Goal: Task Accomplishment & Management: Use online tool/utility

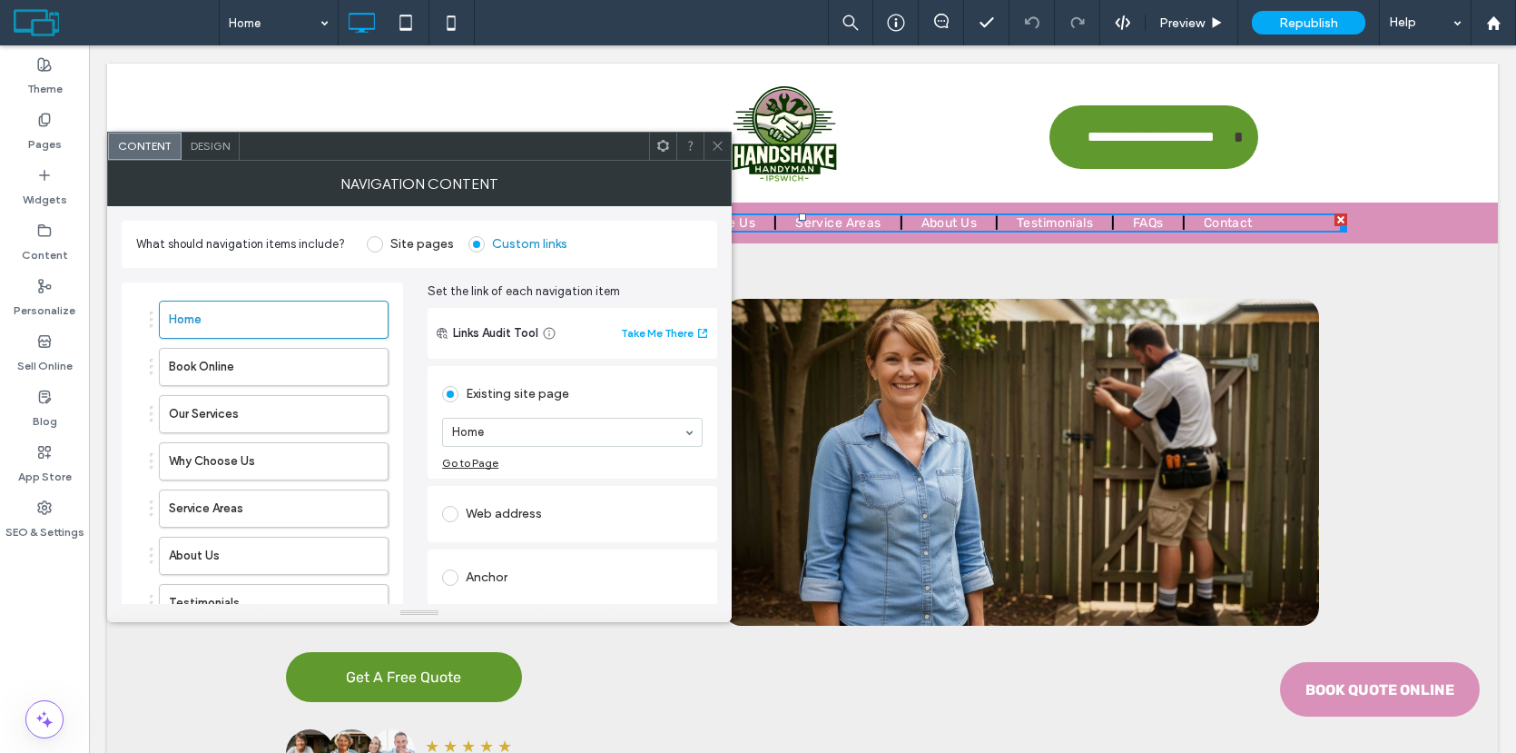
click at [218, 152] on span "Design" at bounding box center [210, 146] width 39 height 14
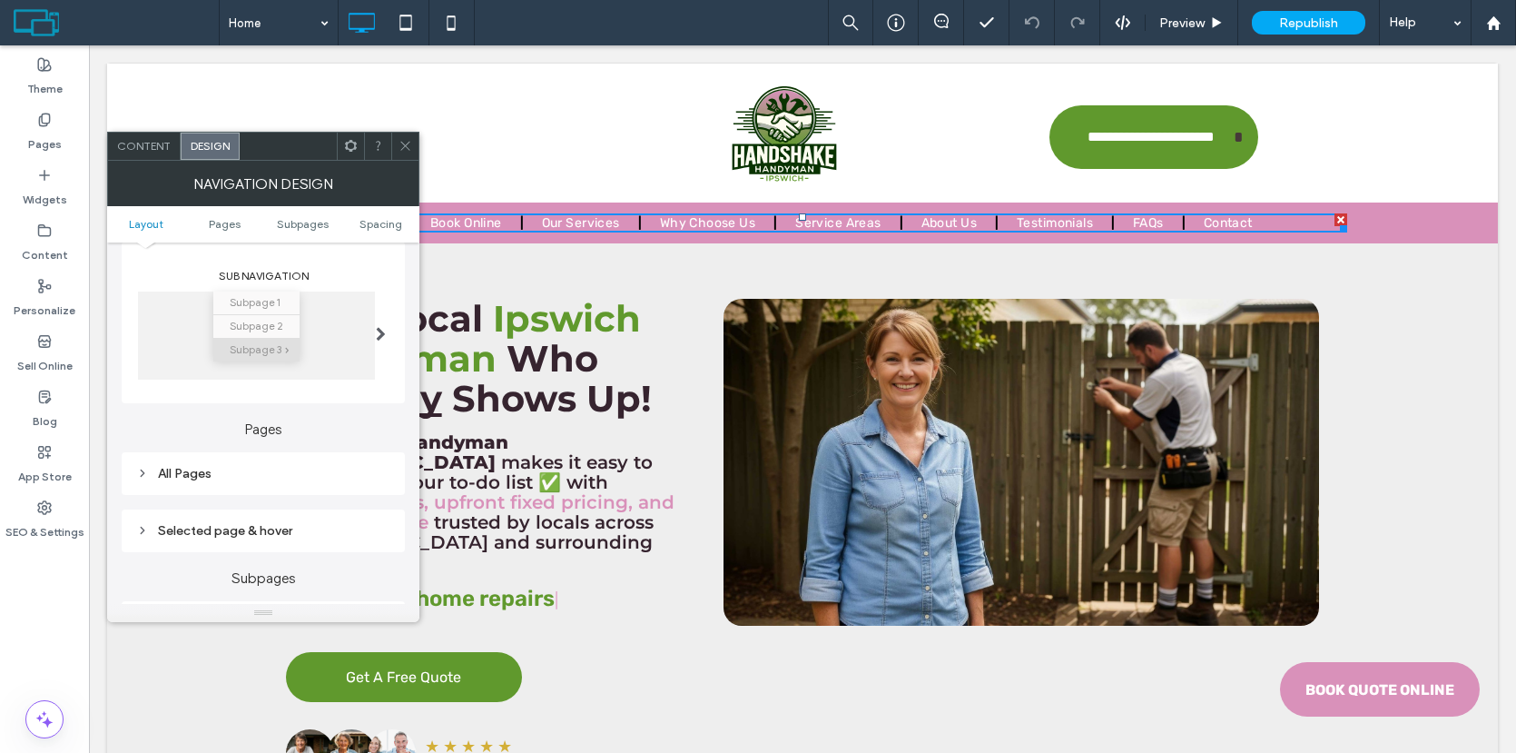
scroll to position [281, 0]
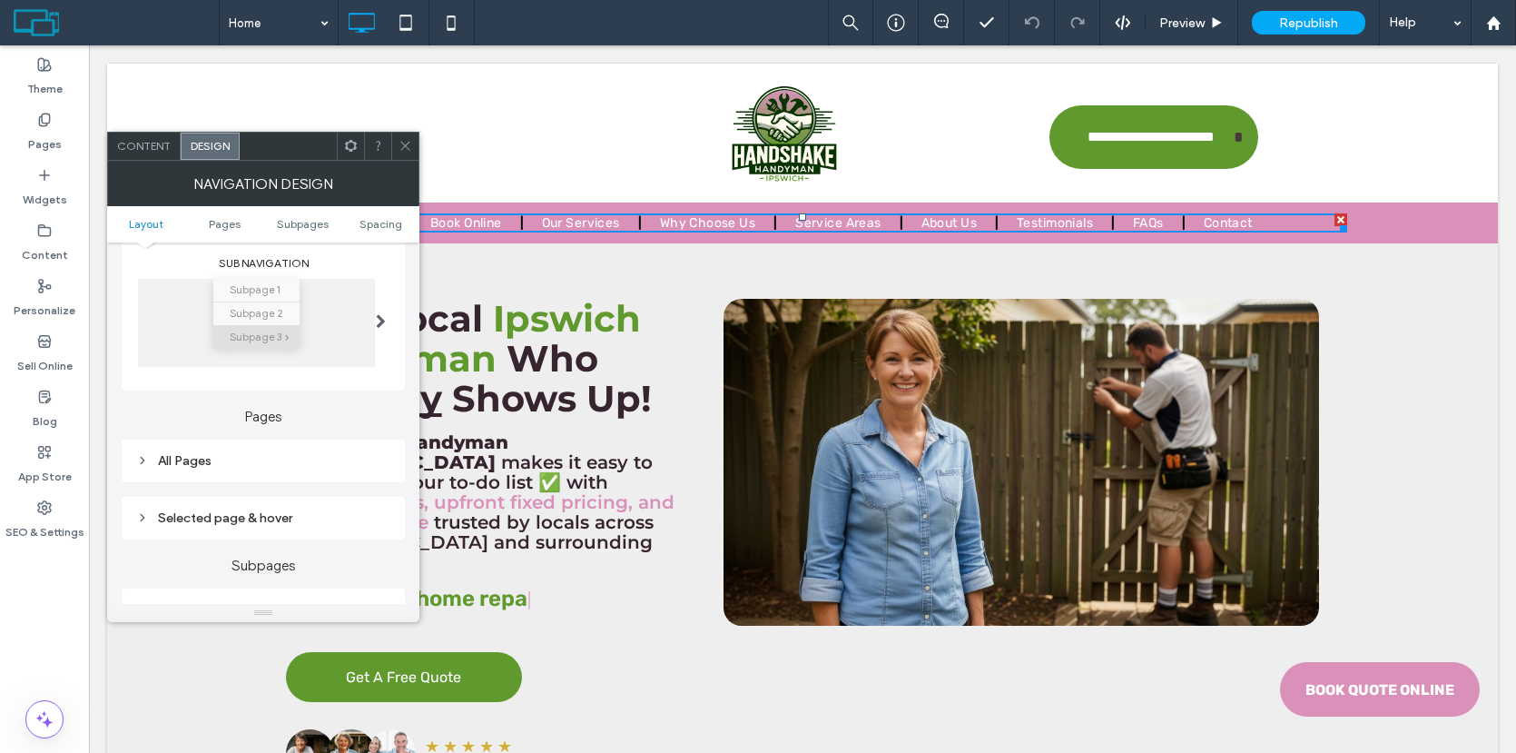
click at [310, 455] on div "All Pages" at bounding box center [263, 460] width 254 height 15
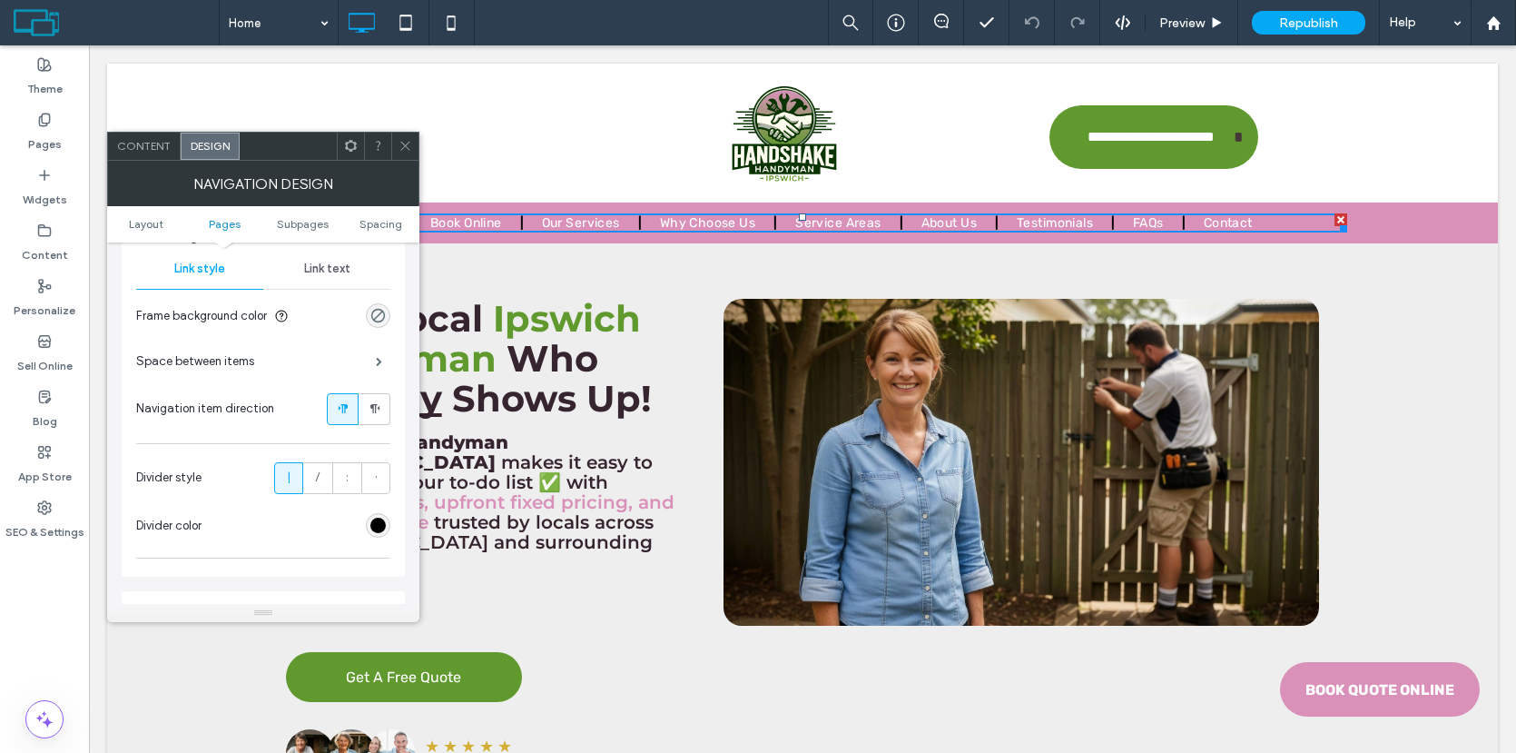
scroll to position [507, 0]
click at [377, 527] on div "rgb(0, 0, 0)" at bounding box center [377, 523] width 15 height 15
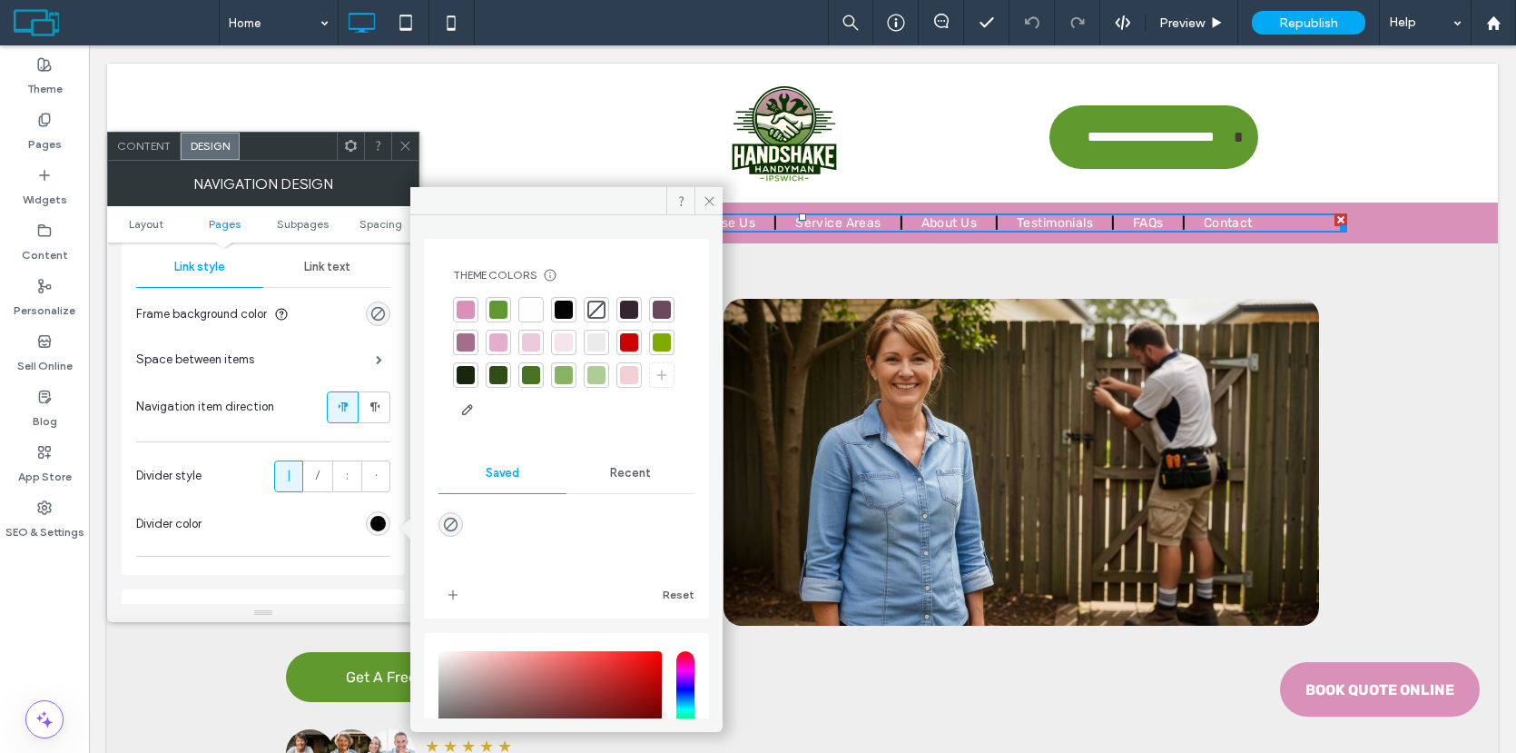
click at [606, 342] on div at bounding box center [596, 342] width 18 height 18
click at [537, 310] on div at bounding box center [531, 309] width 18 height 18
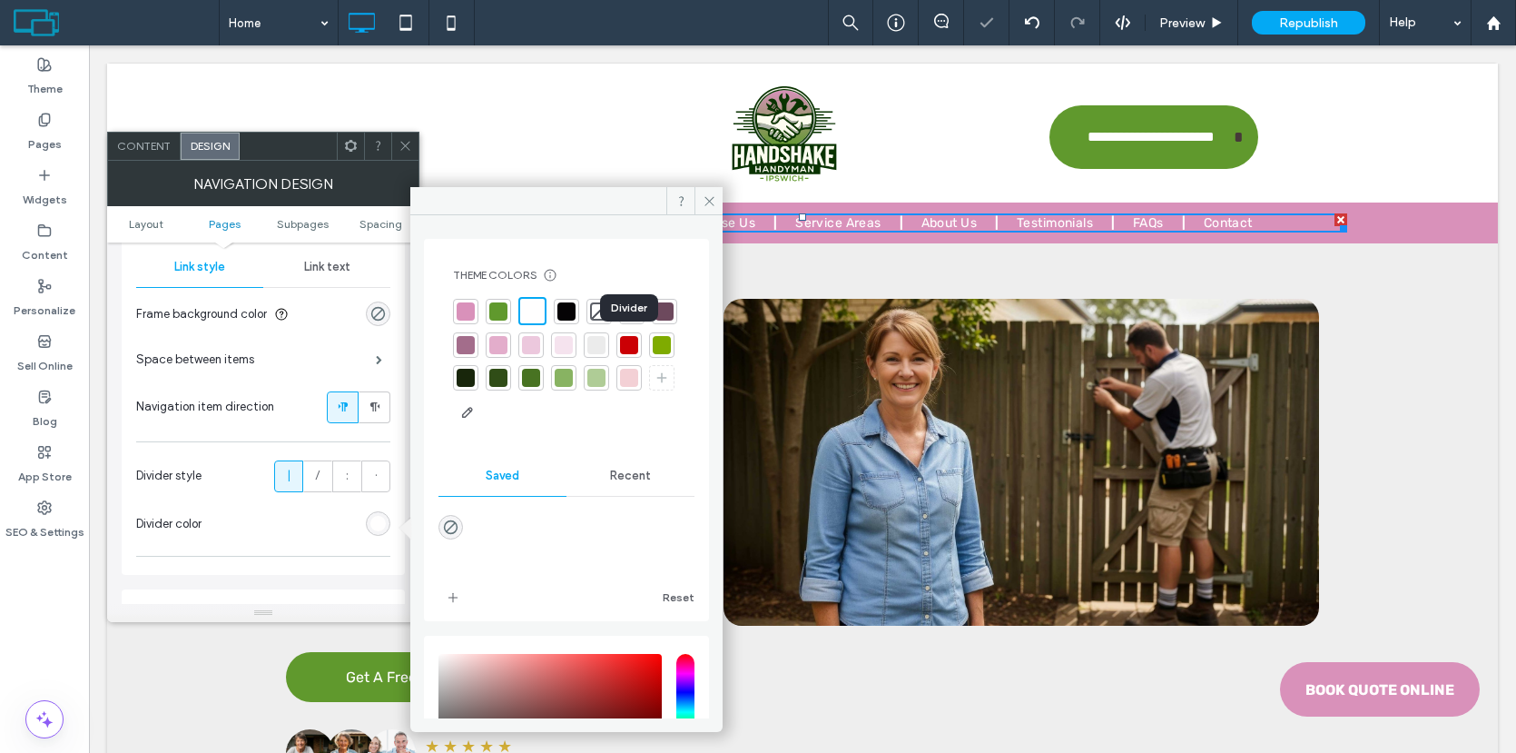
click at [606, 348] on div at bounding box center [596, 345] width 18 height 18
click at [713, 197] on icon at bounding box center [710, 201] width 14 height 14
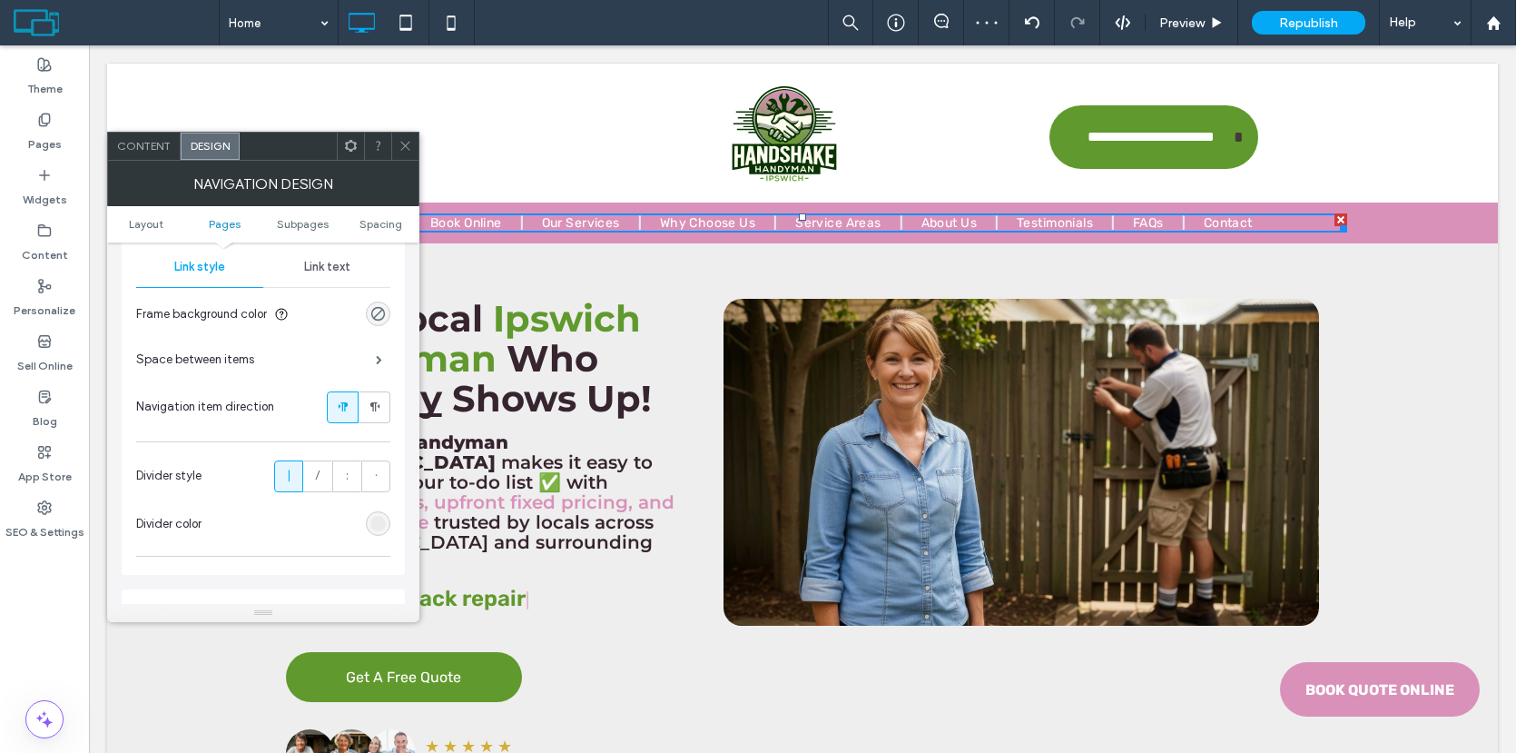
click at [400, 152] on icon at bounding box center [406, 146] width 14 height 14
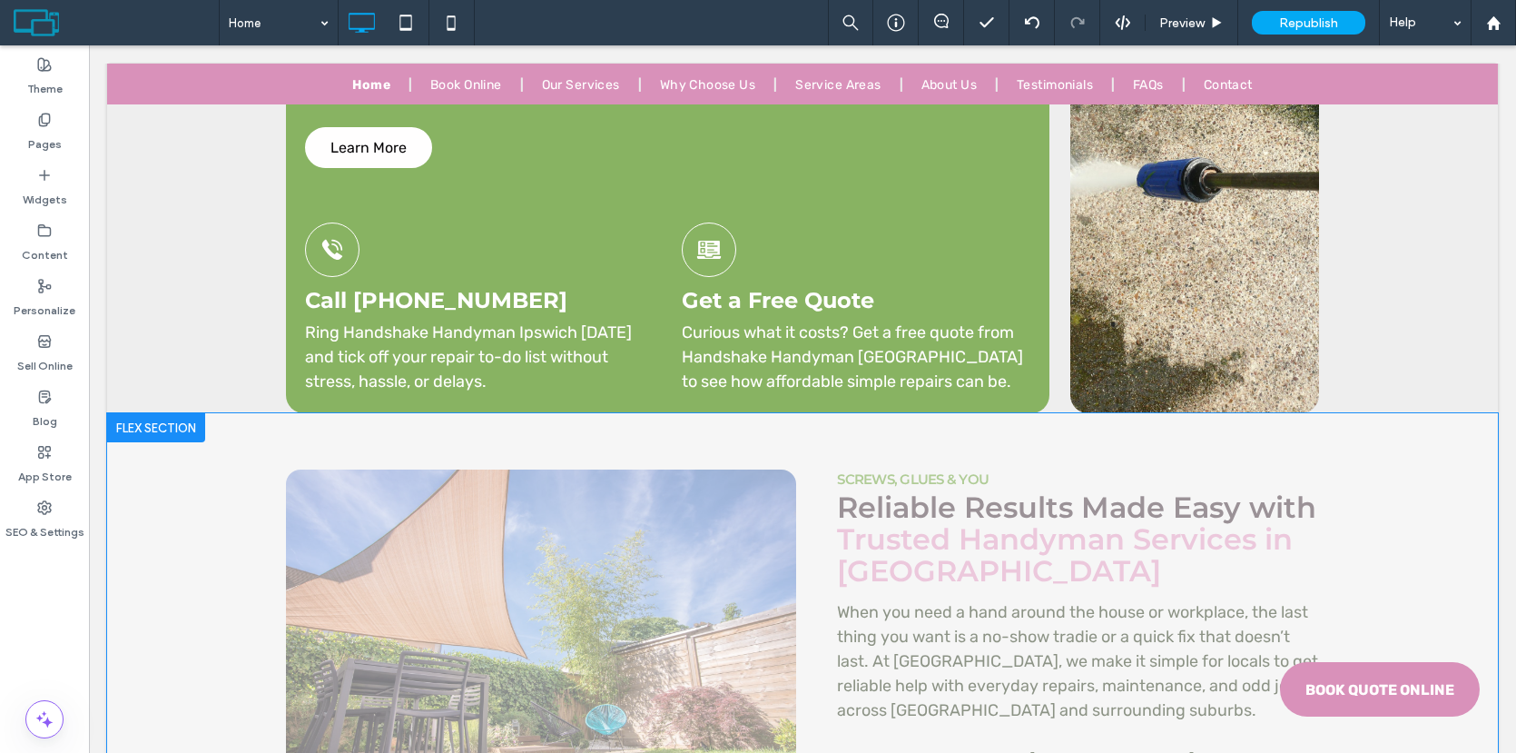
scroll to position [2086, 0]
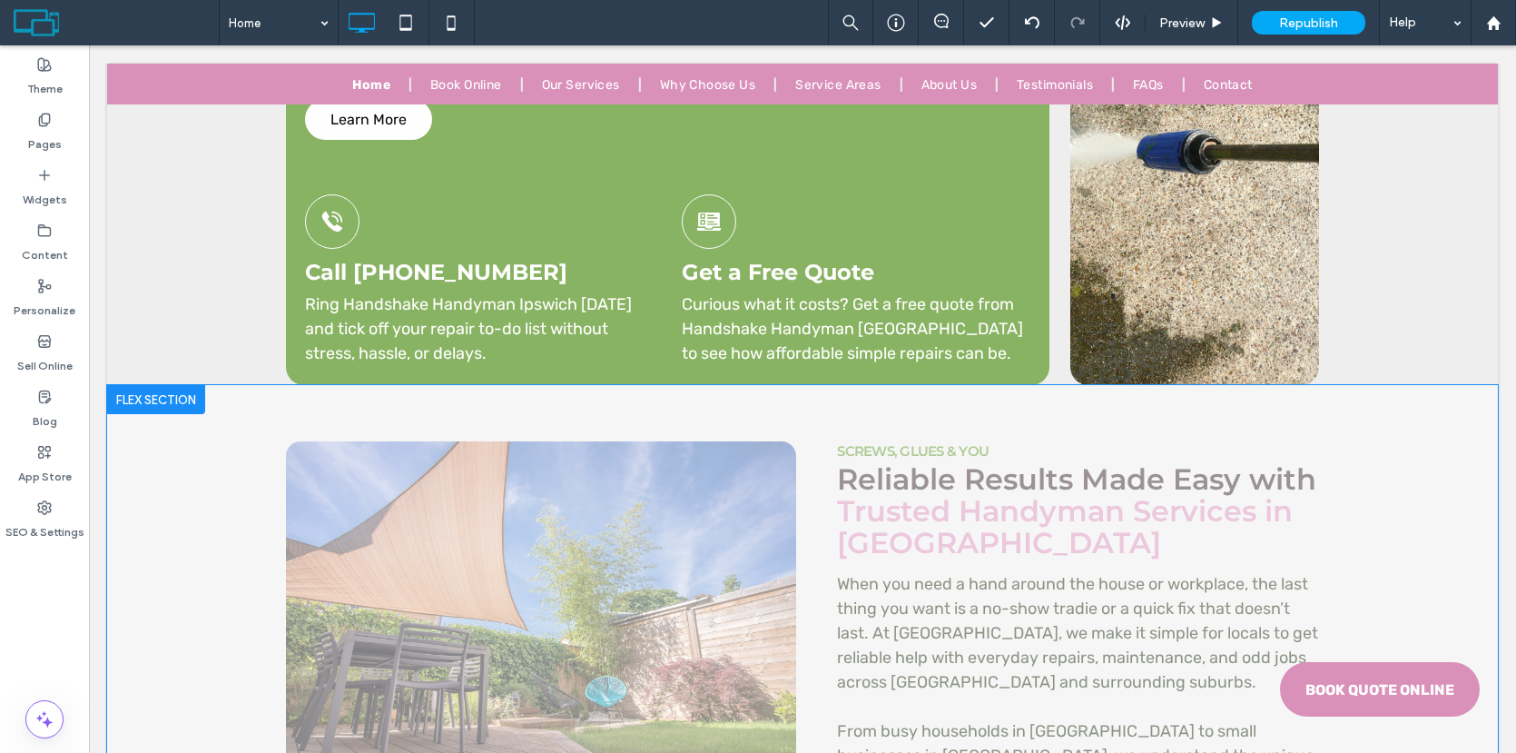
click at [162, 385] on div at bounding box center [156, 399] width 98 height 29
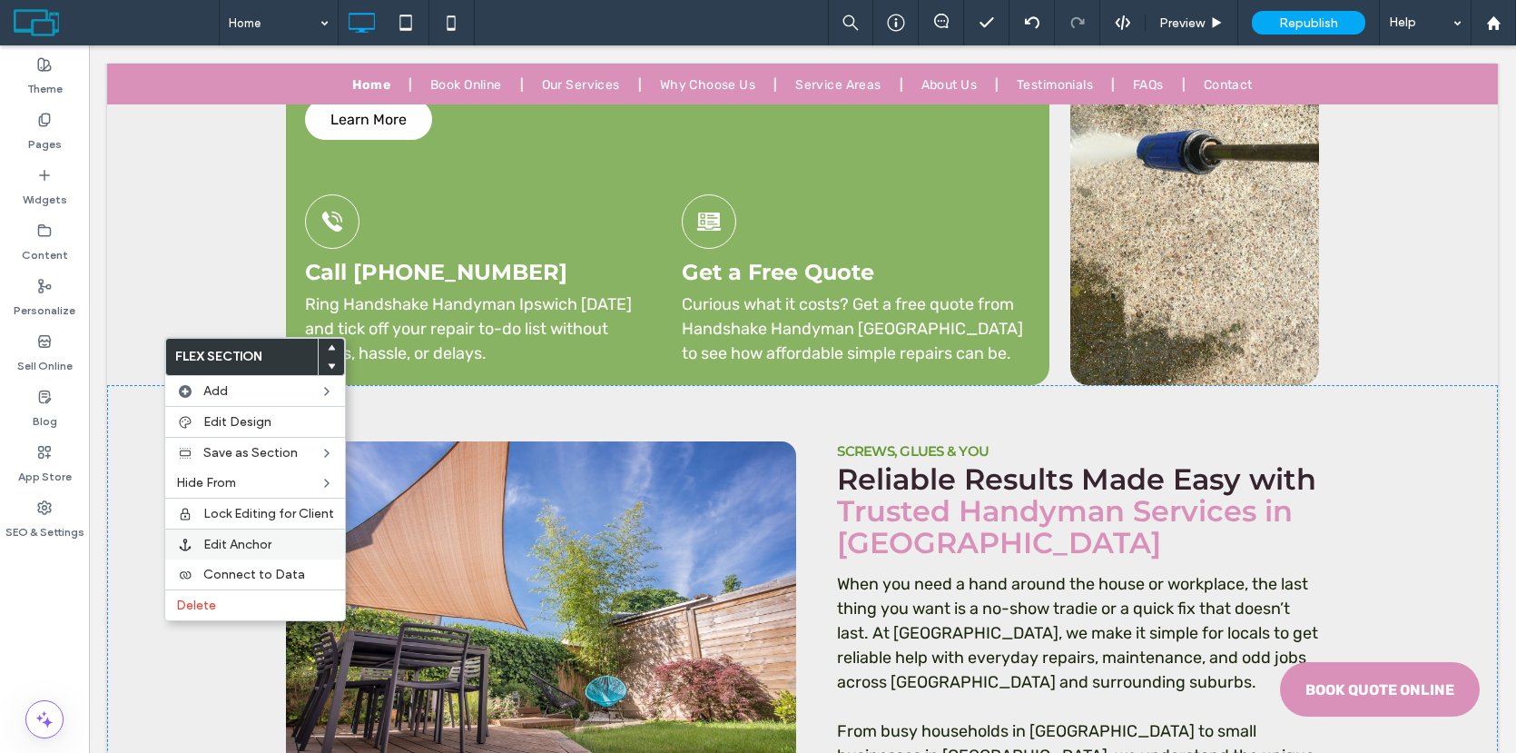
click at [246, 539] on span "Edit Anchor" at bounding box center [237, 544] width 68 height 15
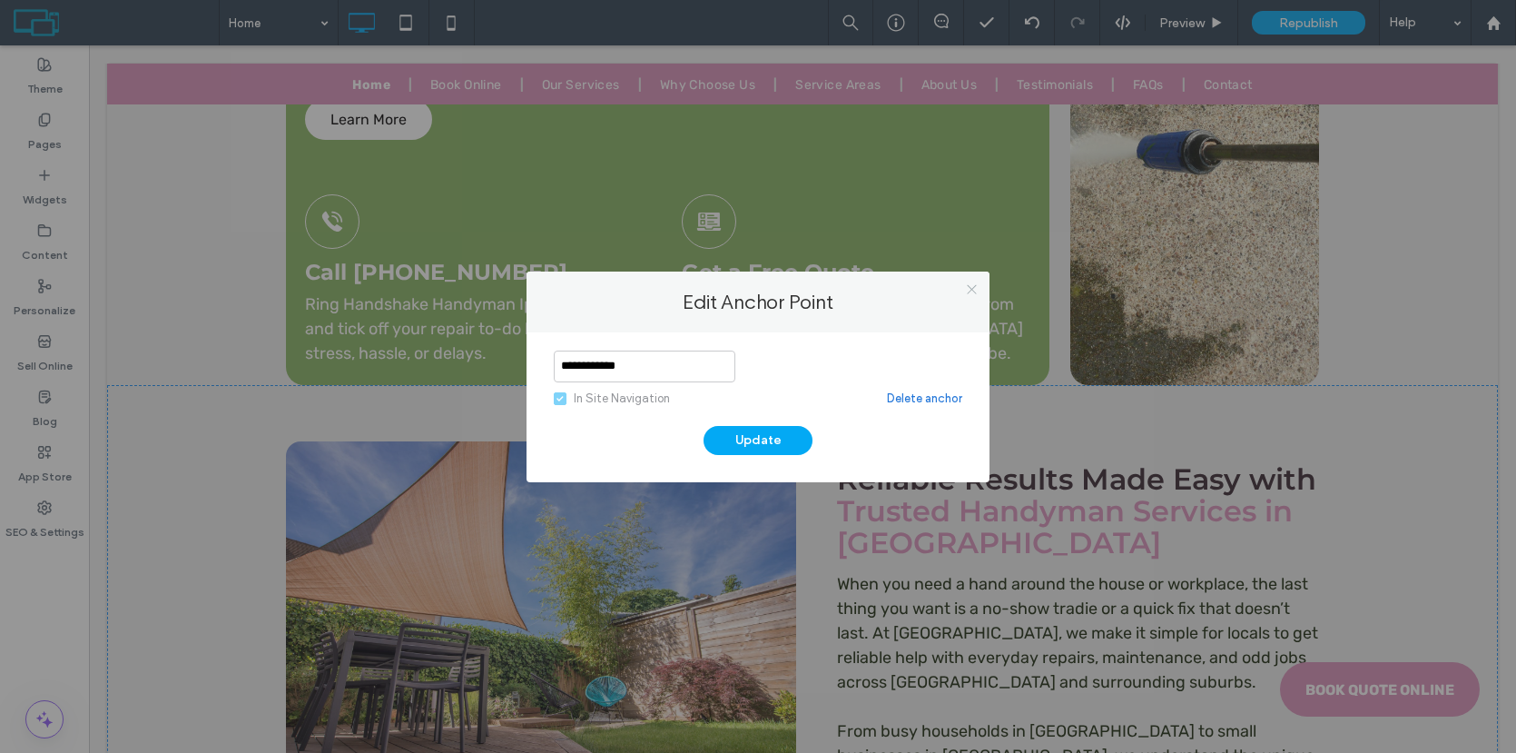
click at [976, 286] on icon at bounding box center [972, 289] width 14 height 14
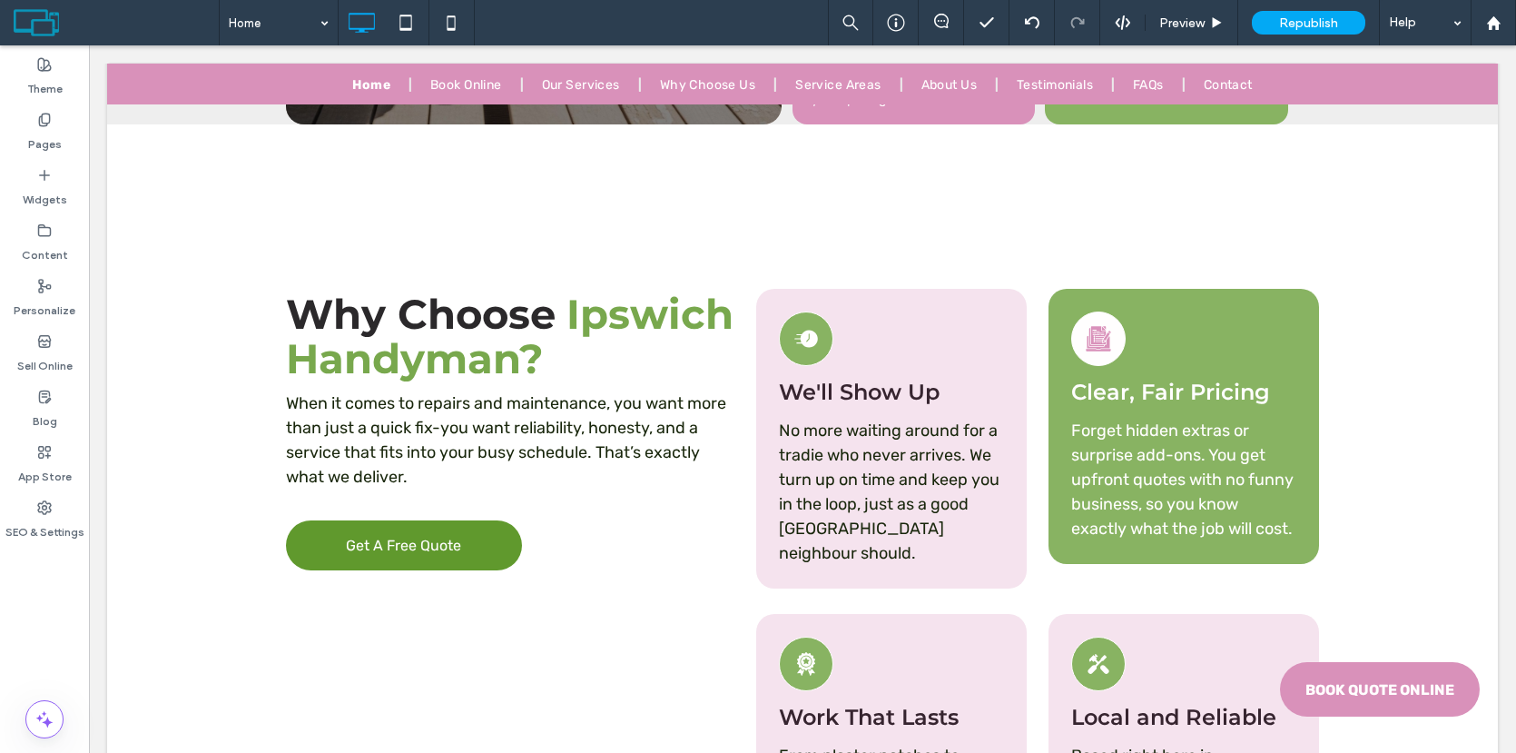
scroll to position [4922, 0]
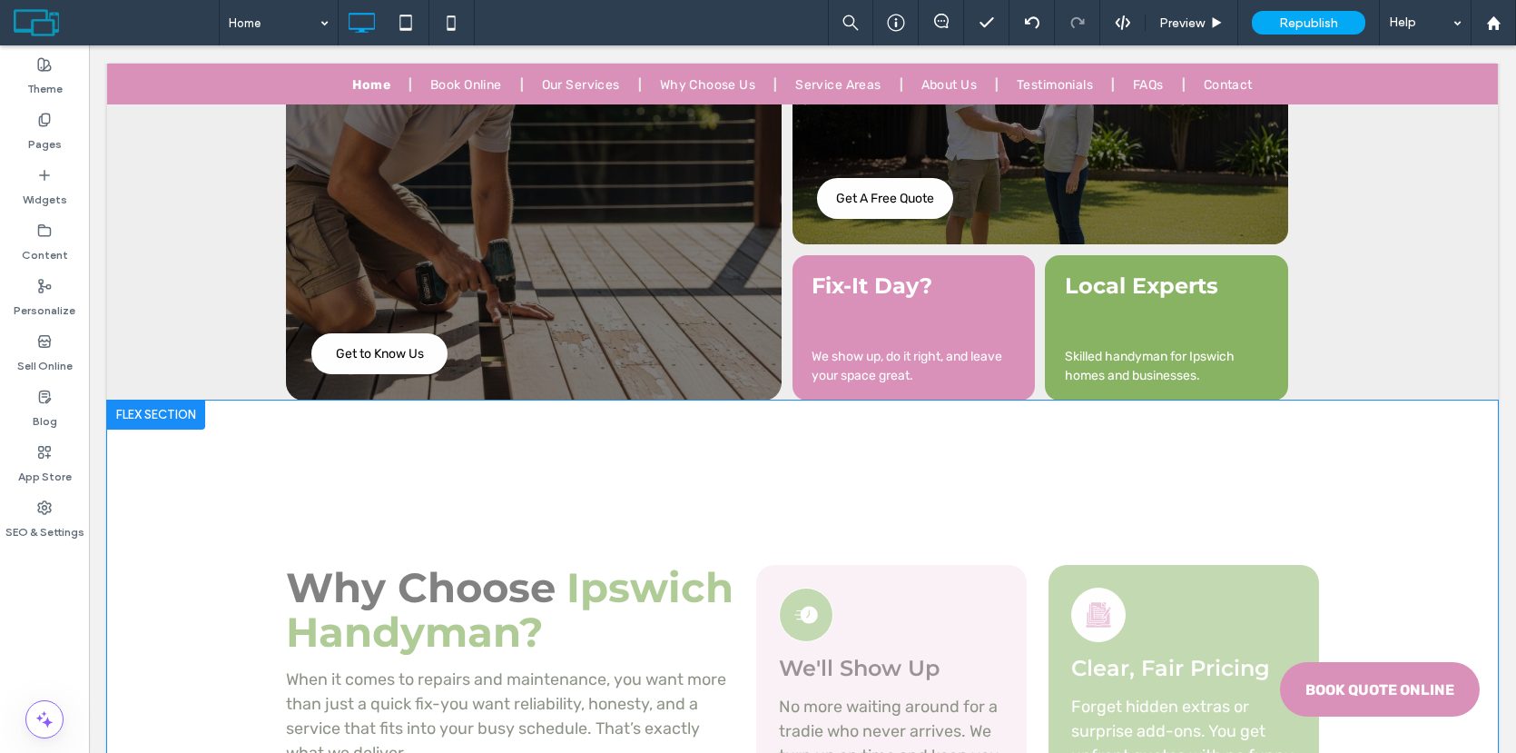
click at [179, 400] on div at bounding box center [156, 414] width 98 height 29
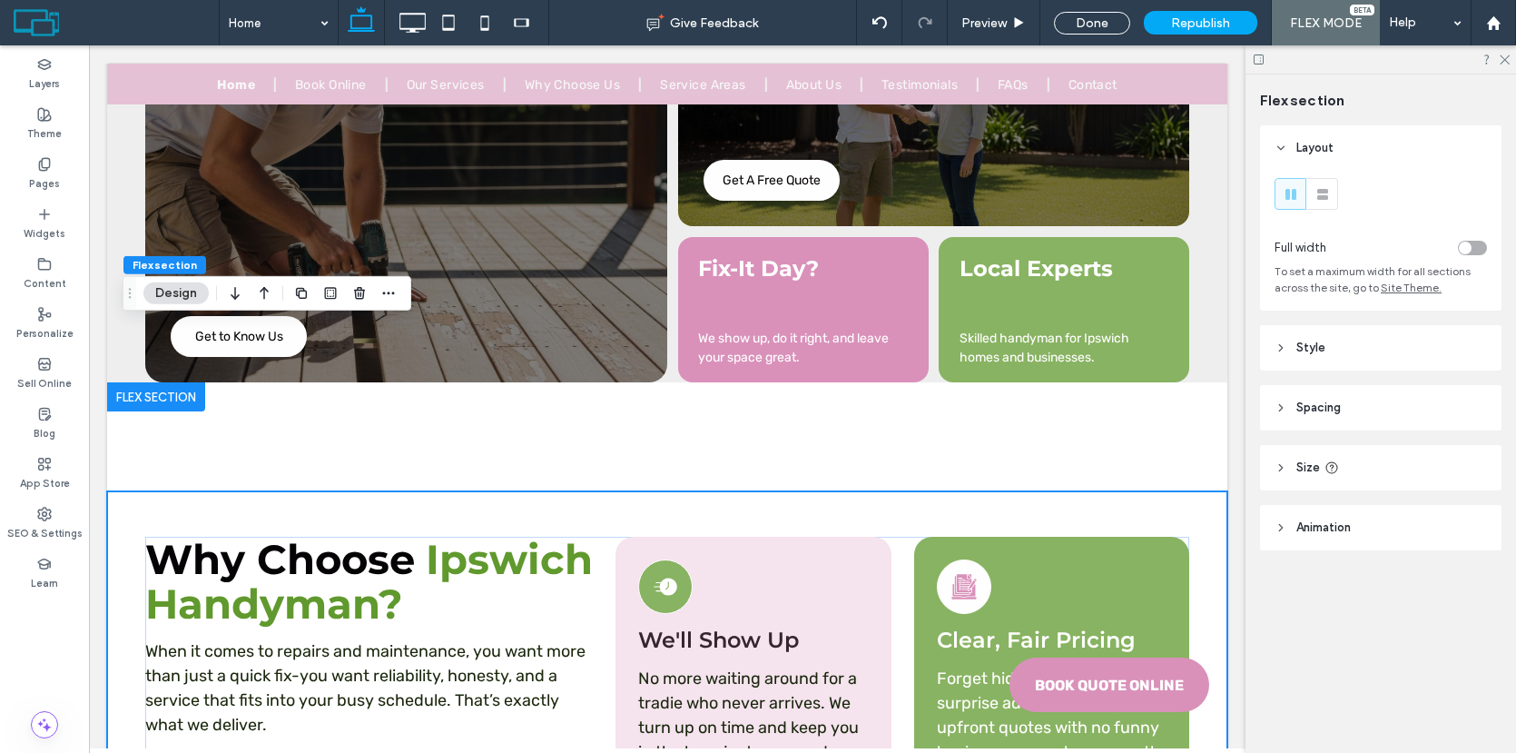
click at [385, 298] on icon "button" at bounding box center [388, 293] width 15 height 15
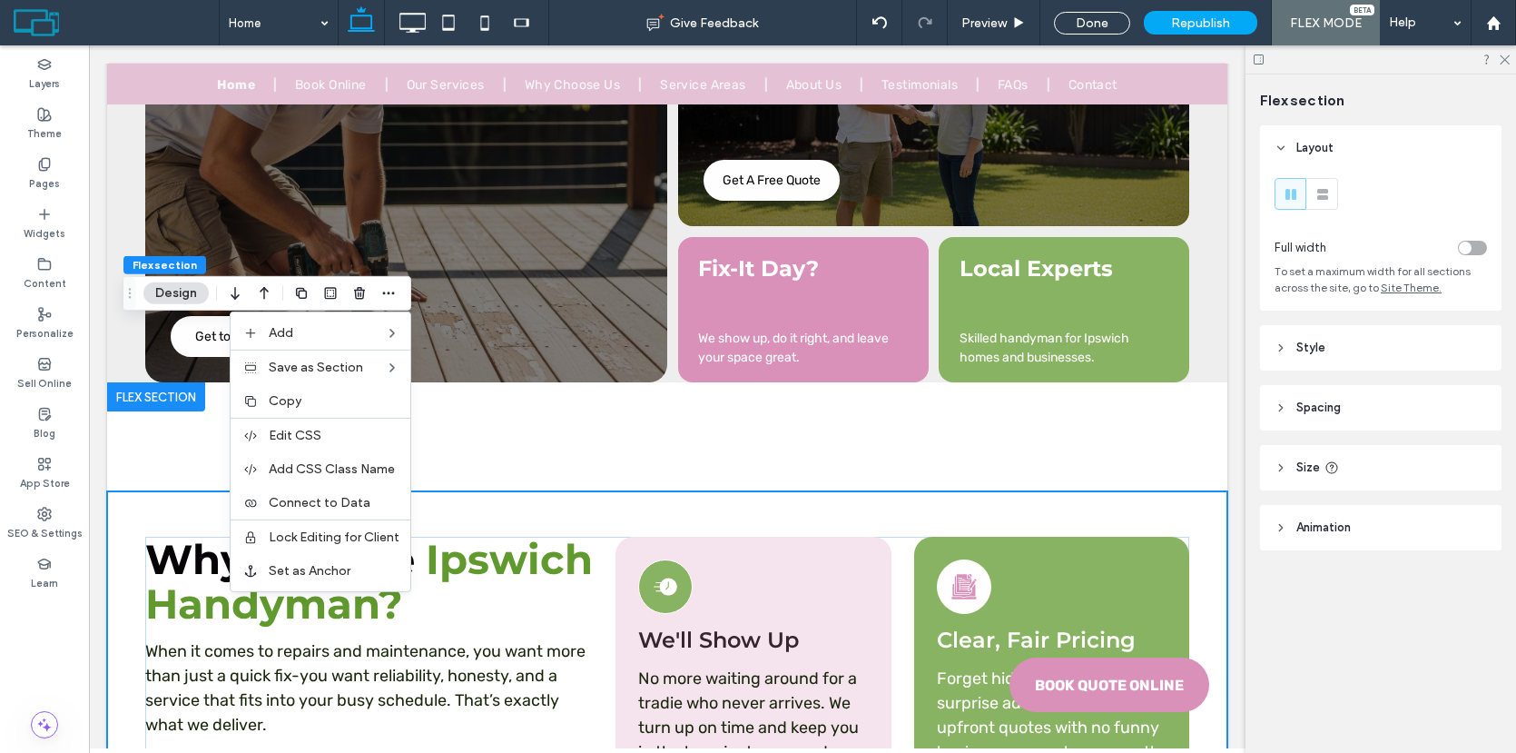
click at [182, 382] on div at bounding box center [156, 396] width 98 height 29
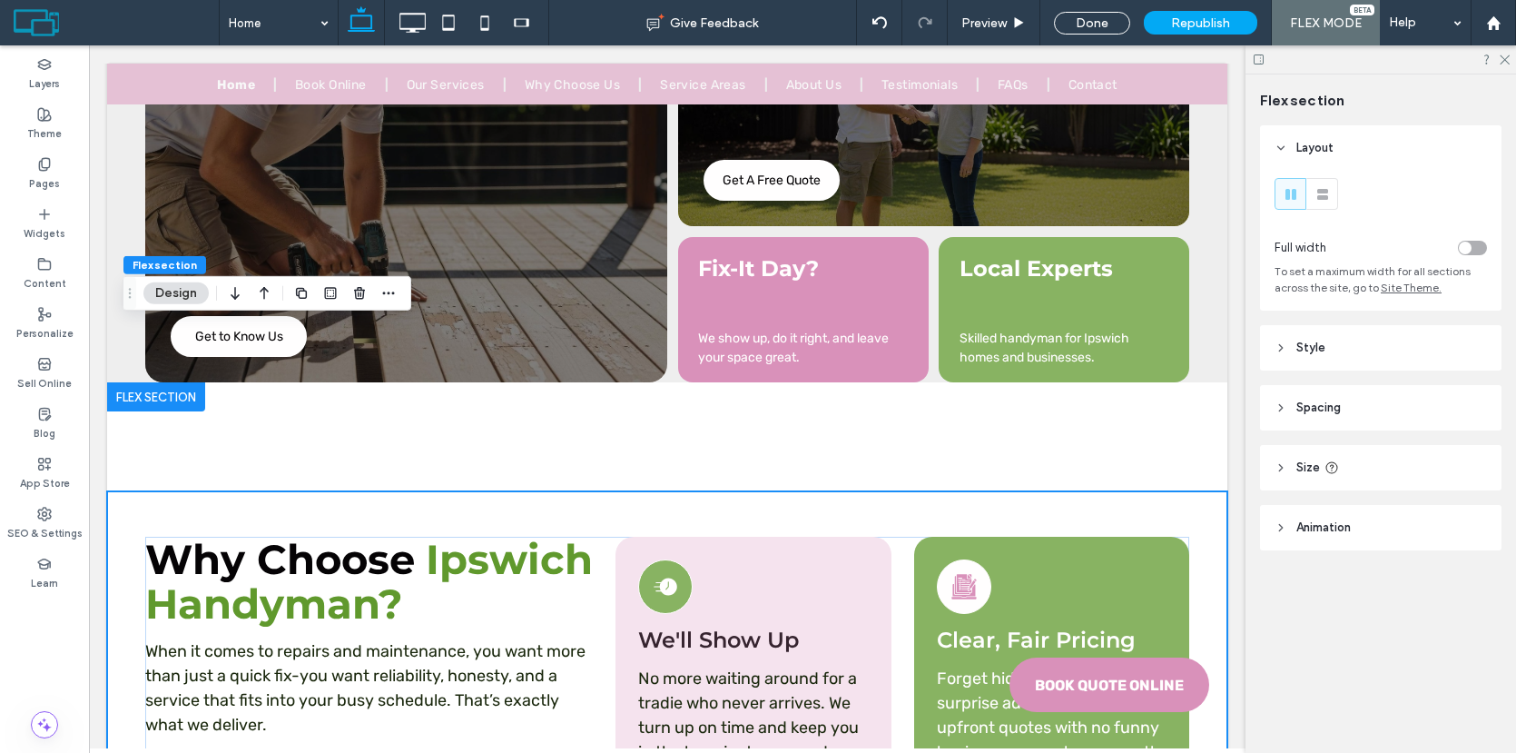
click at [171, 268] on span "Flex section" at bounding box center [165, 265] width 64 height 14
click at [173, 382] on div at bounding box center [156, 396] width 98 height 29
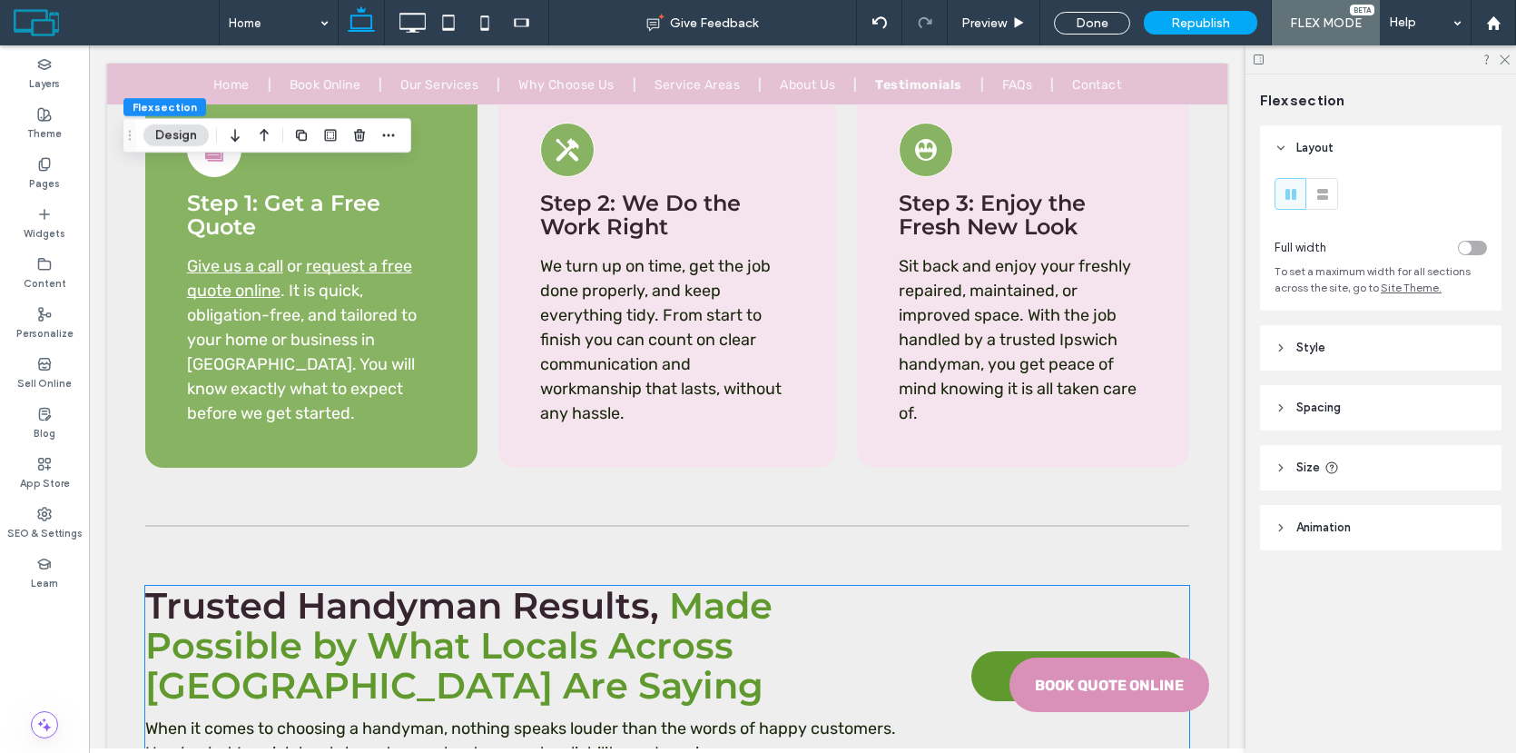
scroll to position [8453, 0]
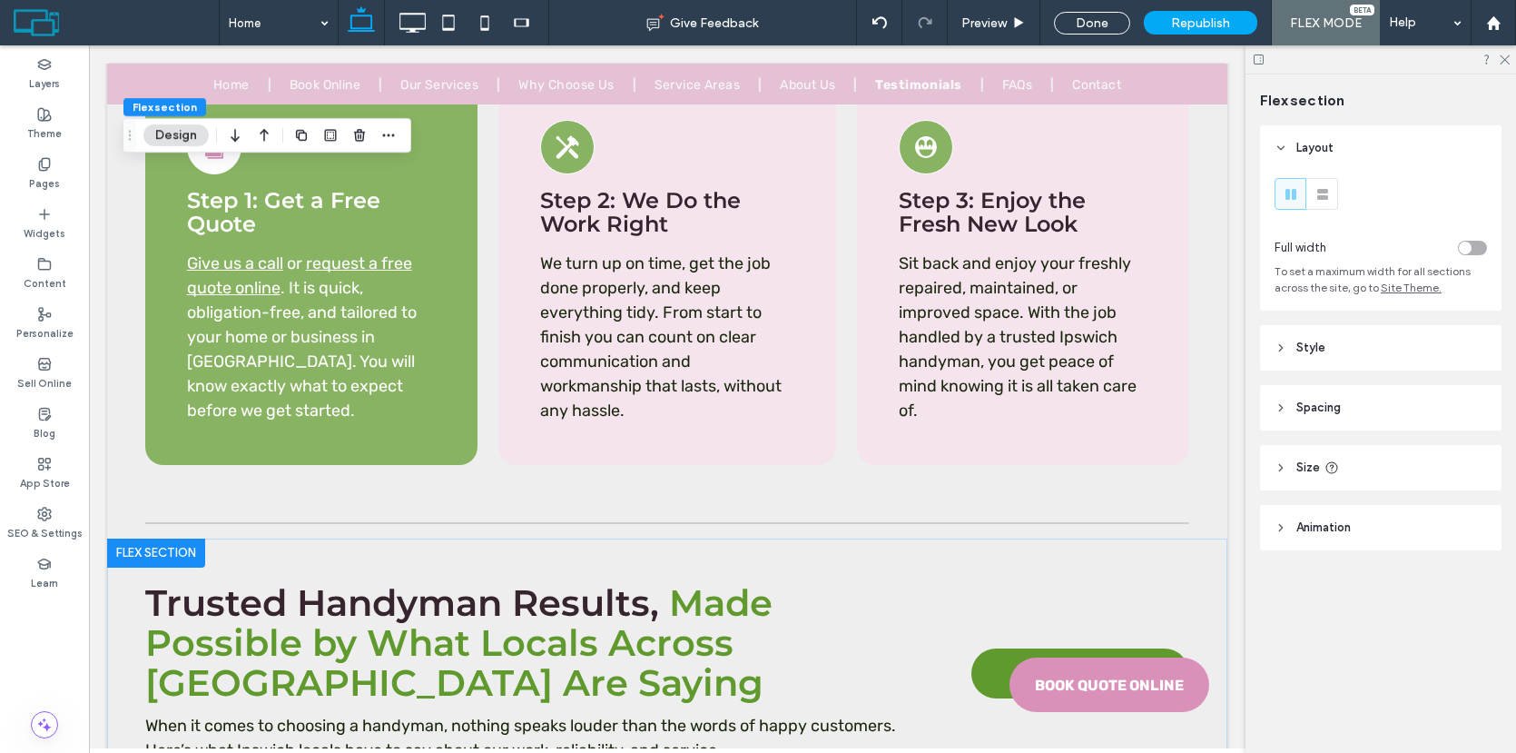
click at [179, 538] on div at bounding box center [156, 552] width 98 height 29
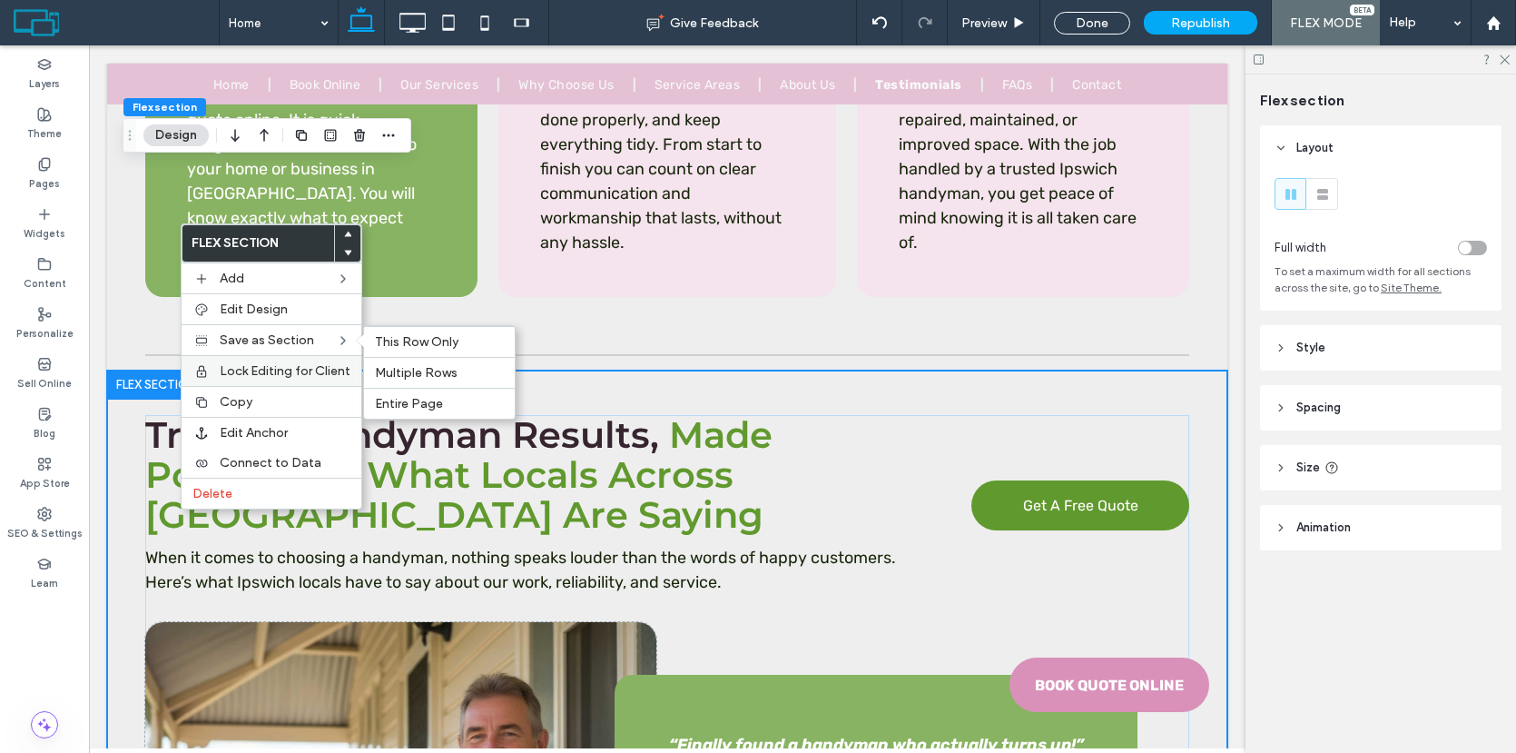
scroll to position [8626, 0]
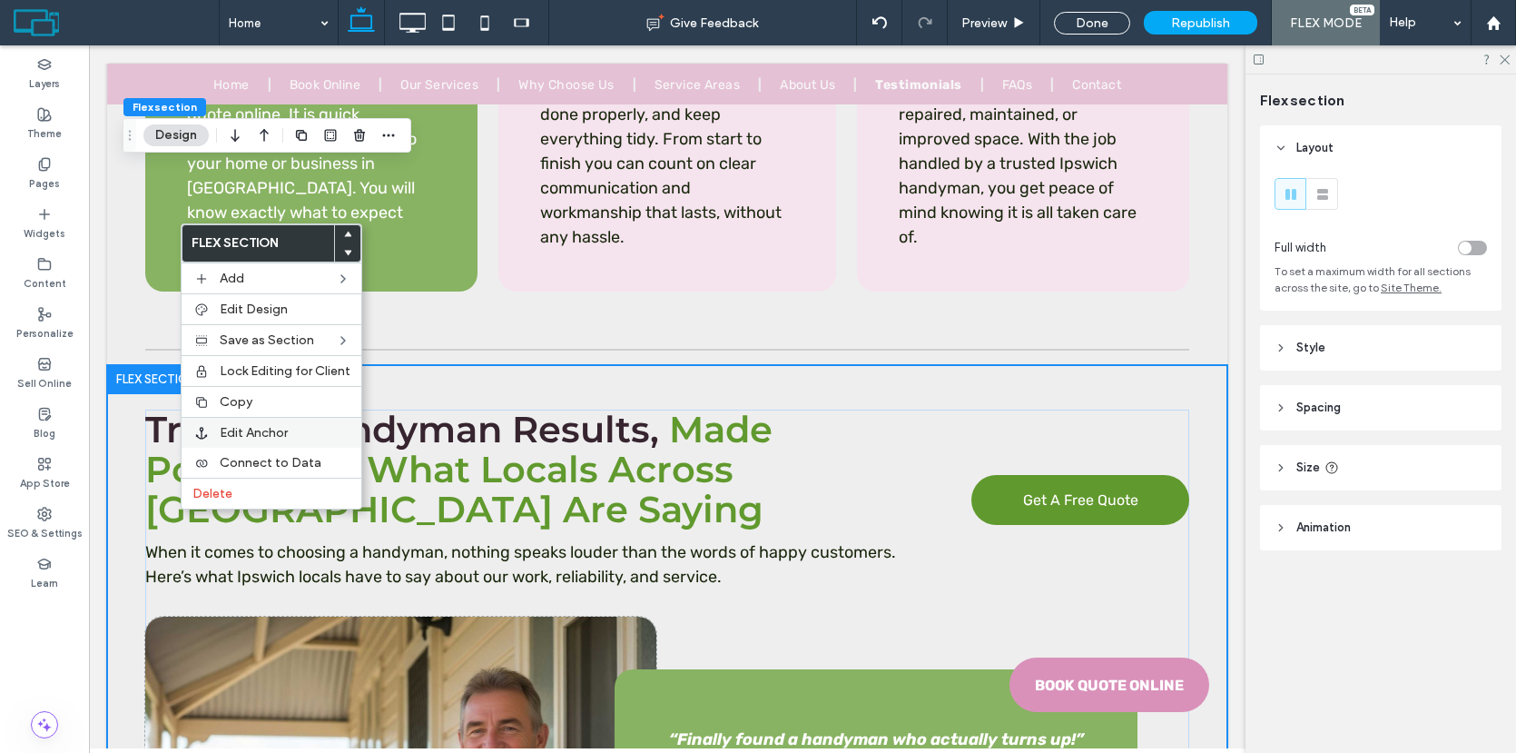
click at [235, 435] on span "Edit Anchor" at bounding box center [254, 432] width 68 height 15
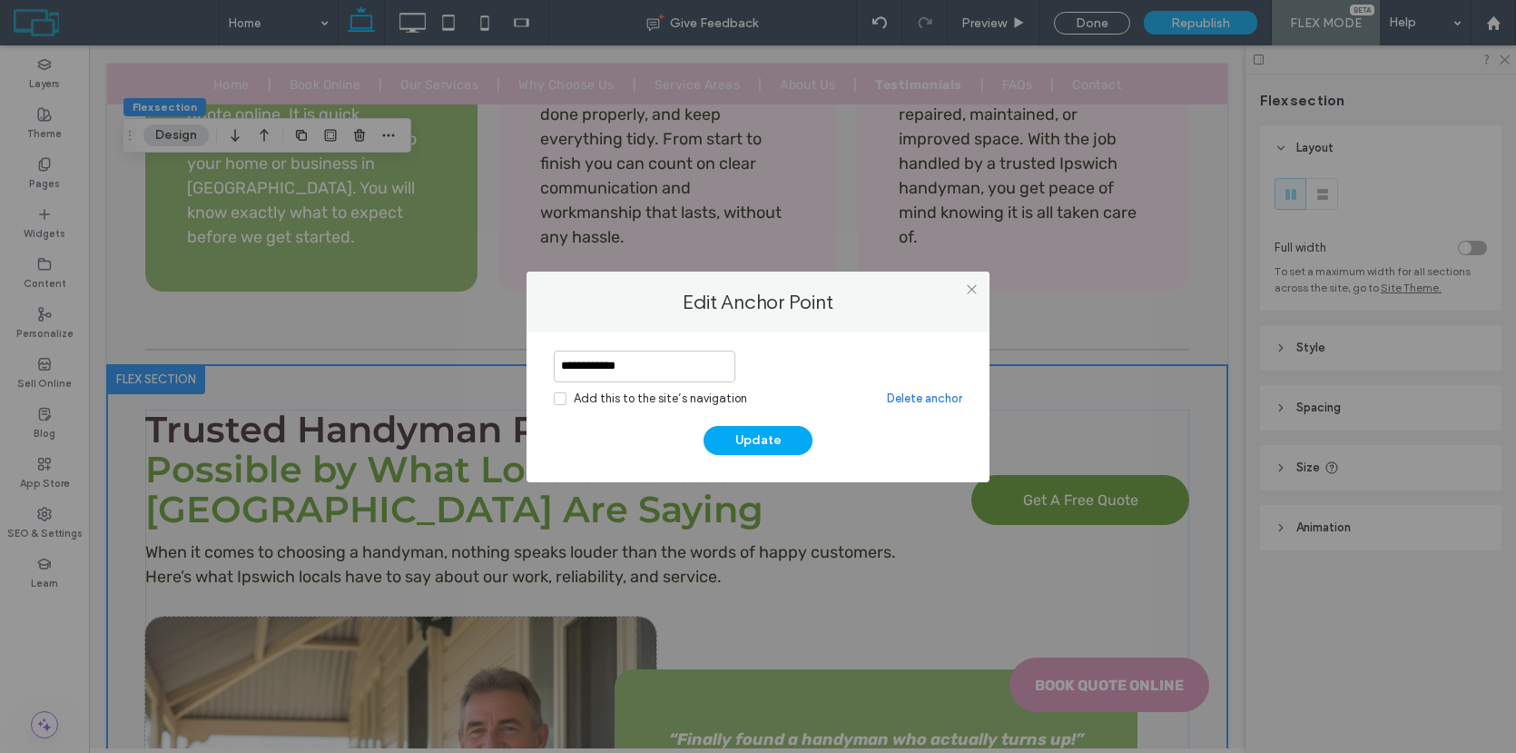
click at [611, 403] on div "Add this to the site’s navigation" at bounding box center [660, 398] width 173 height 18
click at [976, 286] on icon at bounding box center [972, 289] width 14 height 14
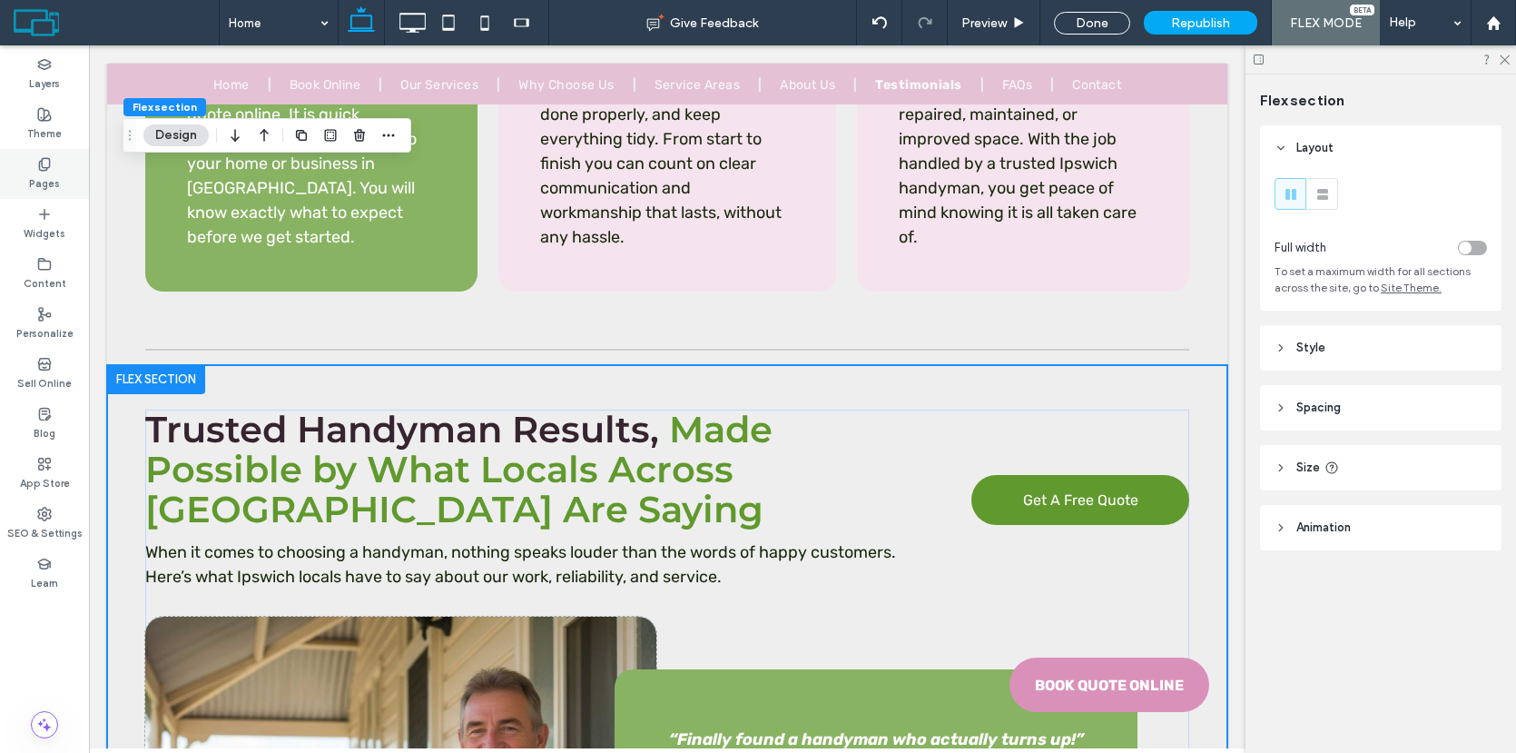
click at [56, 173] on label "Pages" at bounding box center [44, 182] width 31 height 20
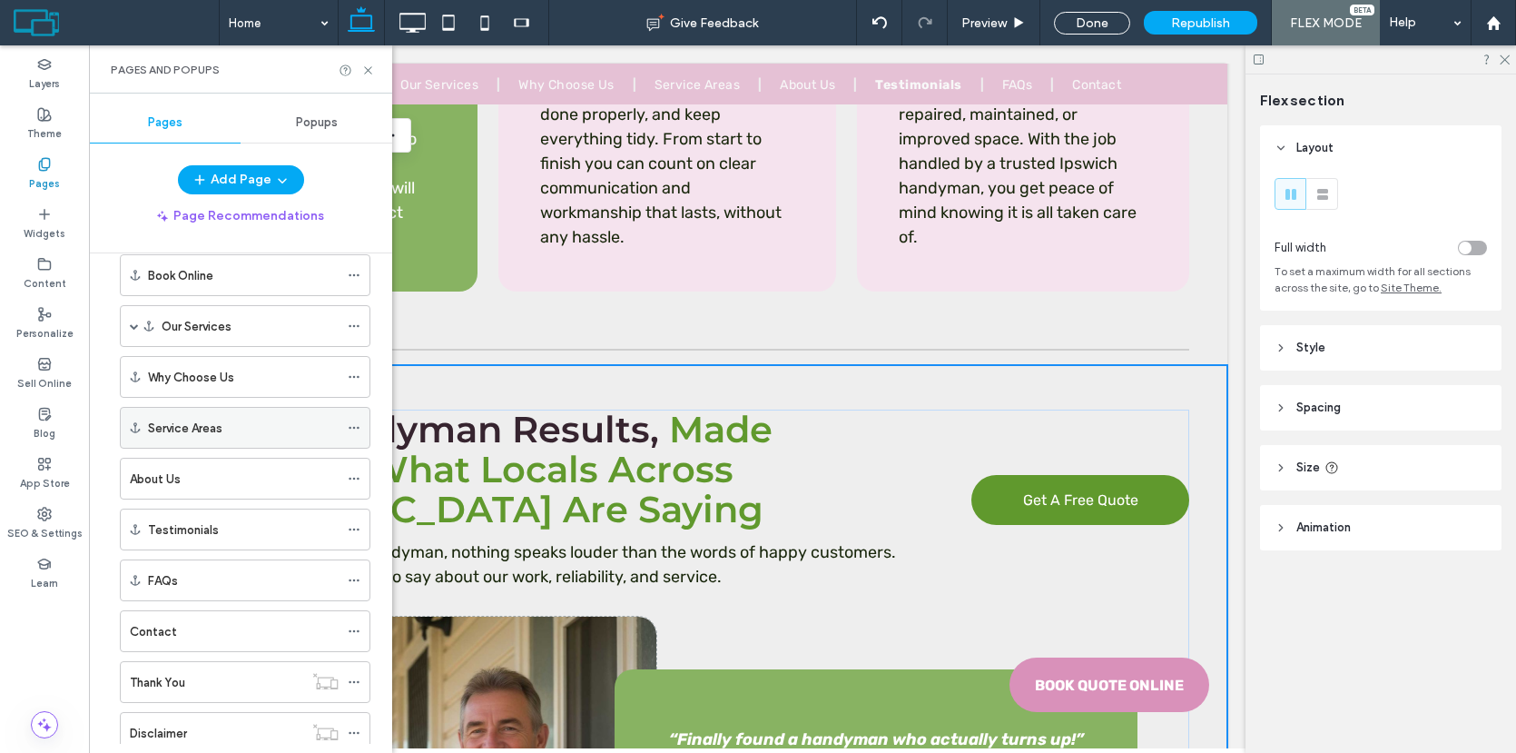
scroll to position [82, 0]
click at [354, 532] on icon at bounding box center [354, 528] width 13 height 13
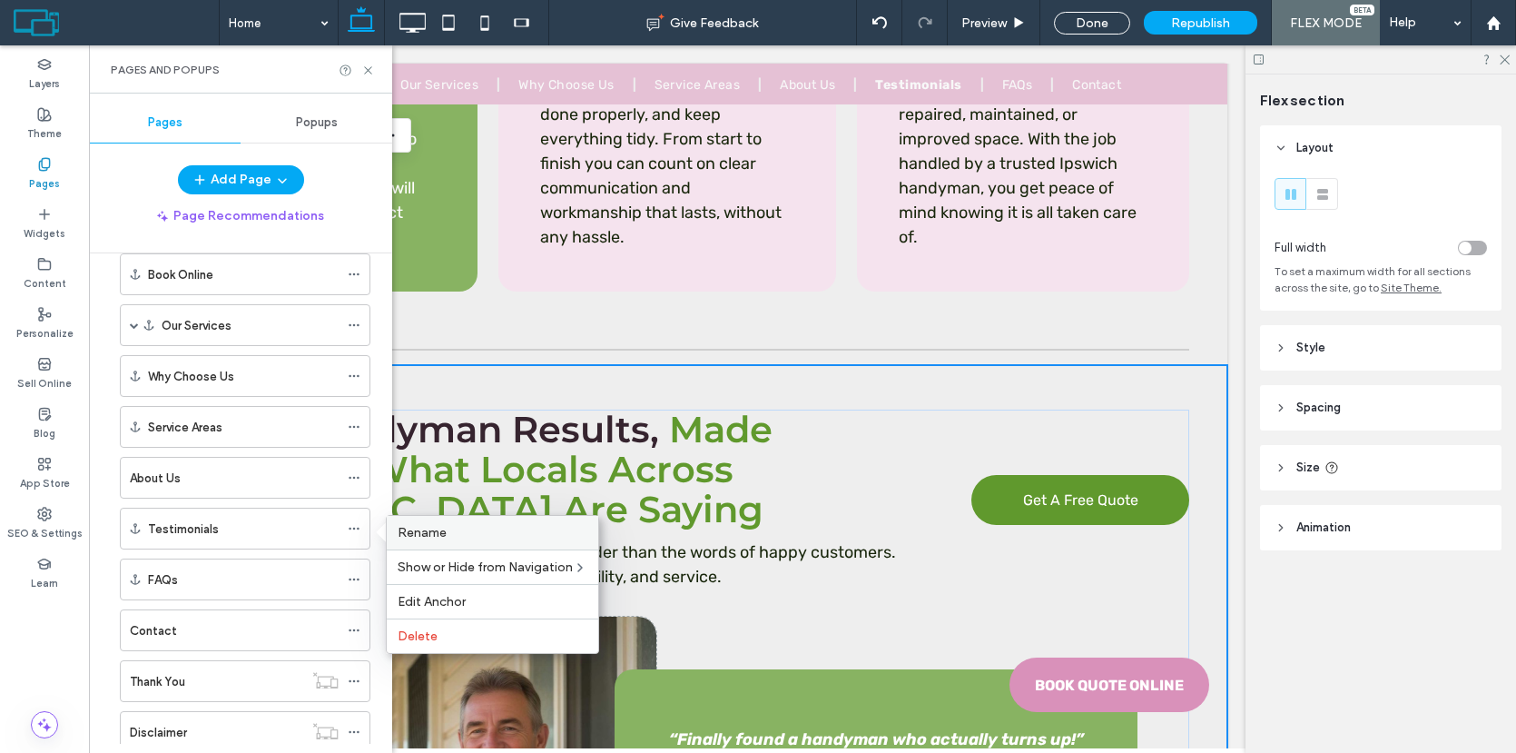
click at [399, 540] on div "Rename" at bounding box center [493, 533] width 212 height 34
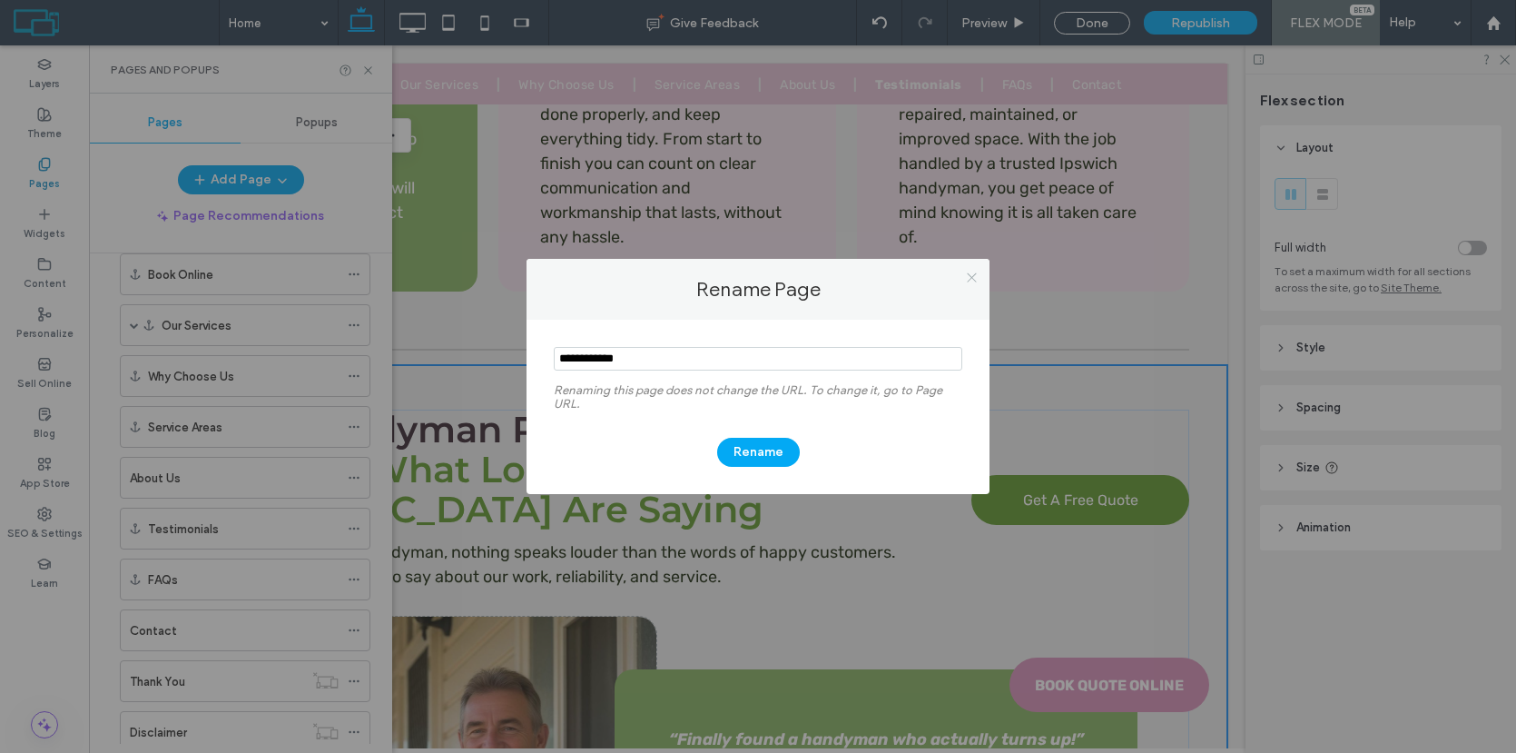
click at [972, 279] on icon at bounding box center [972, 278] width 14 height 14
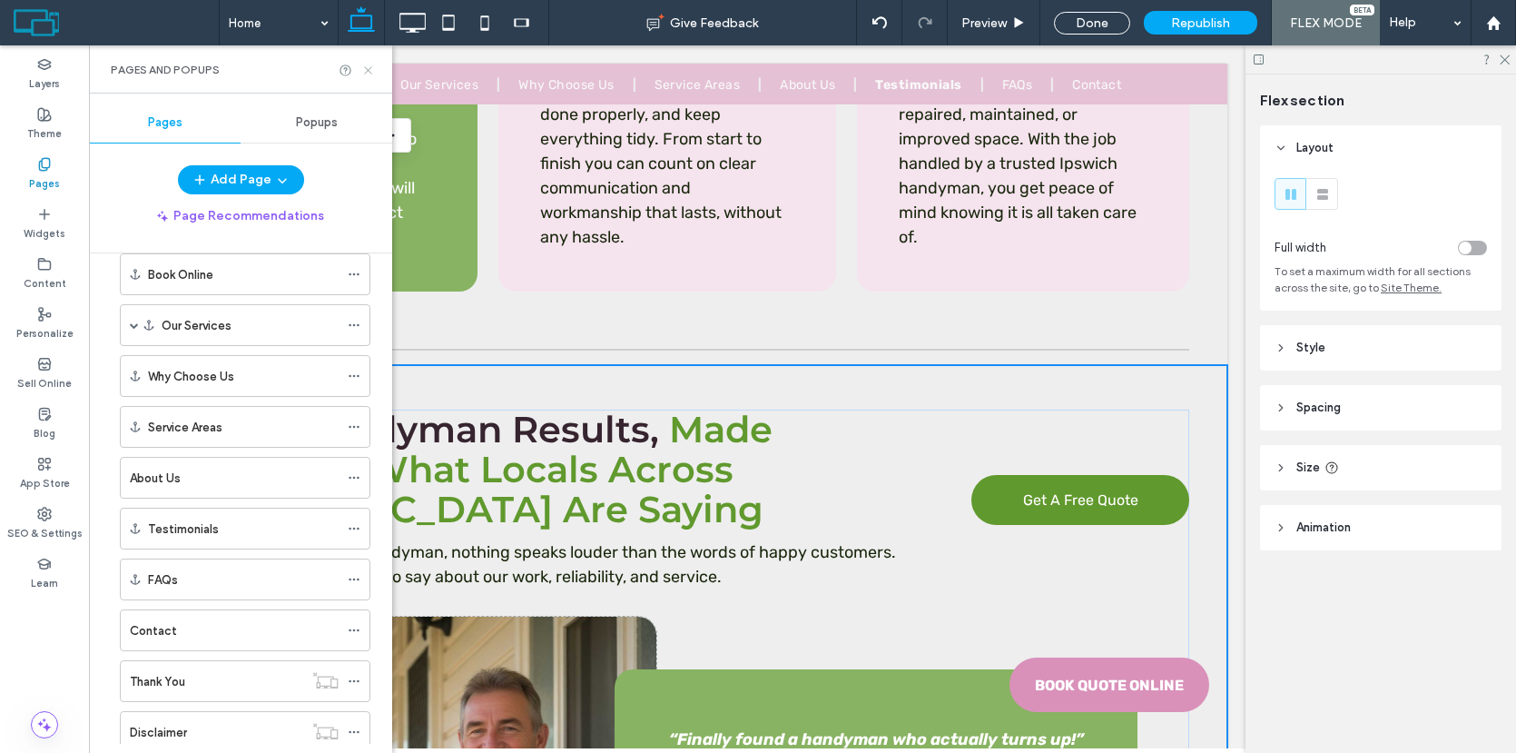
click at [371, 65] on icon at bounding box center [368, 71] width 14 height 14
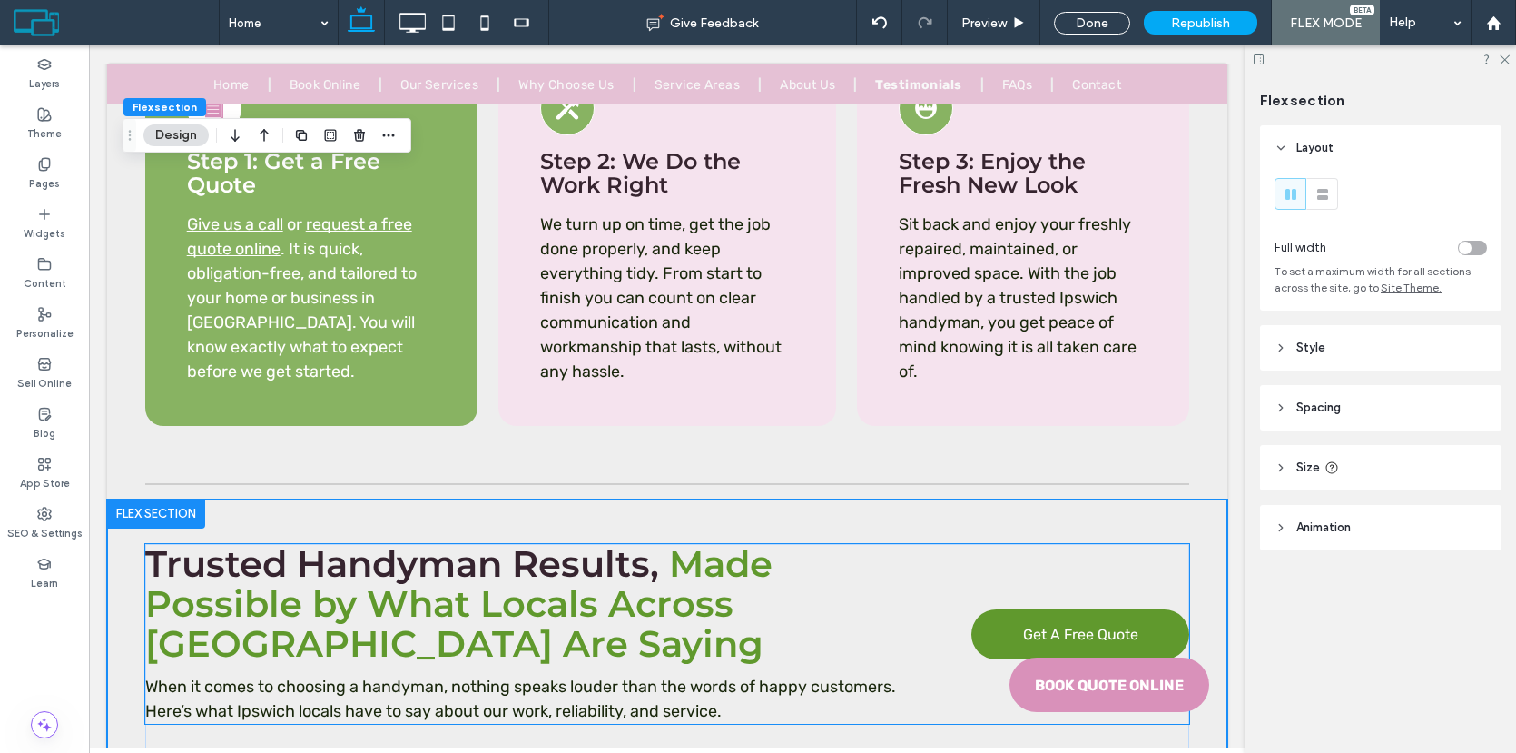
scroll to position [8491, 0]
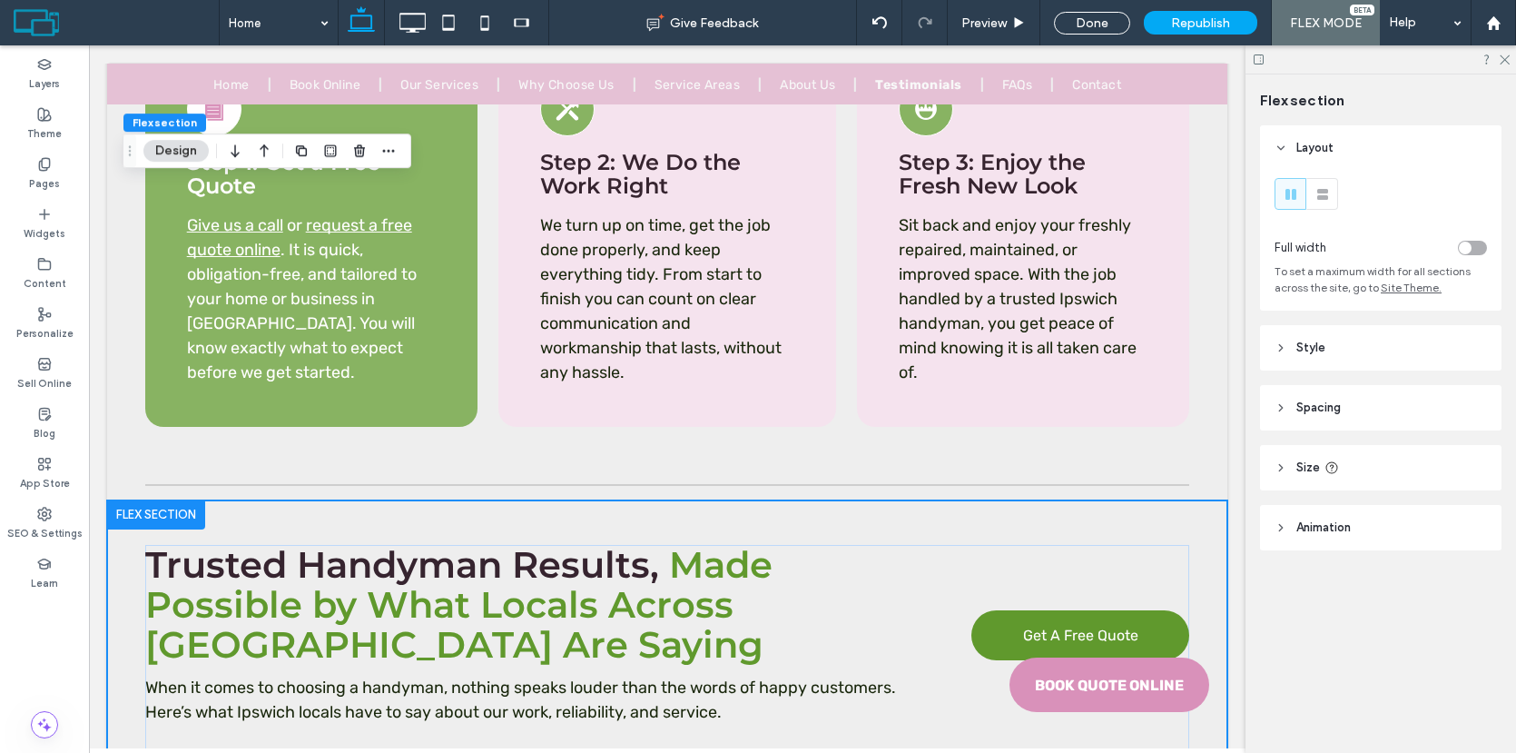
click at [156, 500] on div at bounding box center [156, 514] width 98 height 29
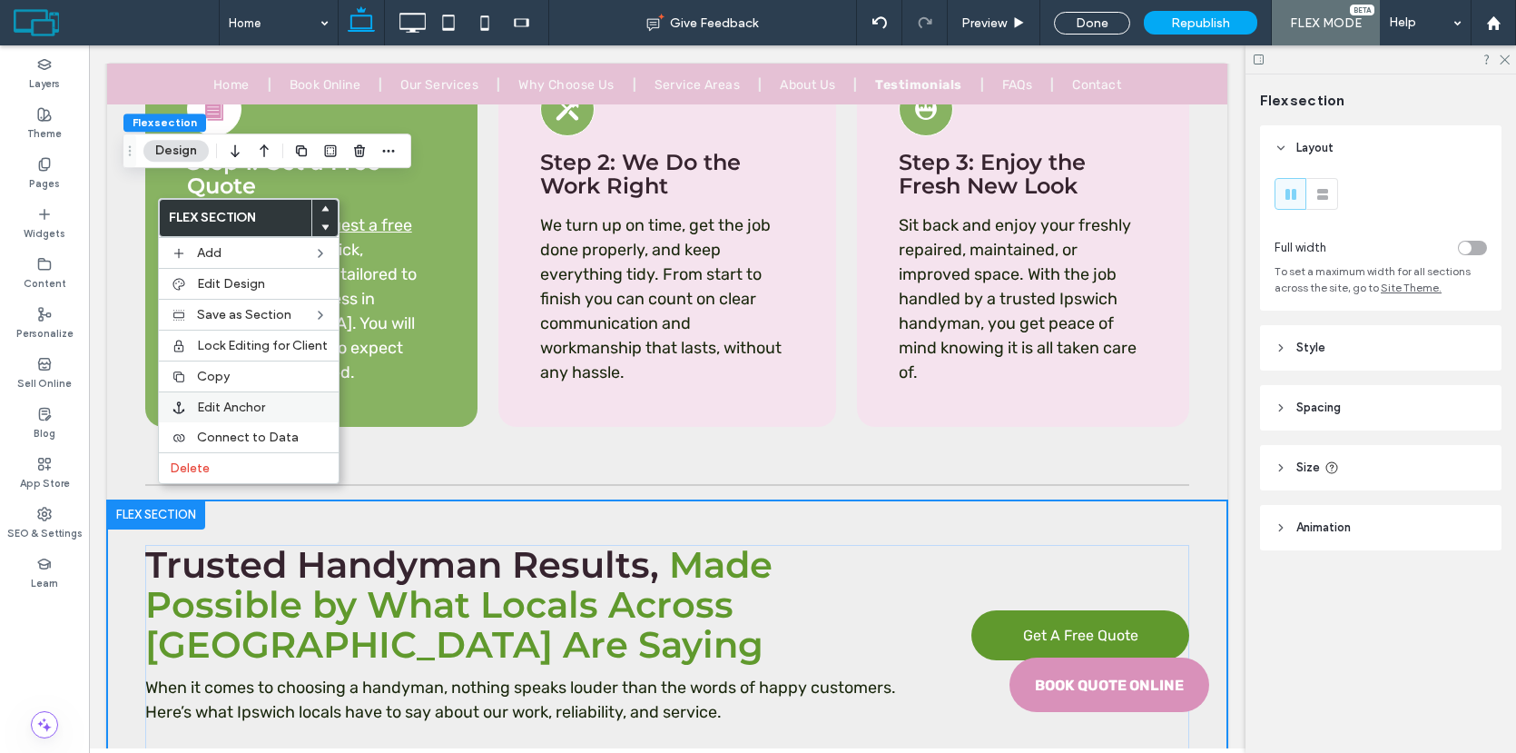
click at [247, 406] on span "Edit Anchor" at bounding box center [231, 406] width 68 height 15
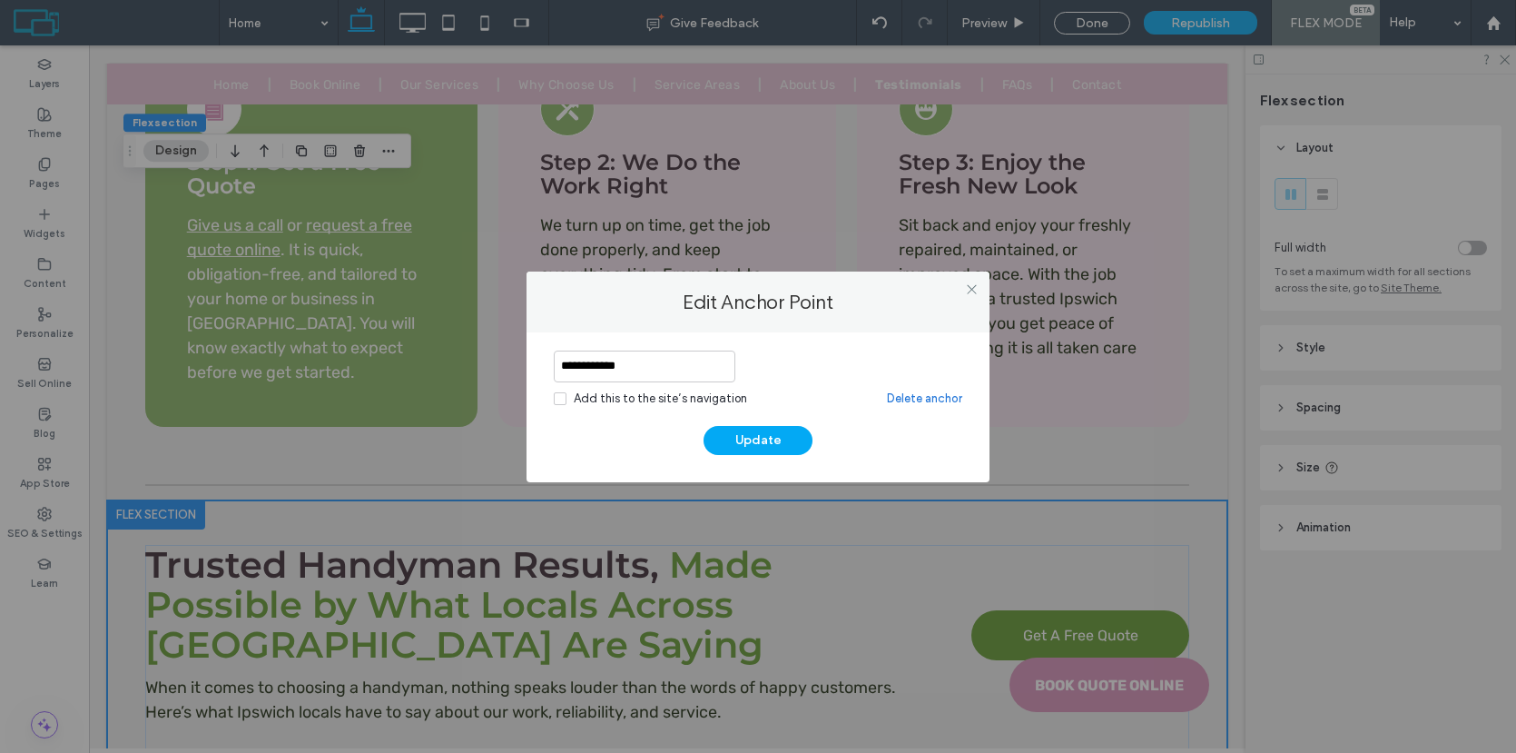
click at [701, 396] on div "Add this to the site’s navigation" at bounding box center [660, 398] width 173 height 18
click at [781, 446] on button "Update" at bounding box center [758, 440] width 109 height 29
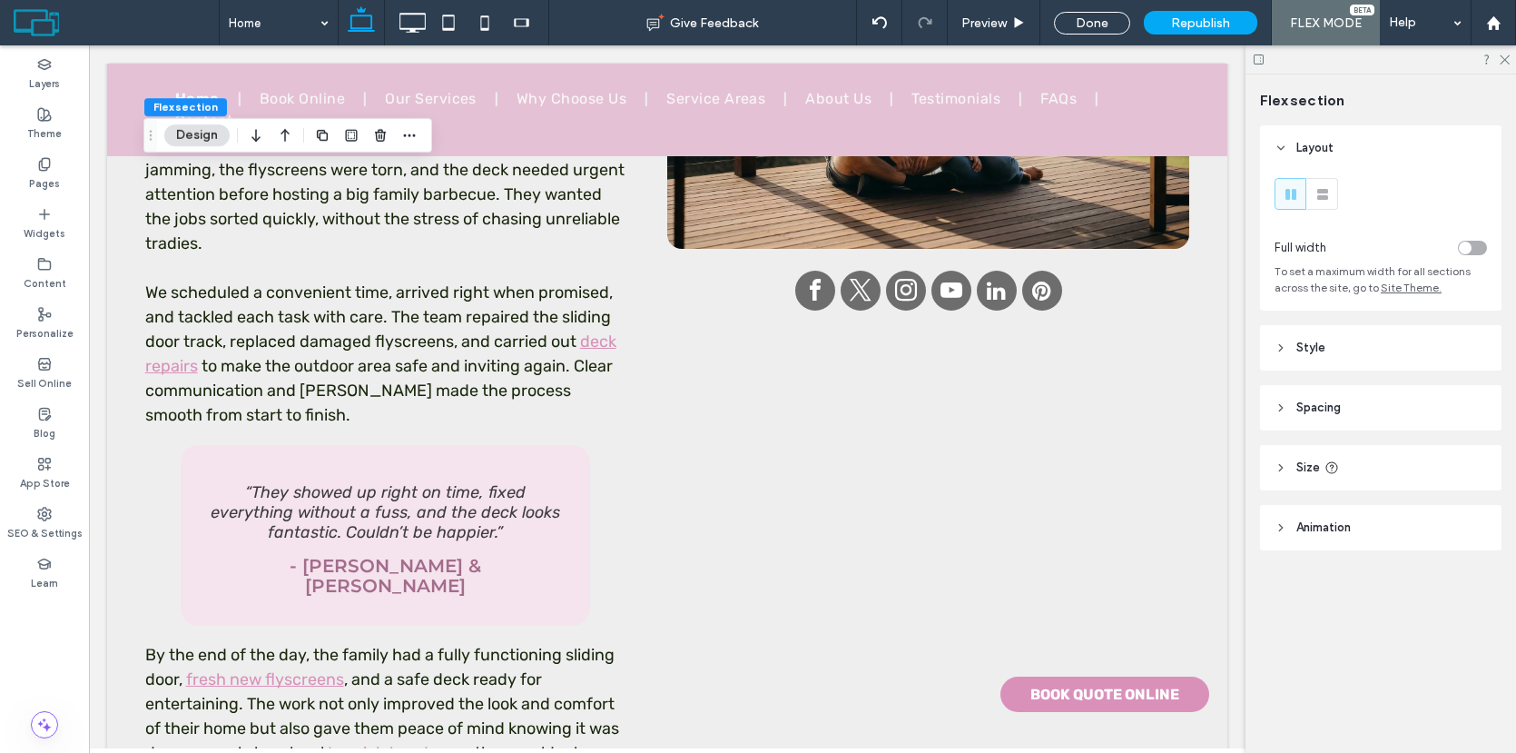
scroll to position [11832, 0]
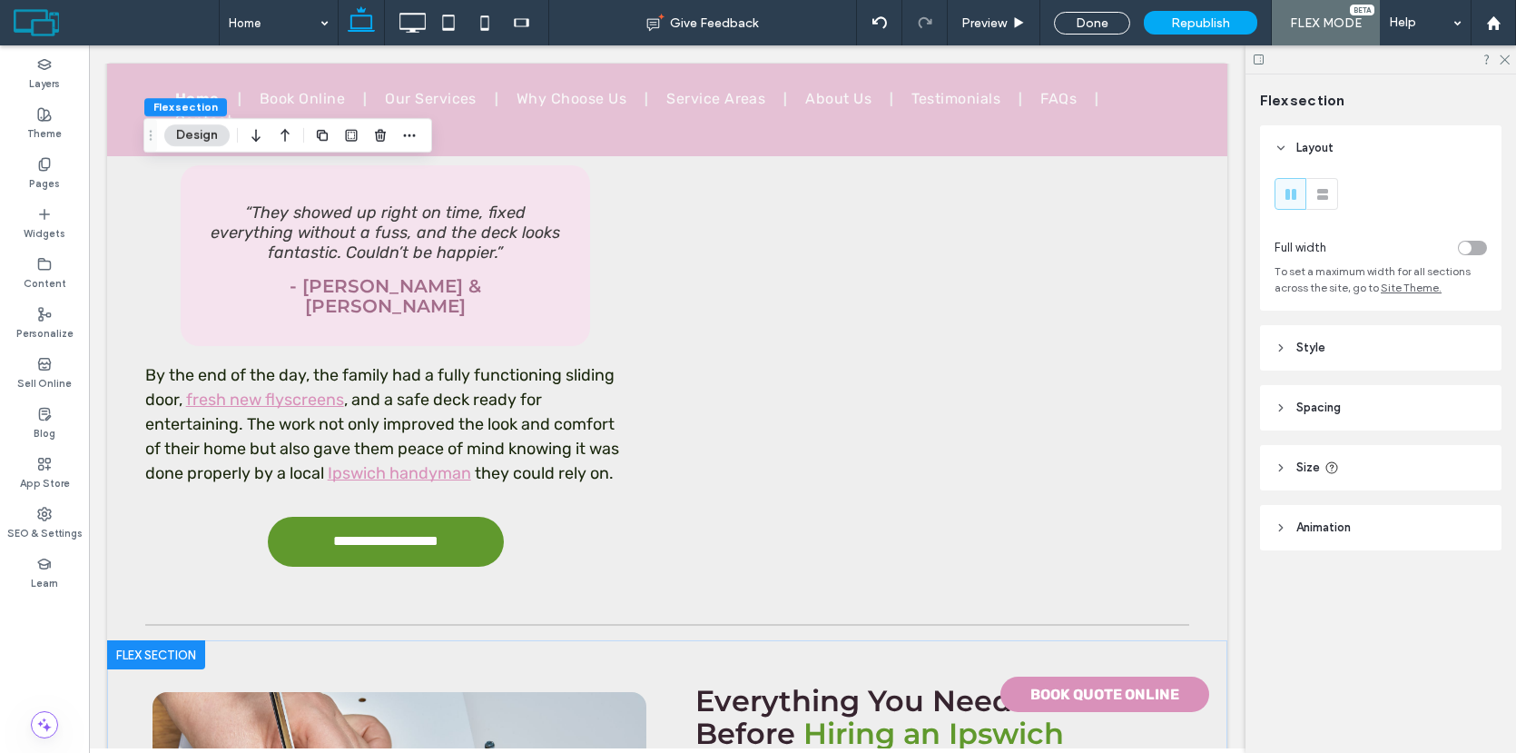
click at [162, 640] on div at bounding box center [156, 654] width 98 height 29
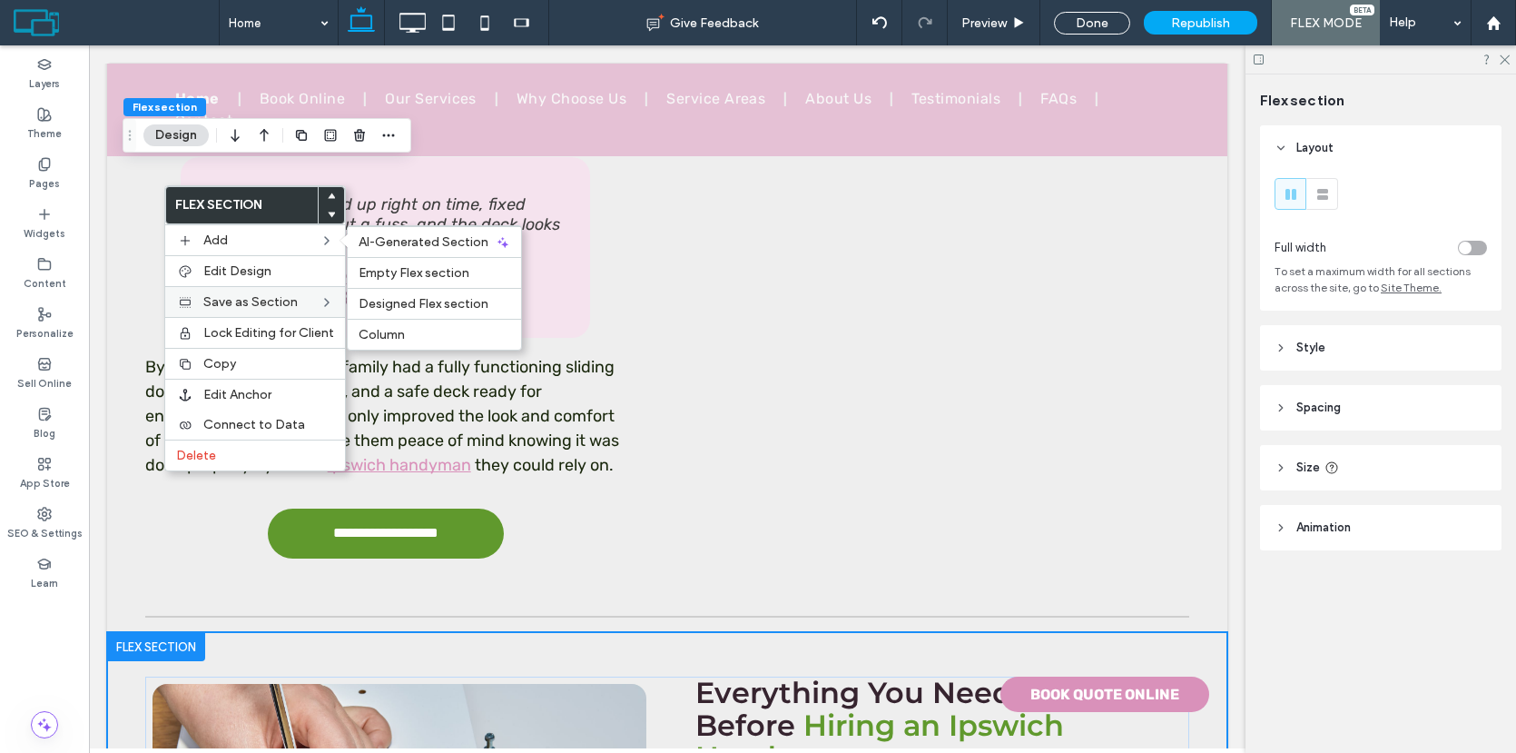
scroll to position [11960, 0]
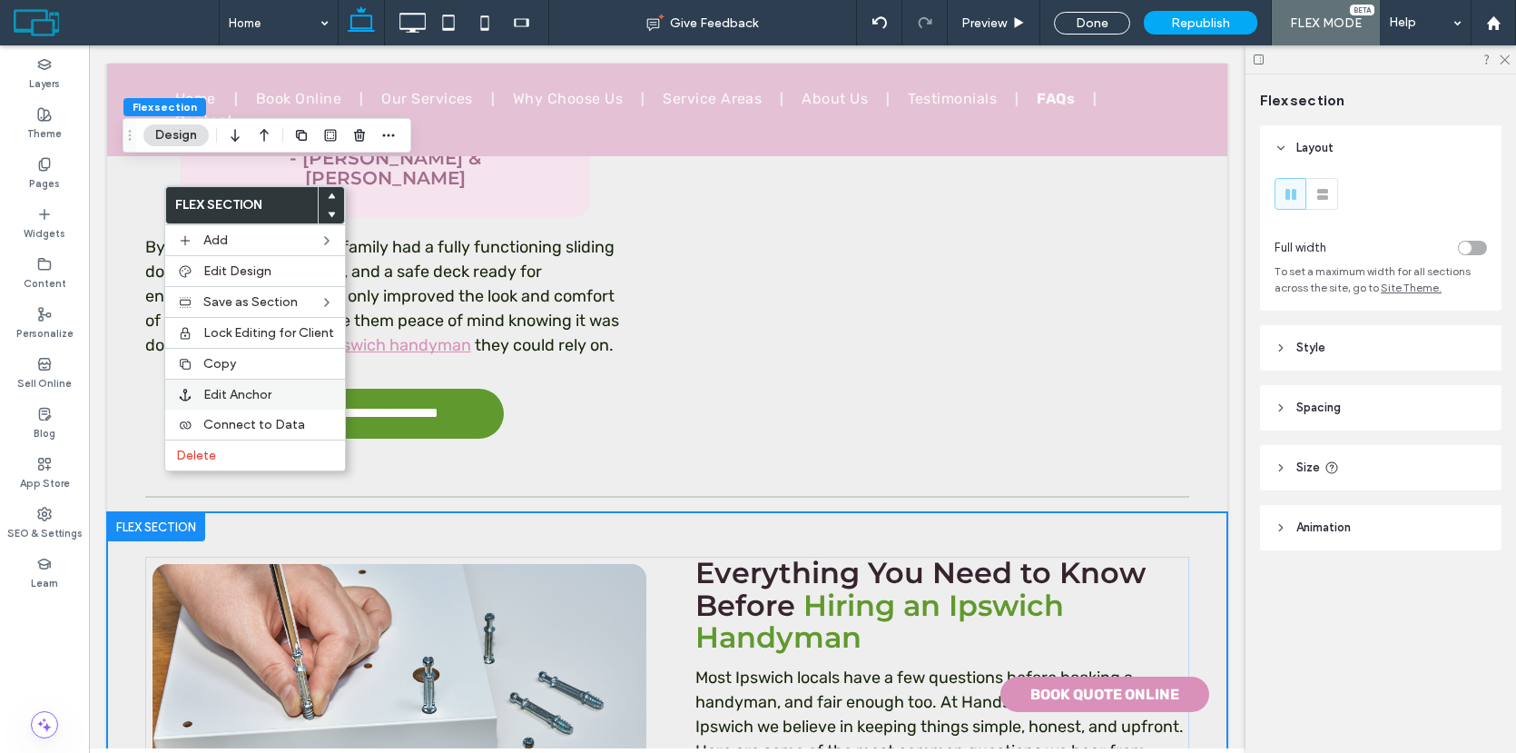
click at [214, 383] on div "Edit Anchor" at bounding box center [255, 394] width 180 height 31
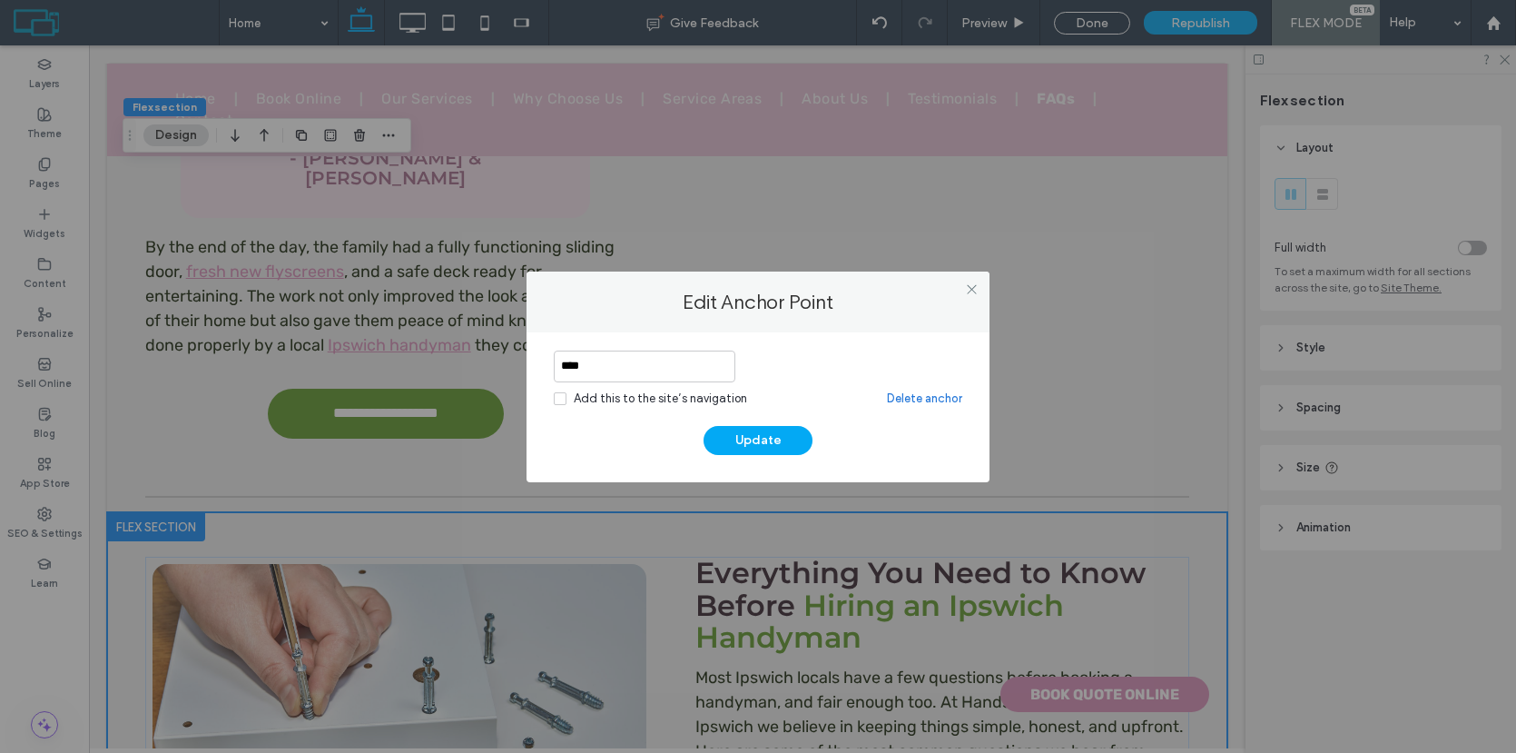
click at [674, 406] on div "Add this to the site’s navigation" at bounding box center [660, 398] width 173 height 18
click at [745, 437] on button "Update" at bounding box center [758, 440] width 109 height 29
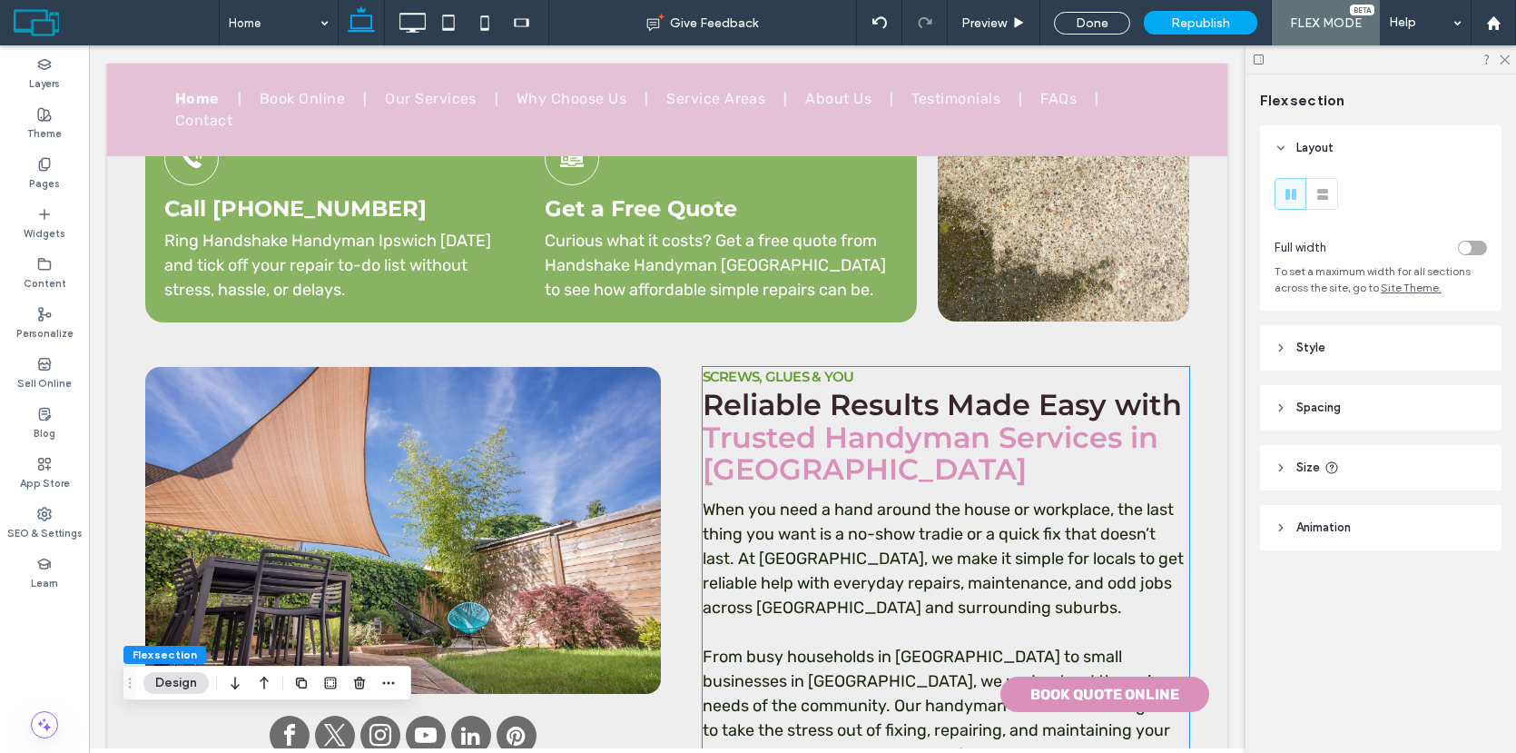
scroll to position [1856, 0]
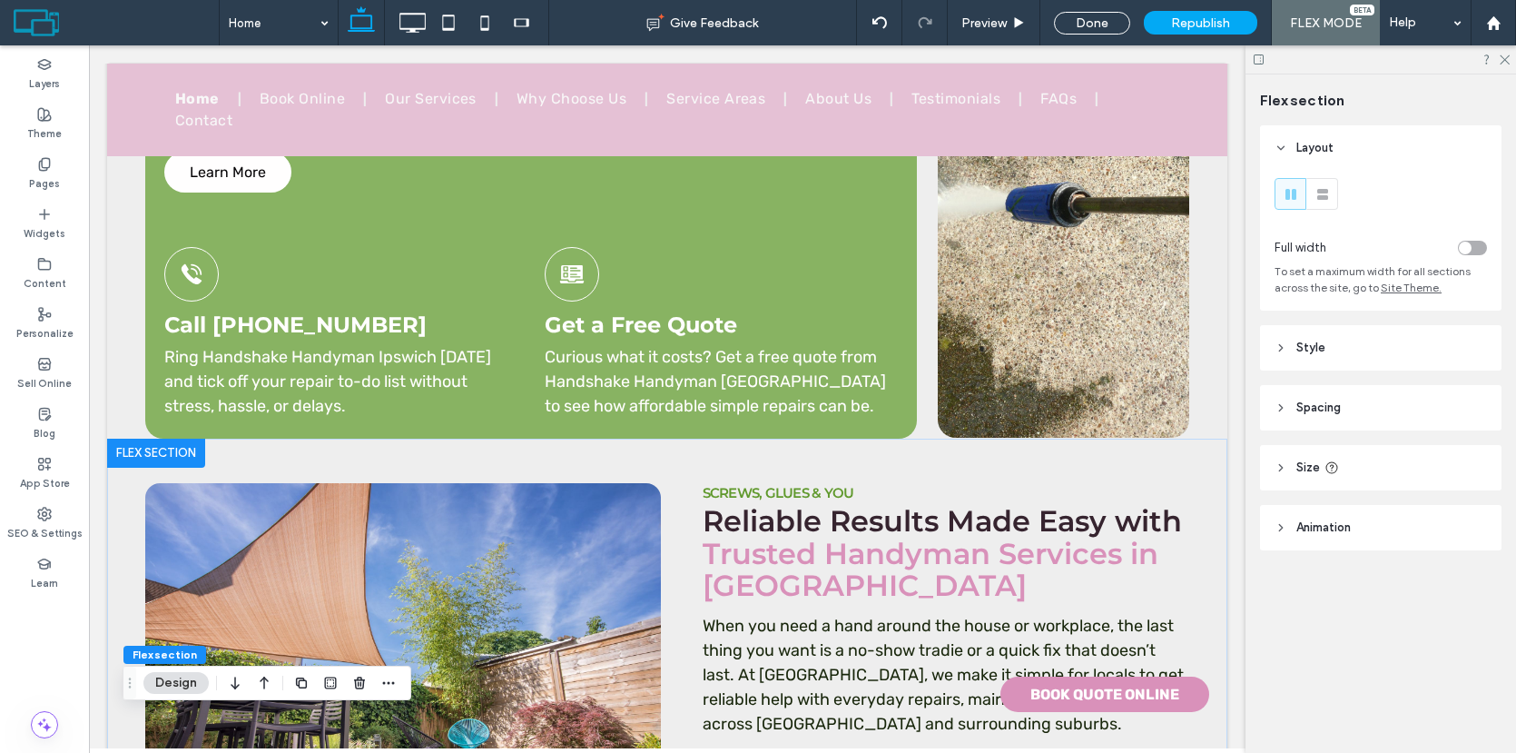
click at [194, 438] on div at bounding box center [156, 452] width 98 height 29
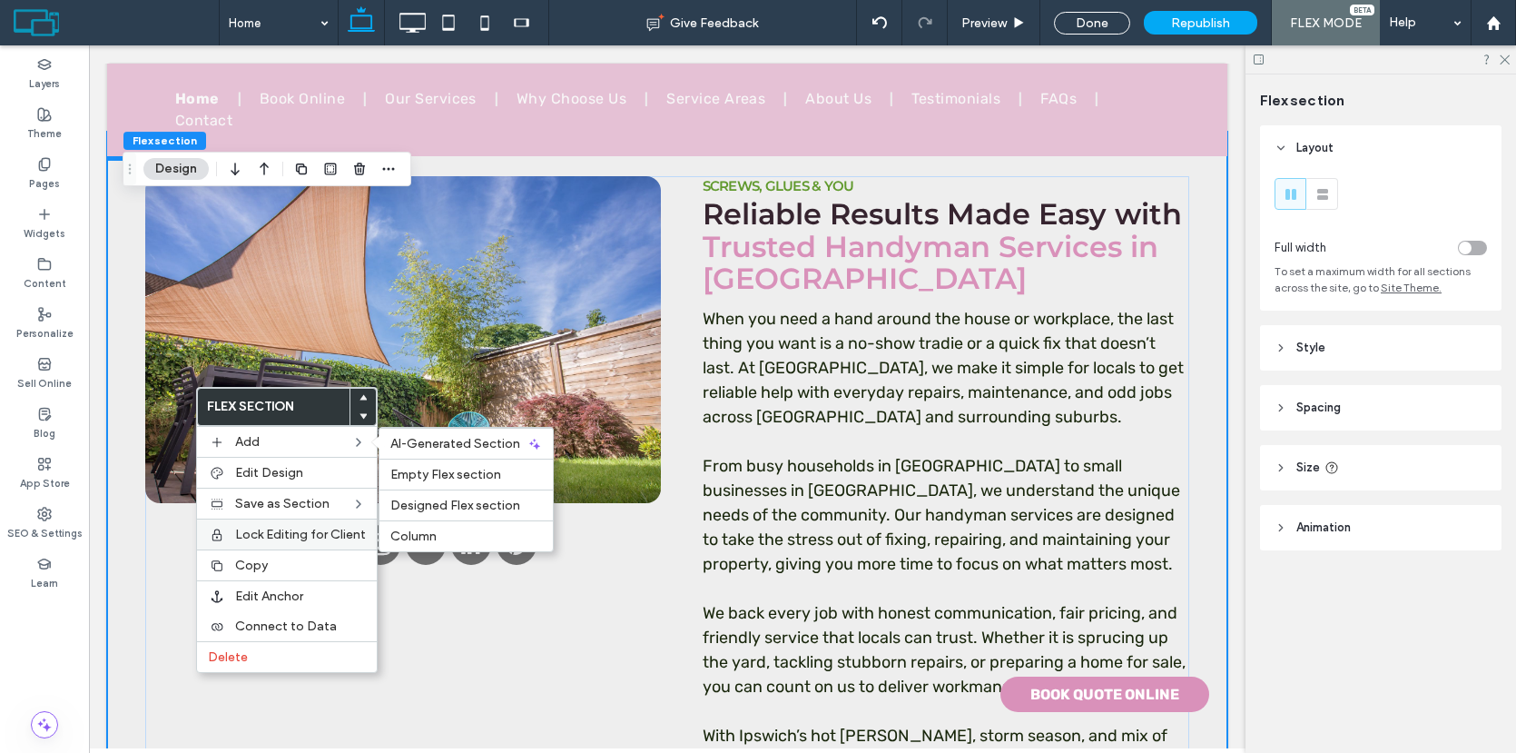
scroll to position [2185, 0]
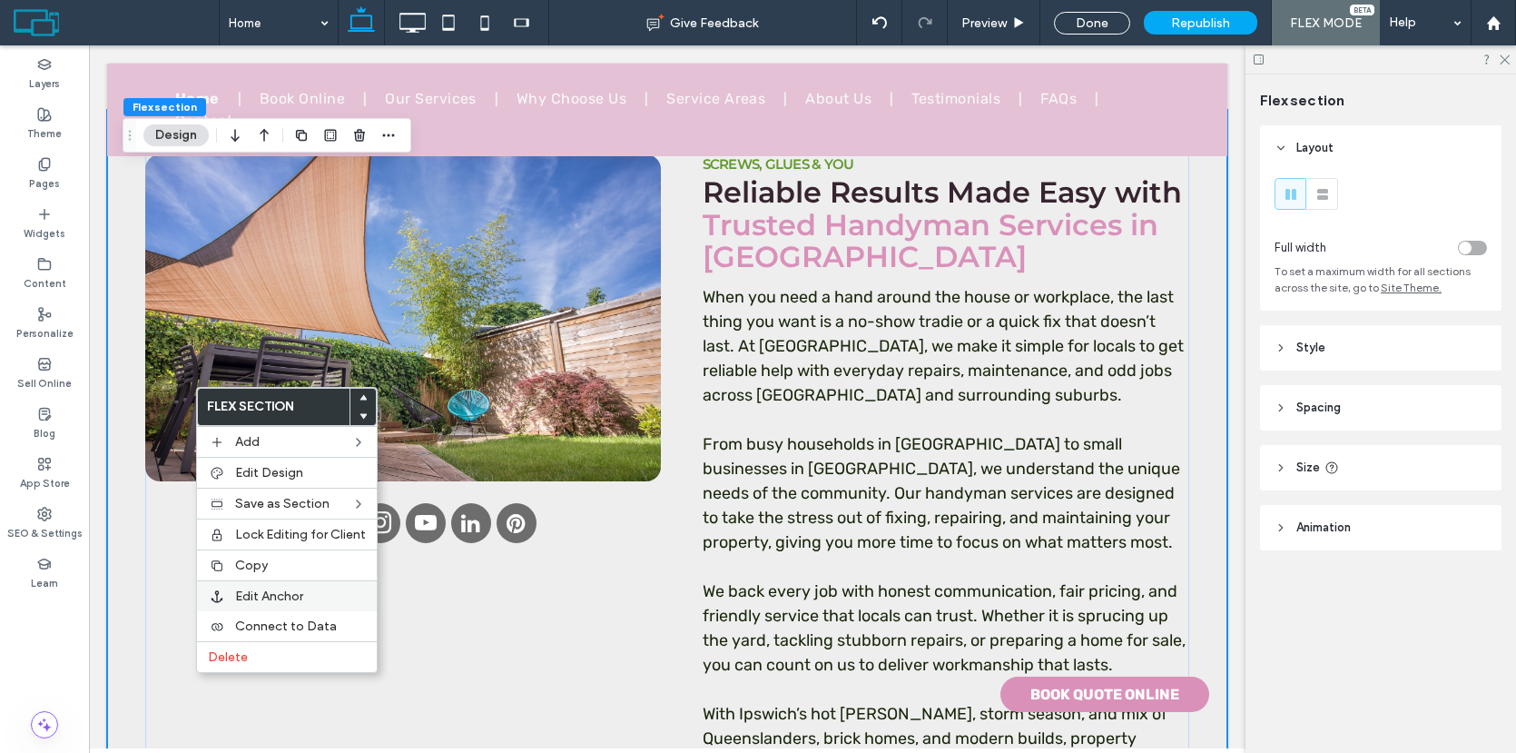
click at [239, 596] on span "Edit Anchor" at bounding box center [269, 595] width 68 height 15
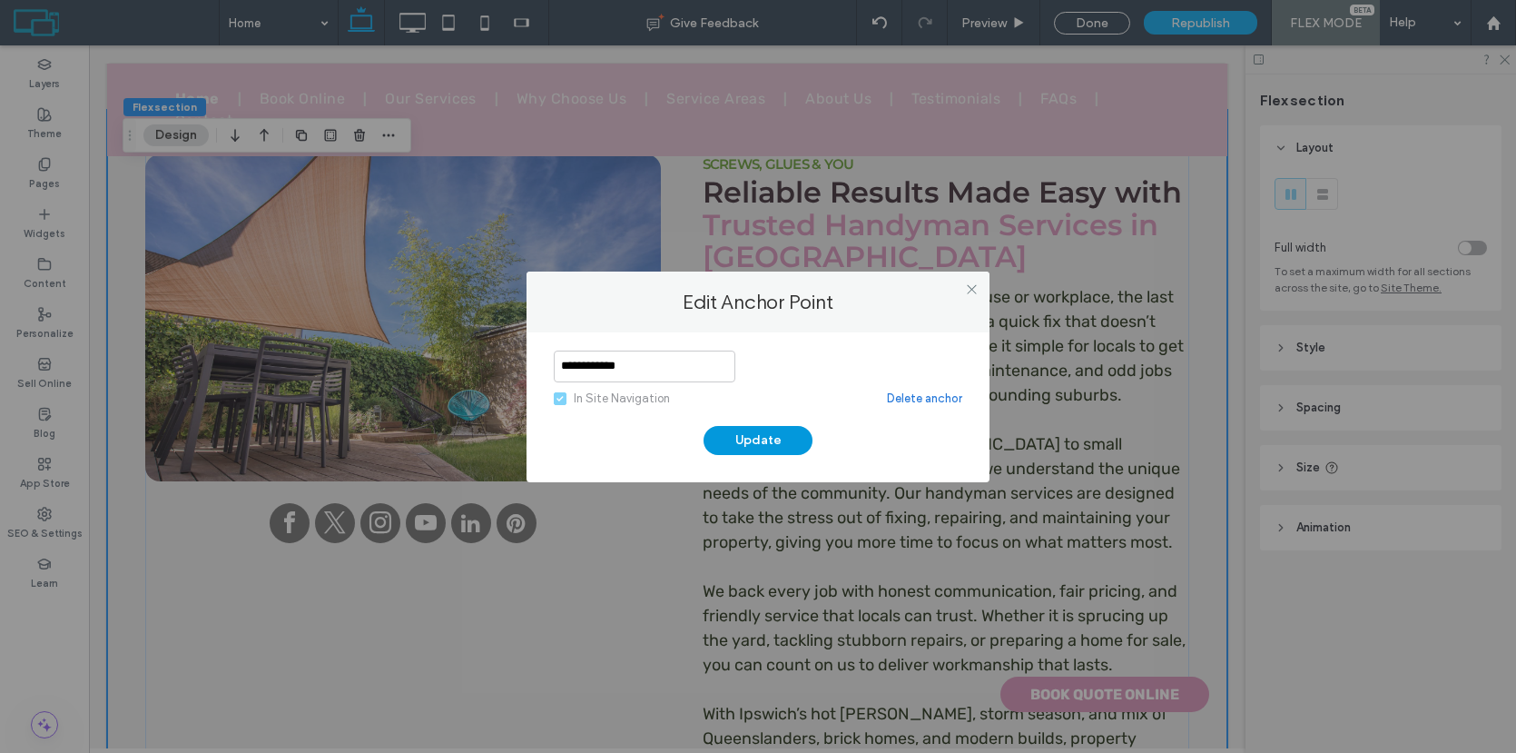
click at [743, 431] on button "Update" at bounding box center [758, 440] width 109 height 29
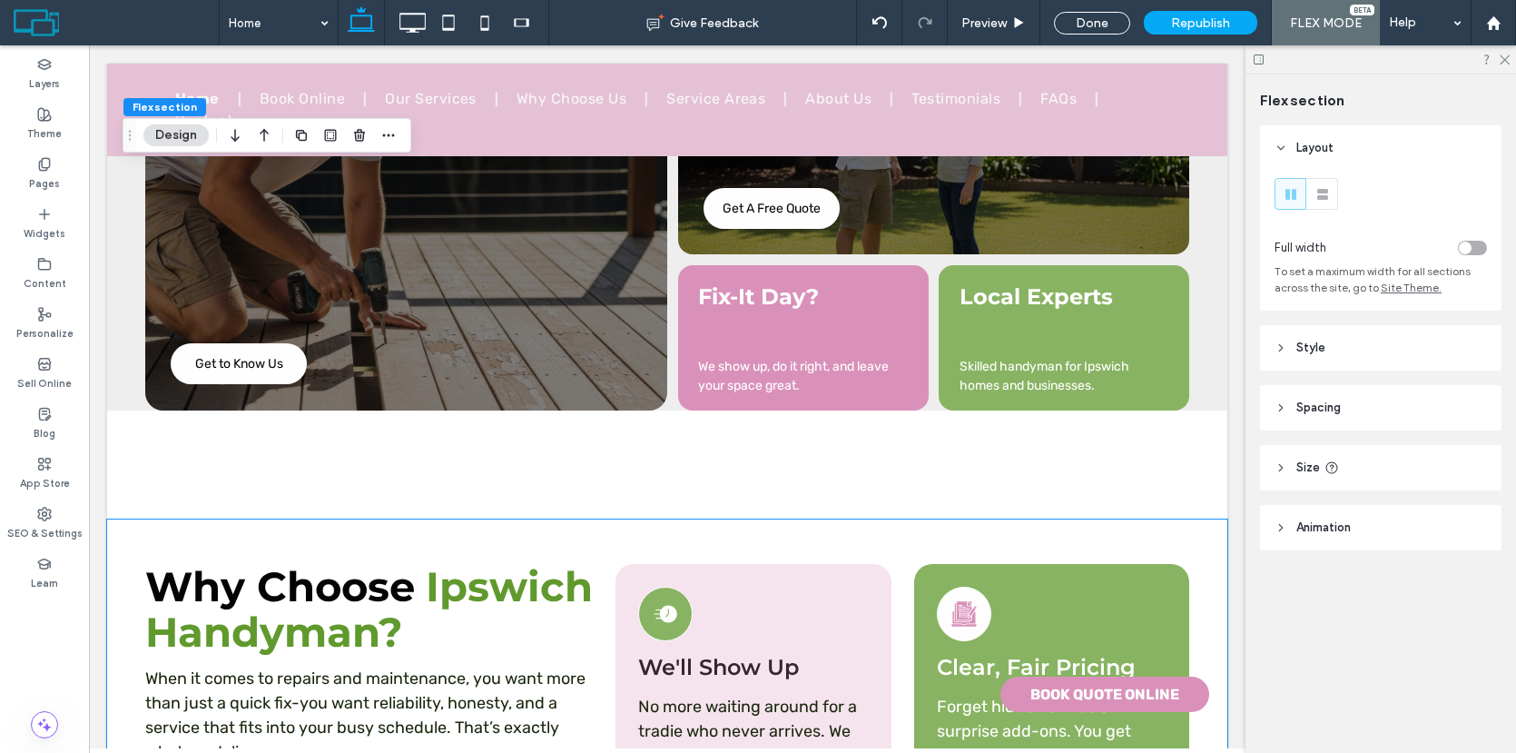
scroll to position [4713, 0]
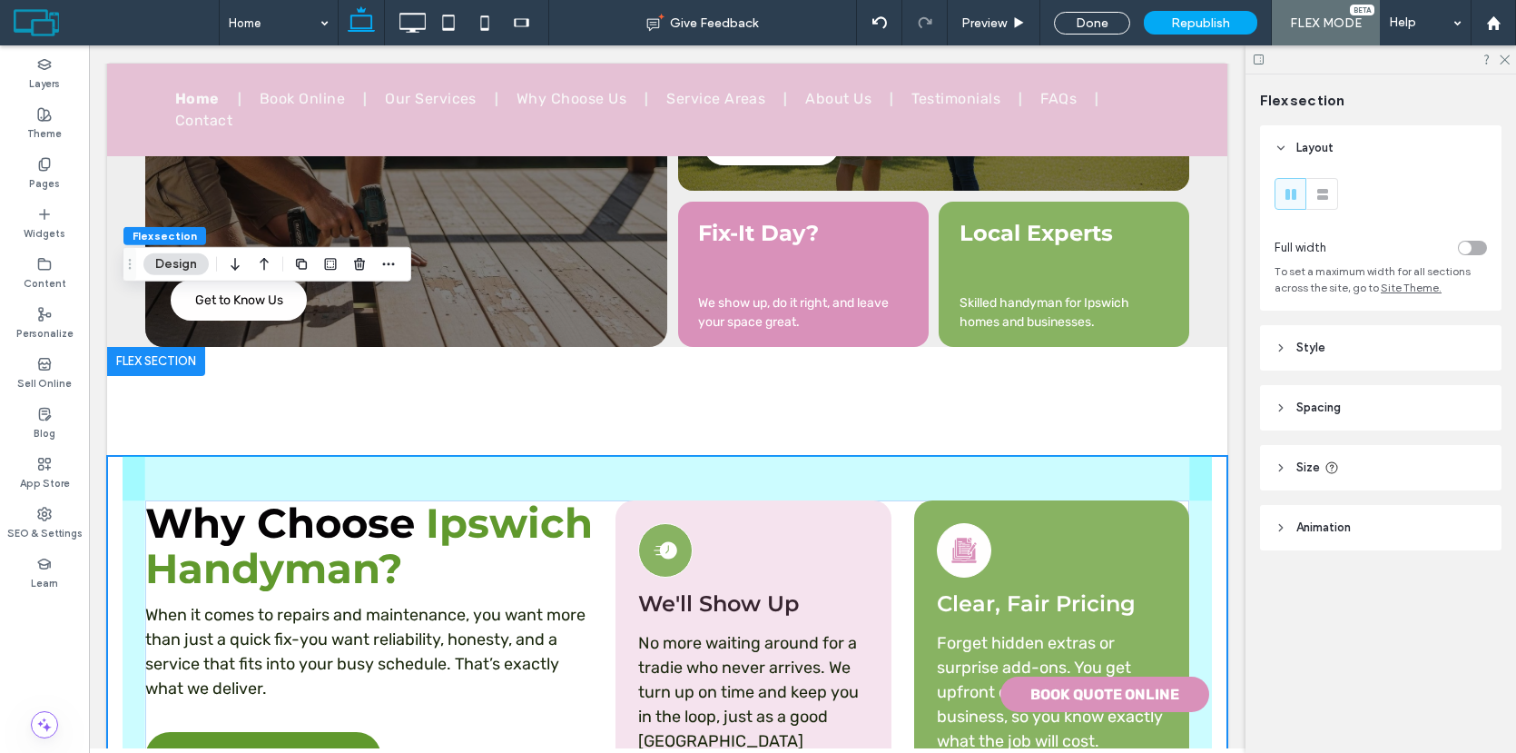
scroll to position [4771, 0]
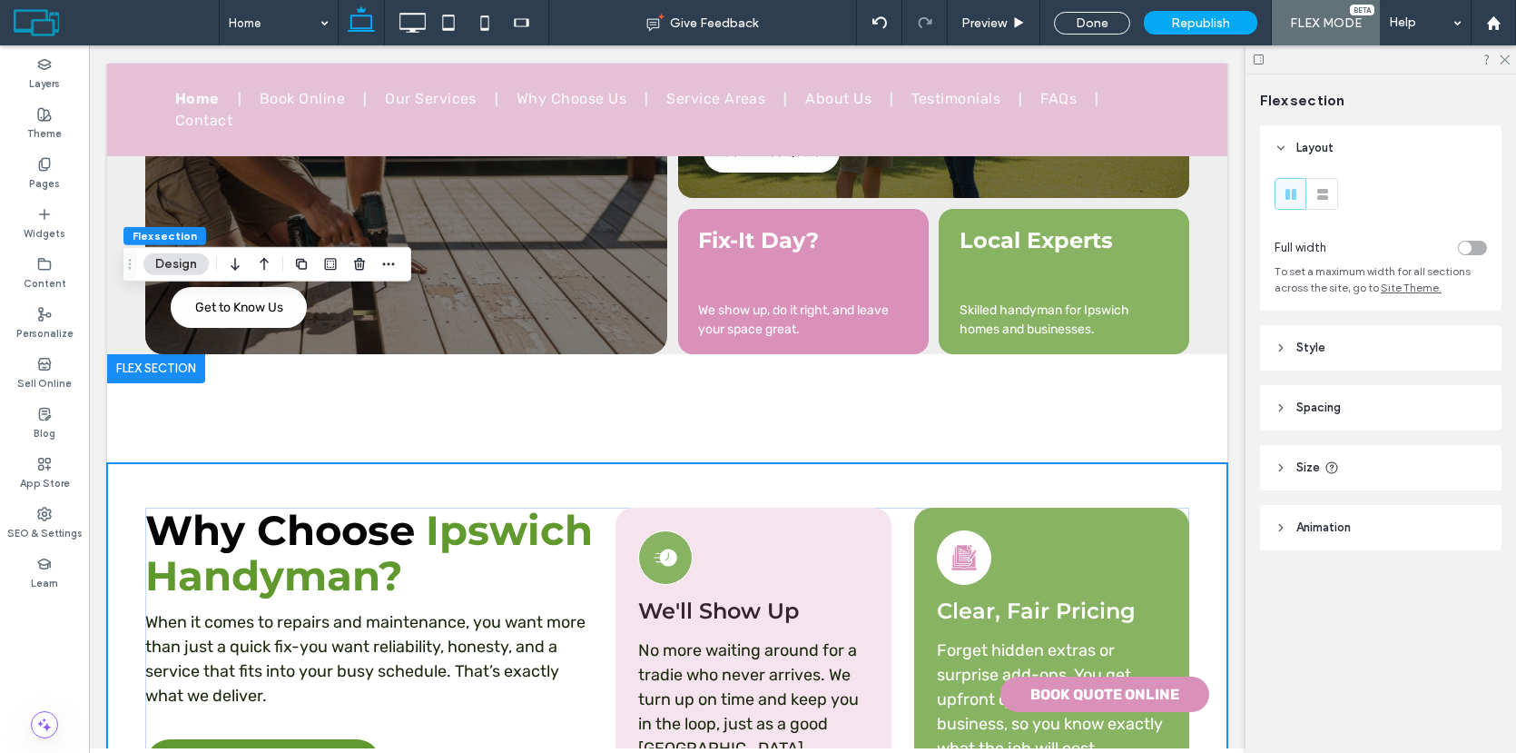
click at [174, 354] on div at bounding box center [156, 368] width 98 height 29
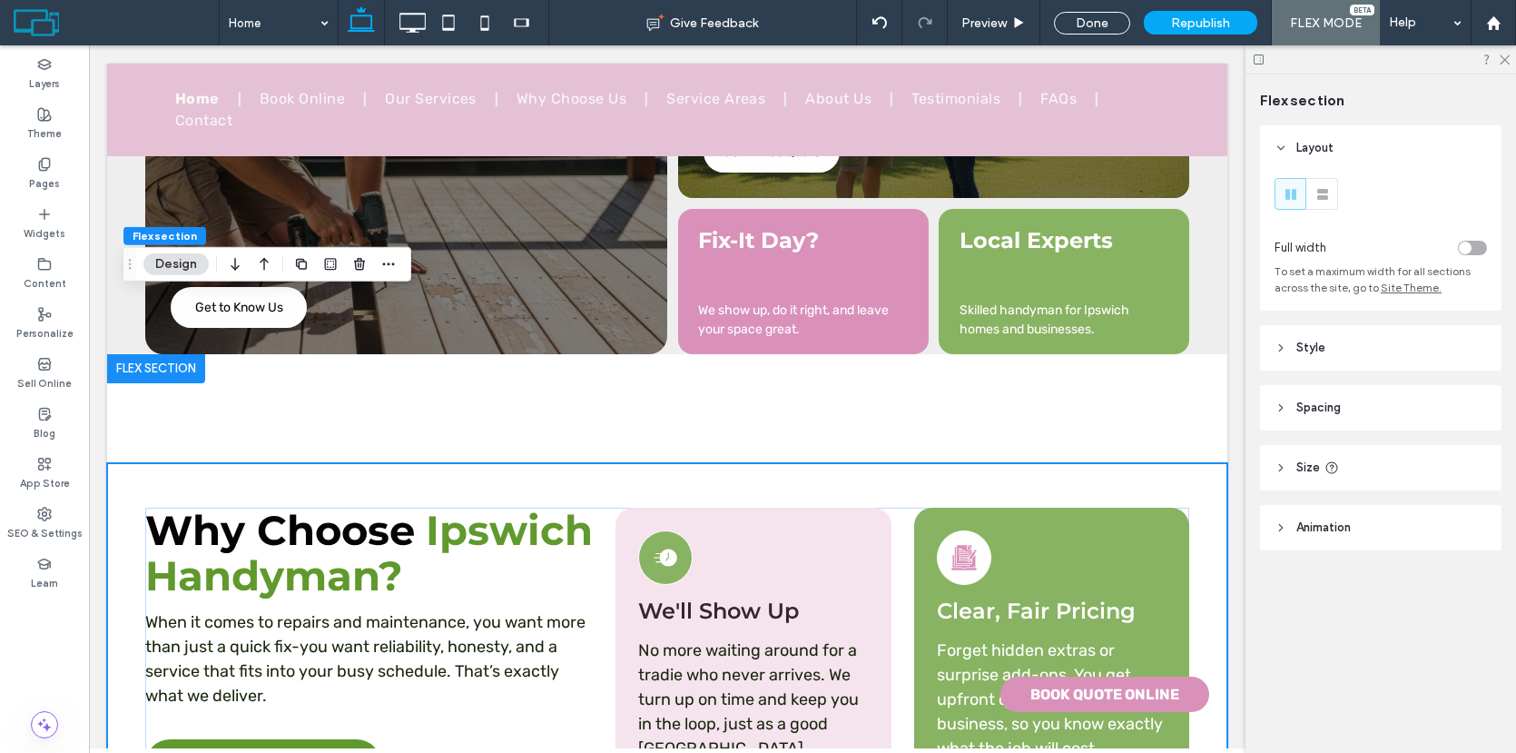
click at [379, 261] on span "button" at bounding box center [389, 264] width 22 height 22
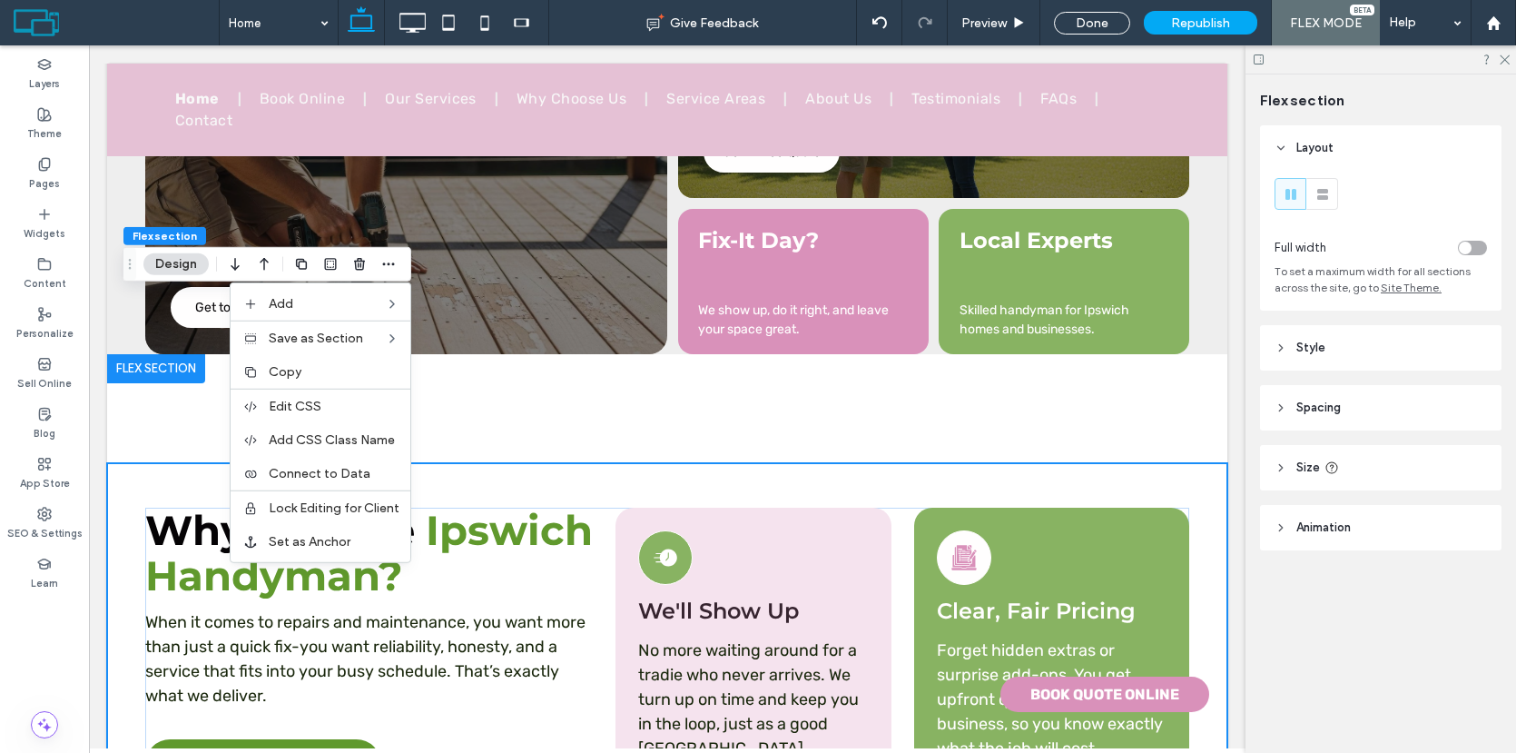
click at [195, 354] on div at bounding box center [156, 368] width 98 height 29
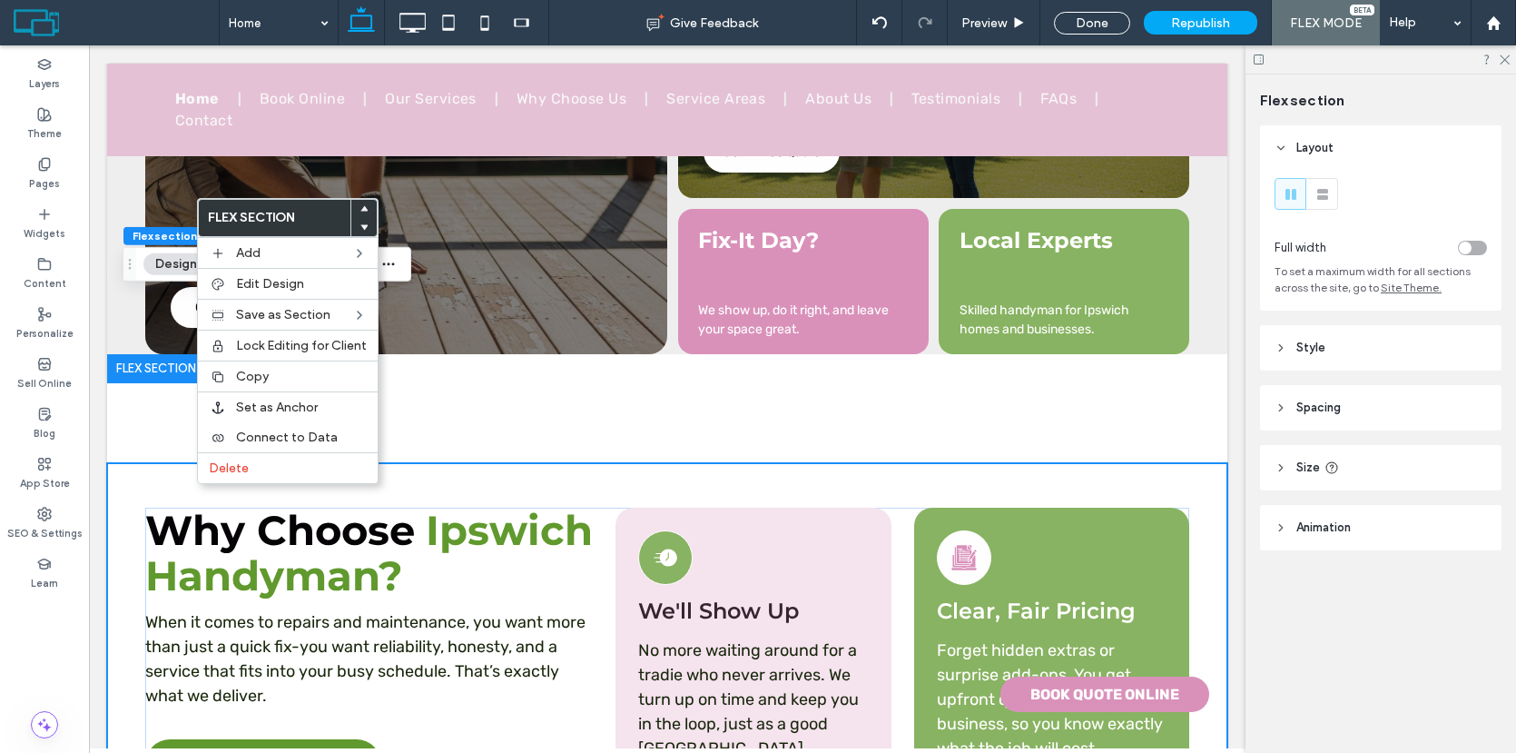
click at [195, 354] on div at bounding box center [156, 368] width 98 height 29
click at [296, 467] on label "Delete" at bounding box center [288, 467] width 158 height 15
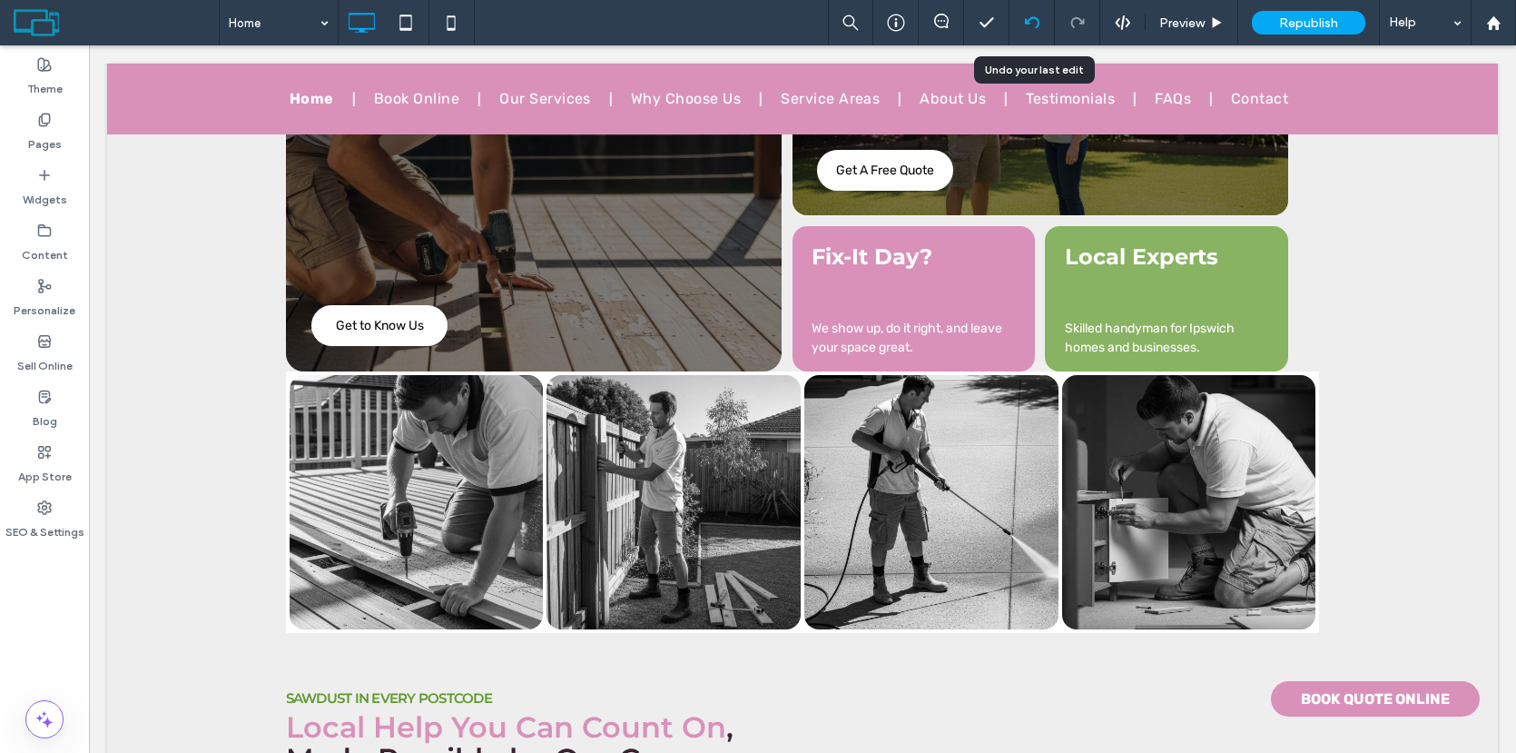
click at [1030, 24] on icon at bounding box center [1032, 22] width 15 height 15
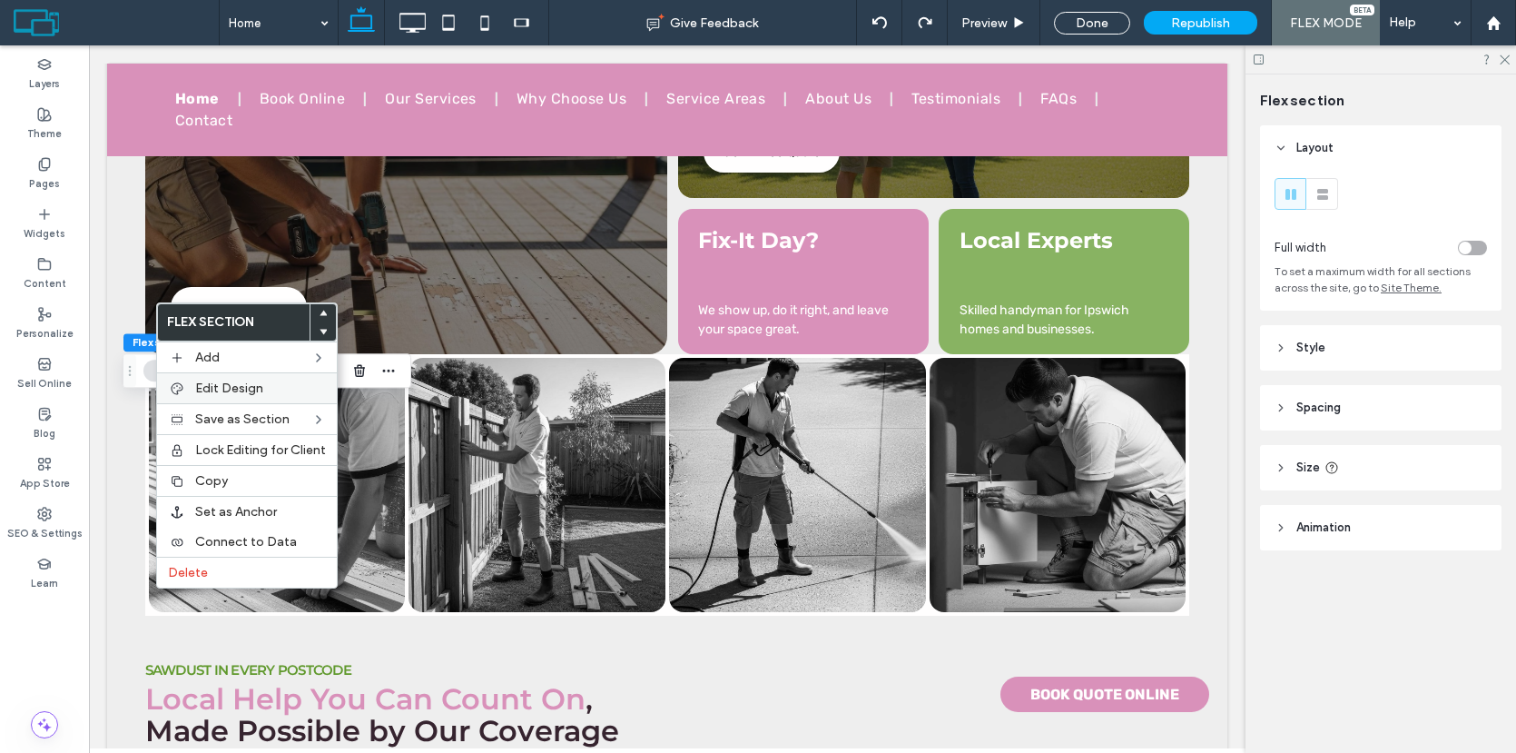
click at [239, 386] on span "Edit Design" at bounding box center [229, 387] width 68 height 15
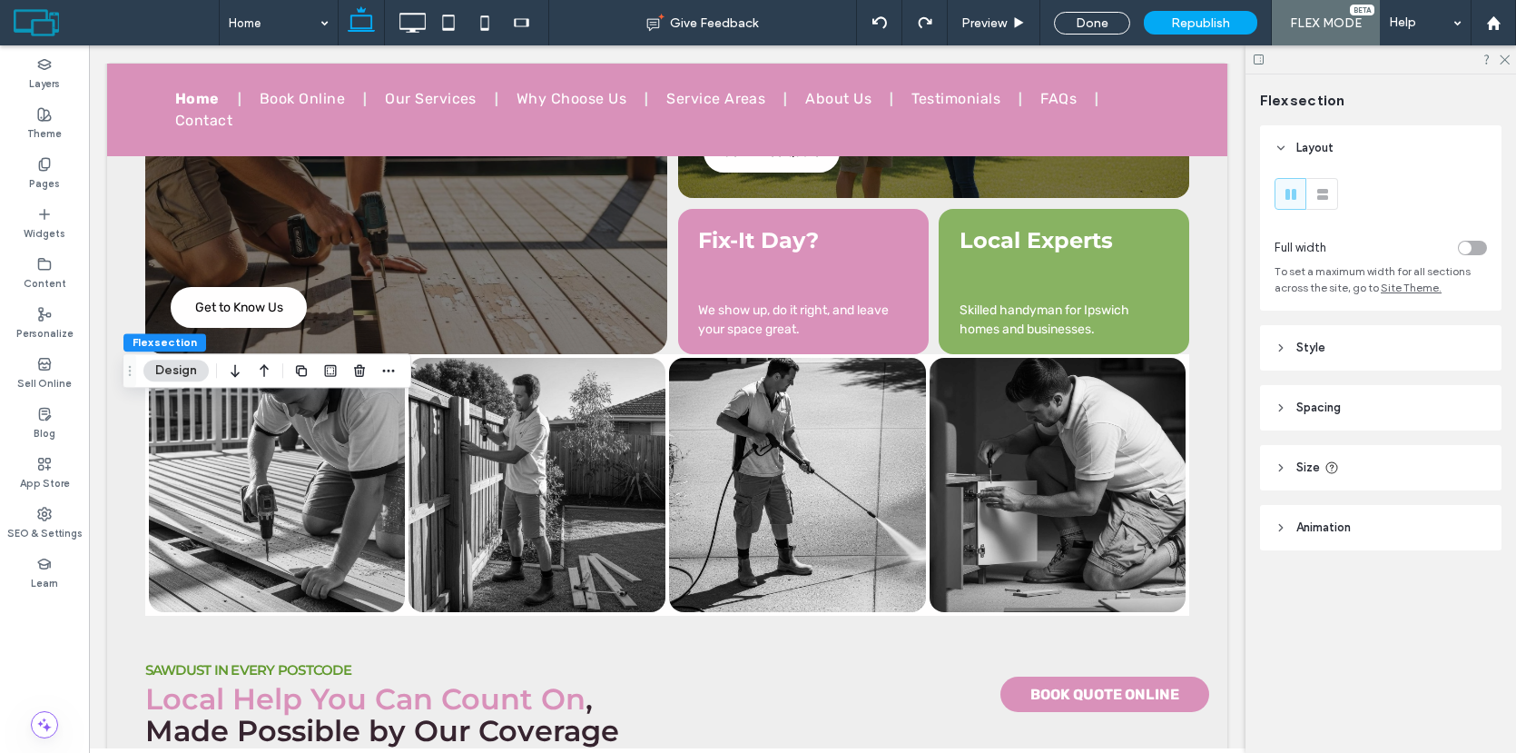
click at [1300, 359] on header "Style" at bounding box center [1380, 347] width 241 height 45
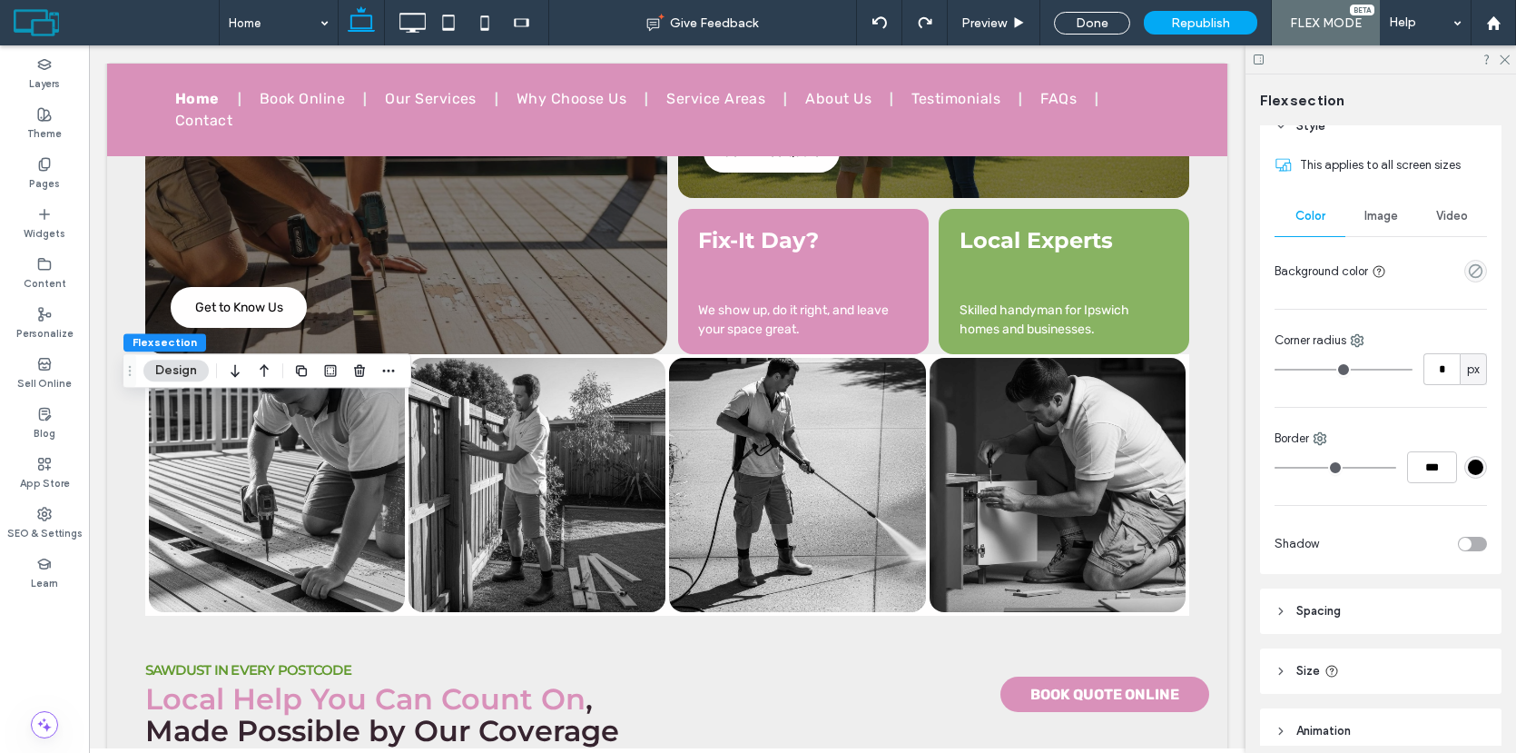
scroll to position [298, 0]
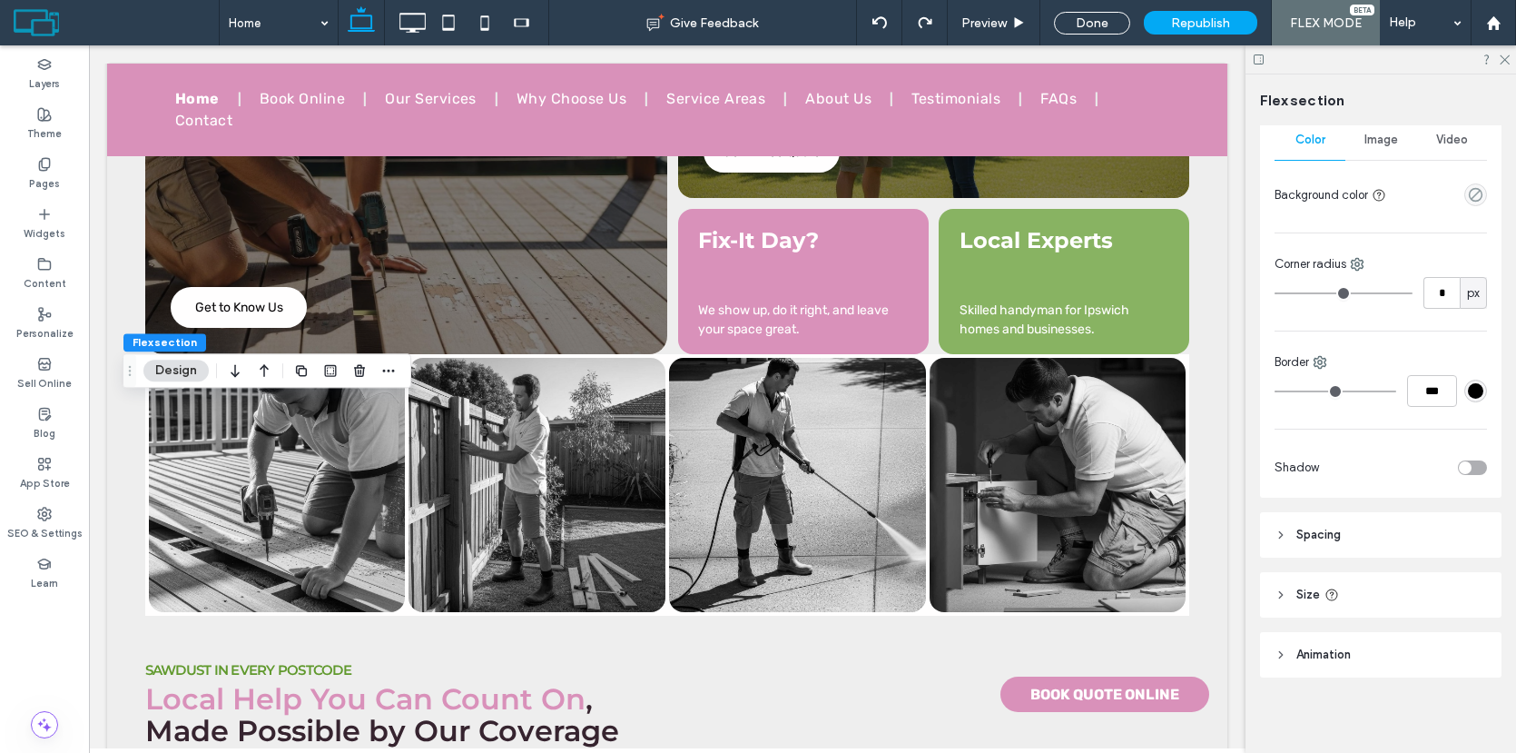
click at [1345, 538] on header "Spacing" at bounding box center [1380, 534] width 241 height 45
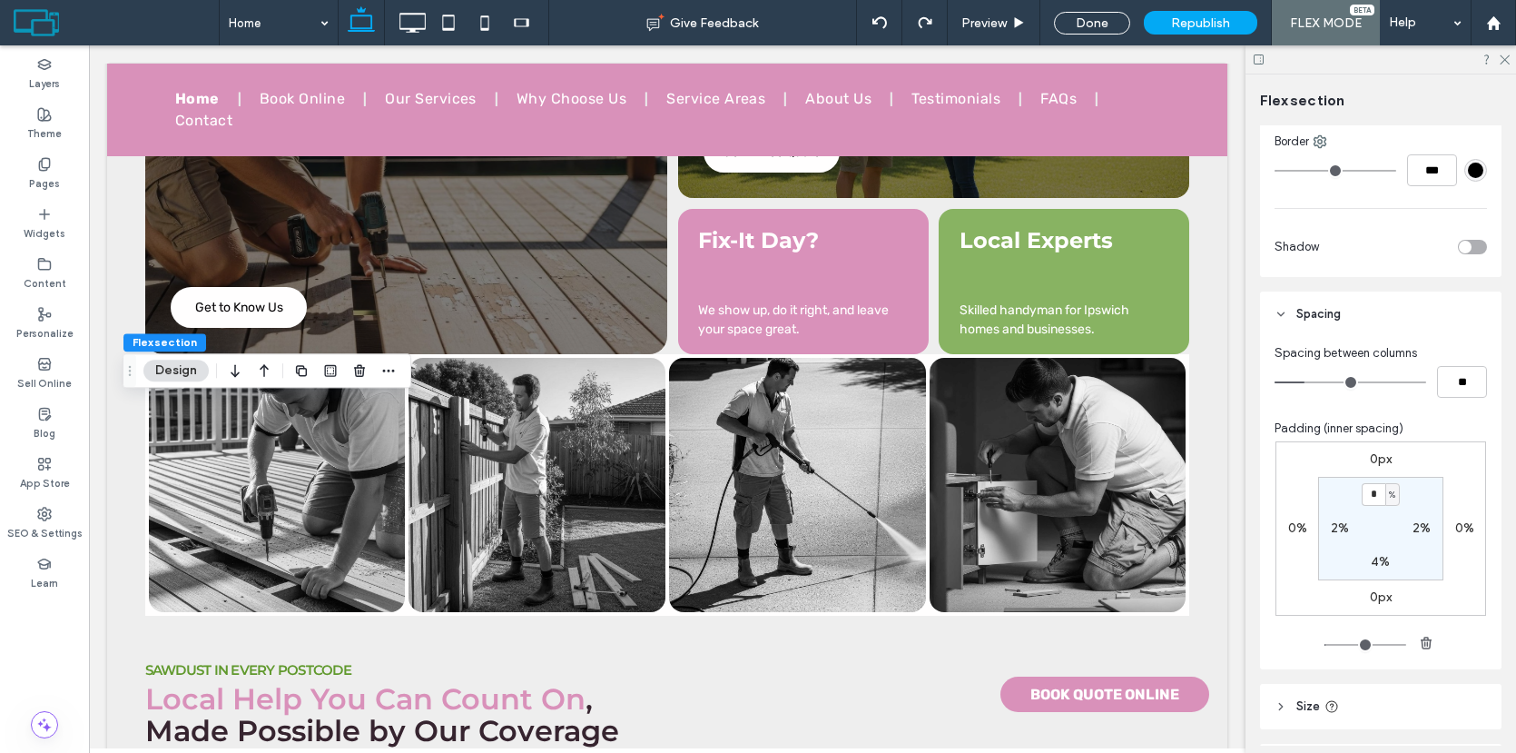
scroll to position [520, 0]
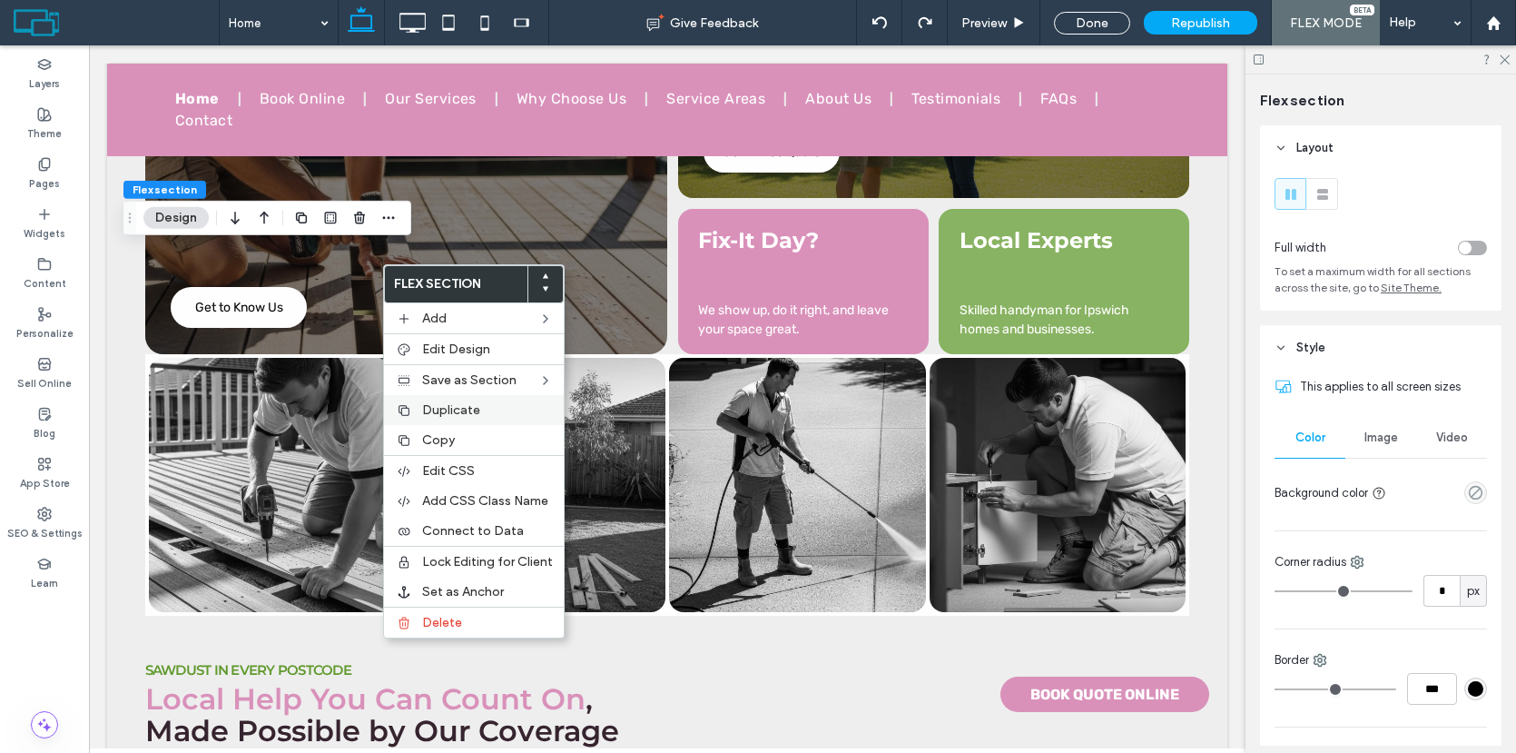
click at [463, 396] on div "Duplicate" at bounding box center [474, 410] width 180 height 30
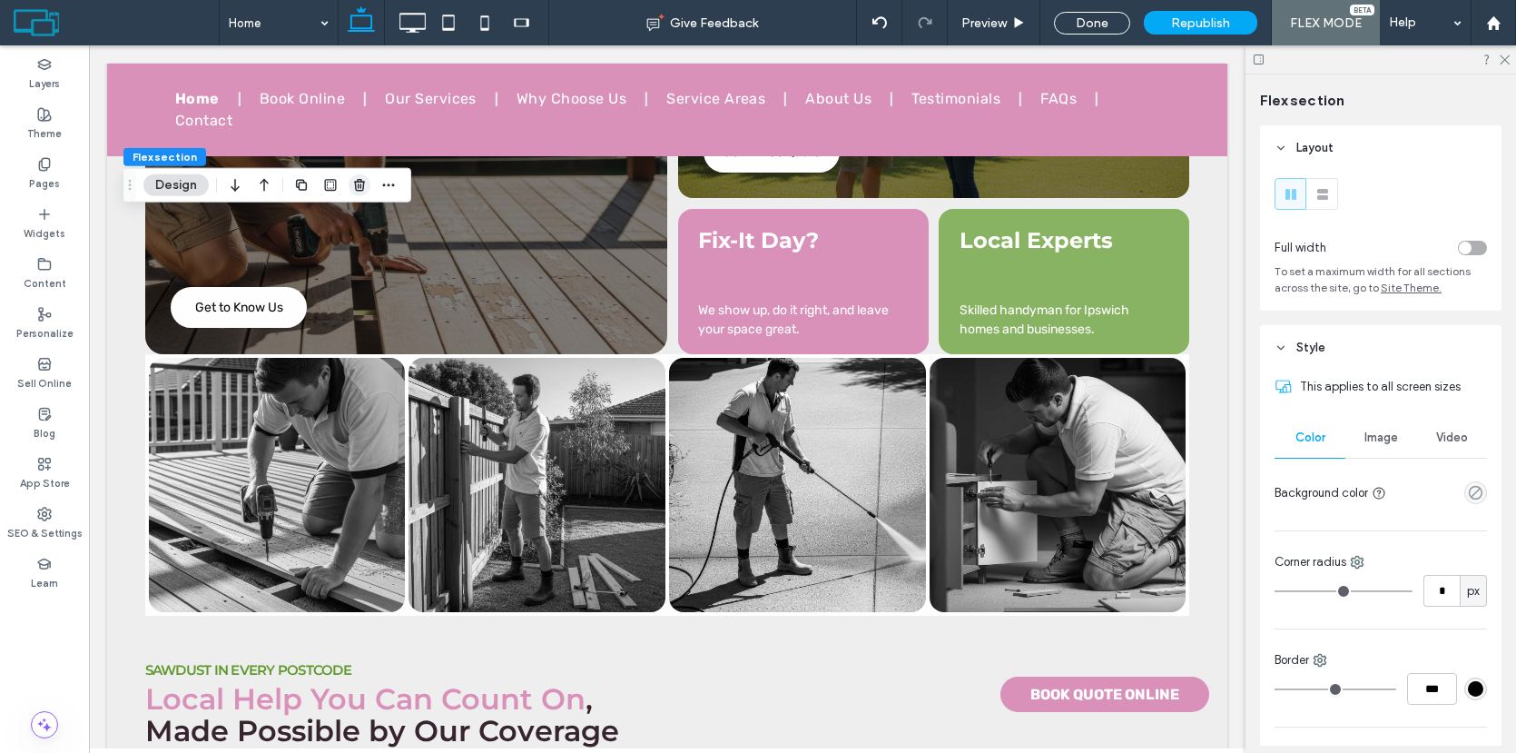
click at [357, 193] on span "button" at bounding box center [360, 185] width 22 height 22
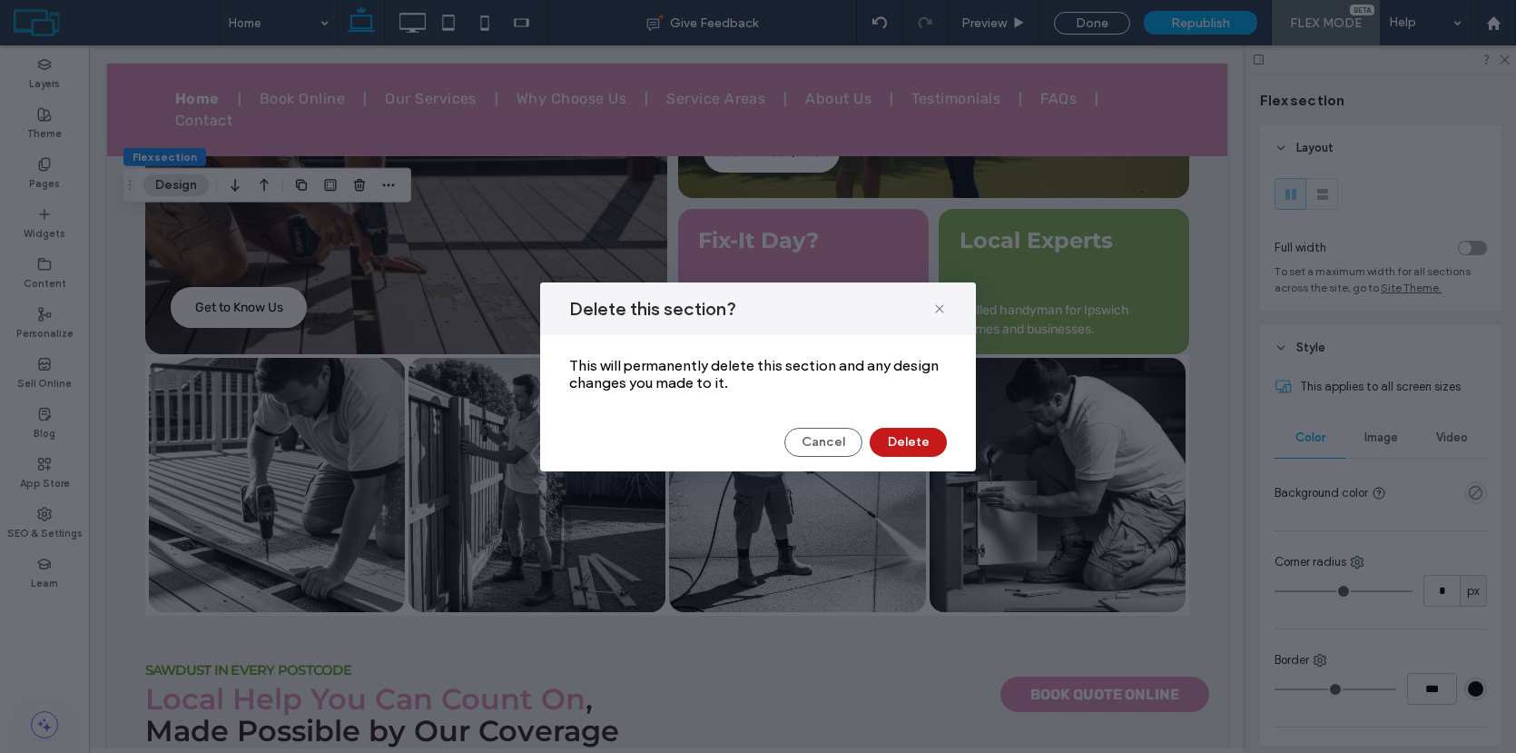
click at [921, 442] on button "Delete" at bounding box center [908, 442] width 77 height 29
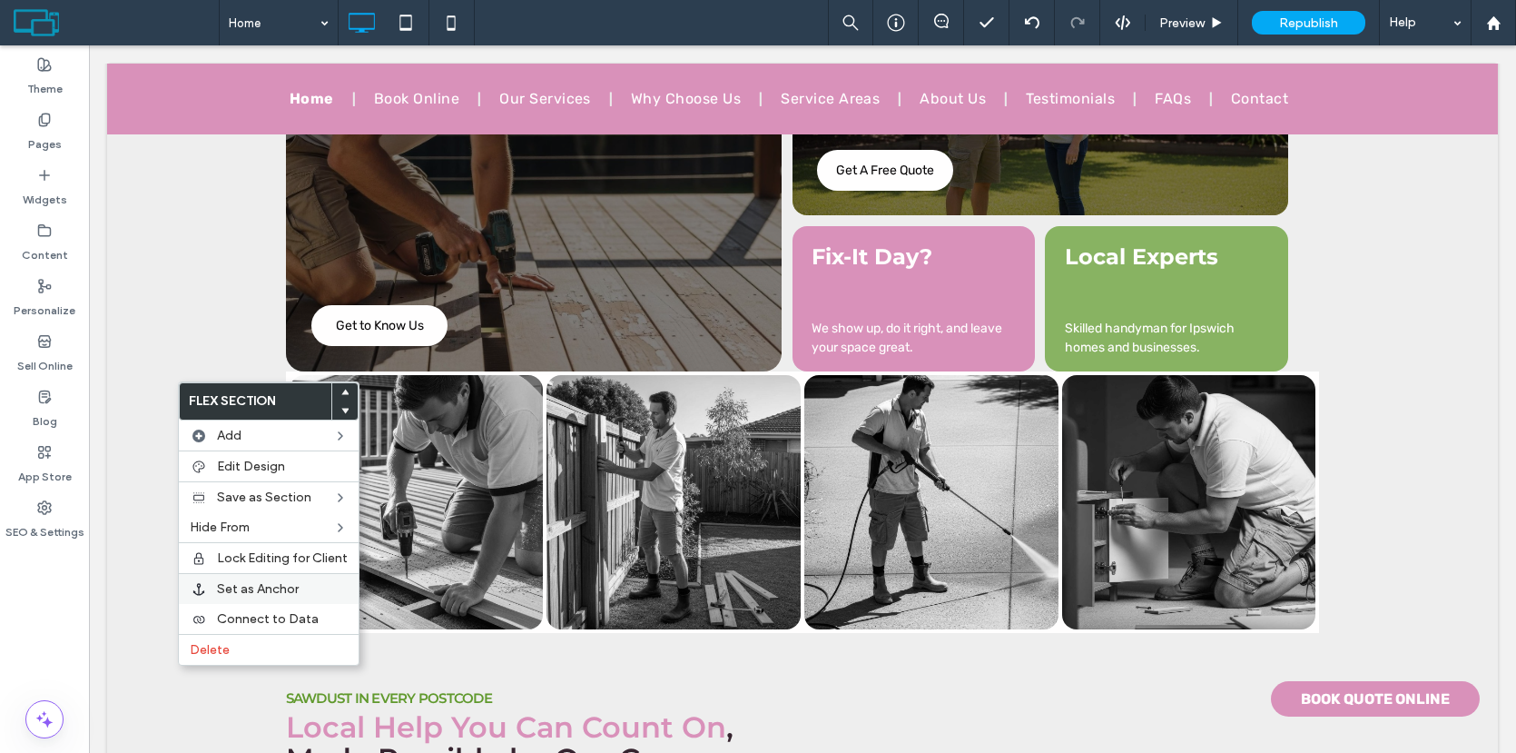
click at [244, 586] on span "Set as Anchor" at bounding box center [258, 588] width 82 height 15
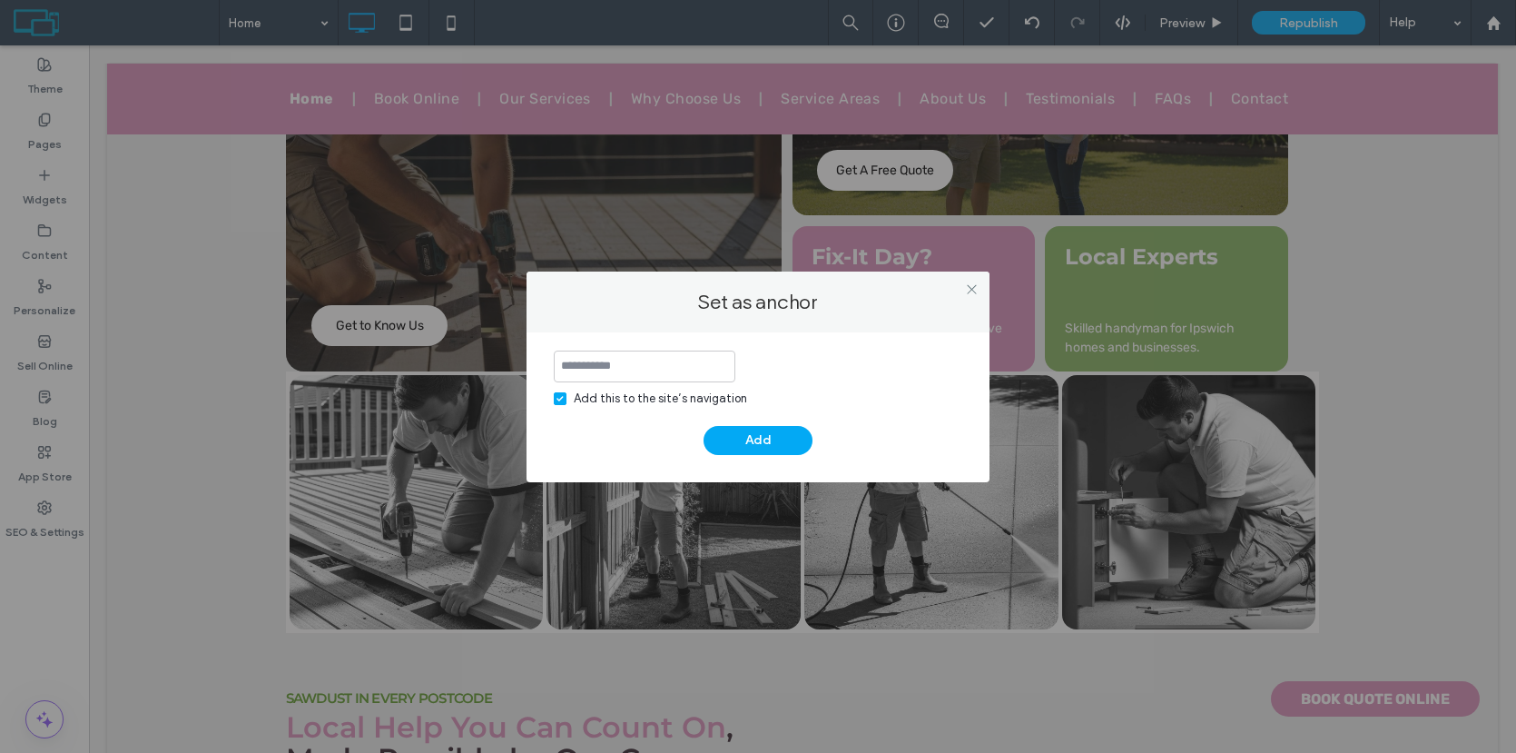
click at [614, 369] on input at bounding box center [645, 366] width 182 height 32
type input "**********"
click at [763, 442] on button "Add" at bounding box center [758, 440] width 109 height 29
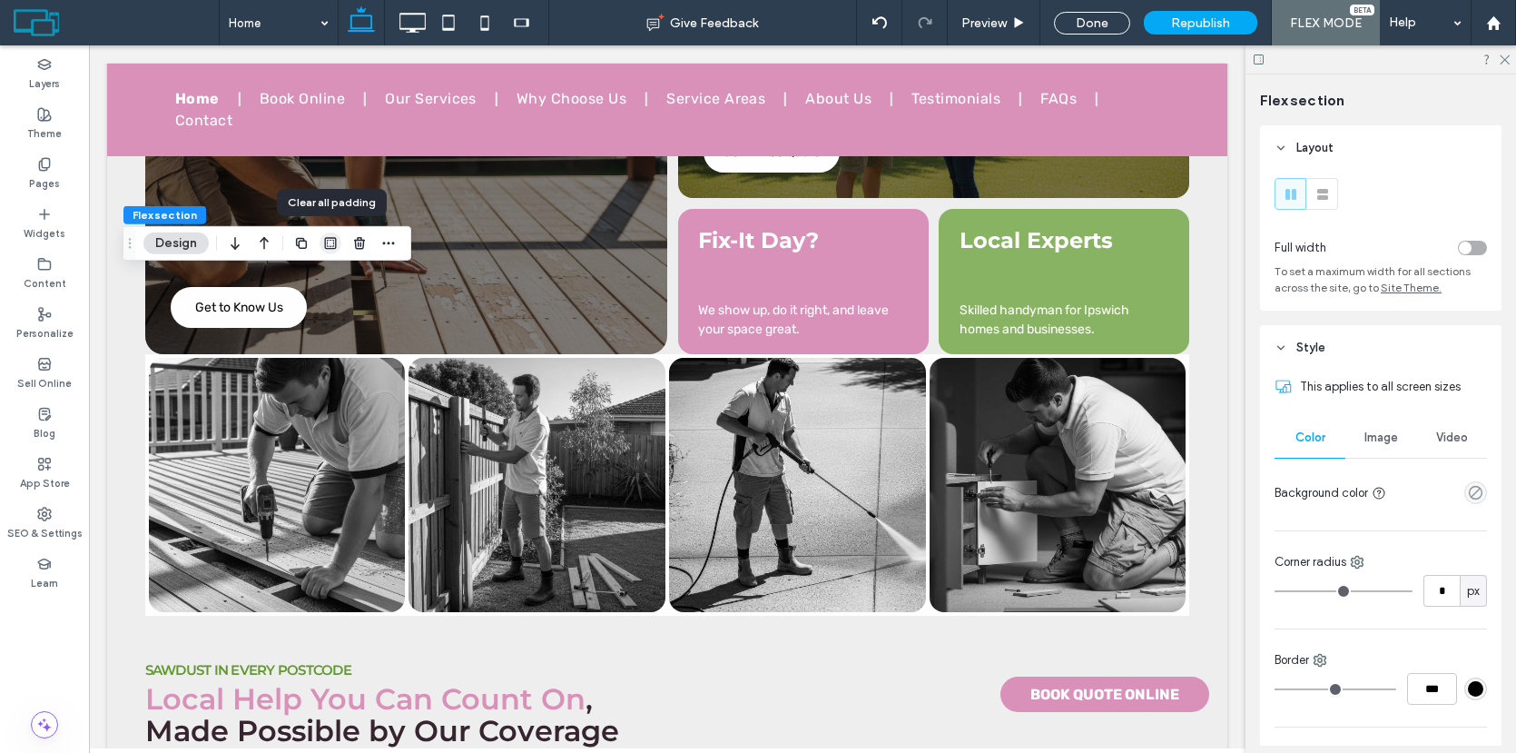
click at [333, 248] on use "button" at bounding box center [331, 243] width 12 height 12
type input "*"
click at [886, 19] on icon at bounding box center [879, 22] width 15 height 15
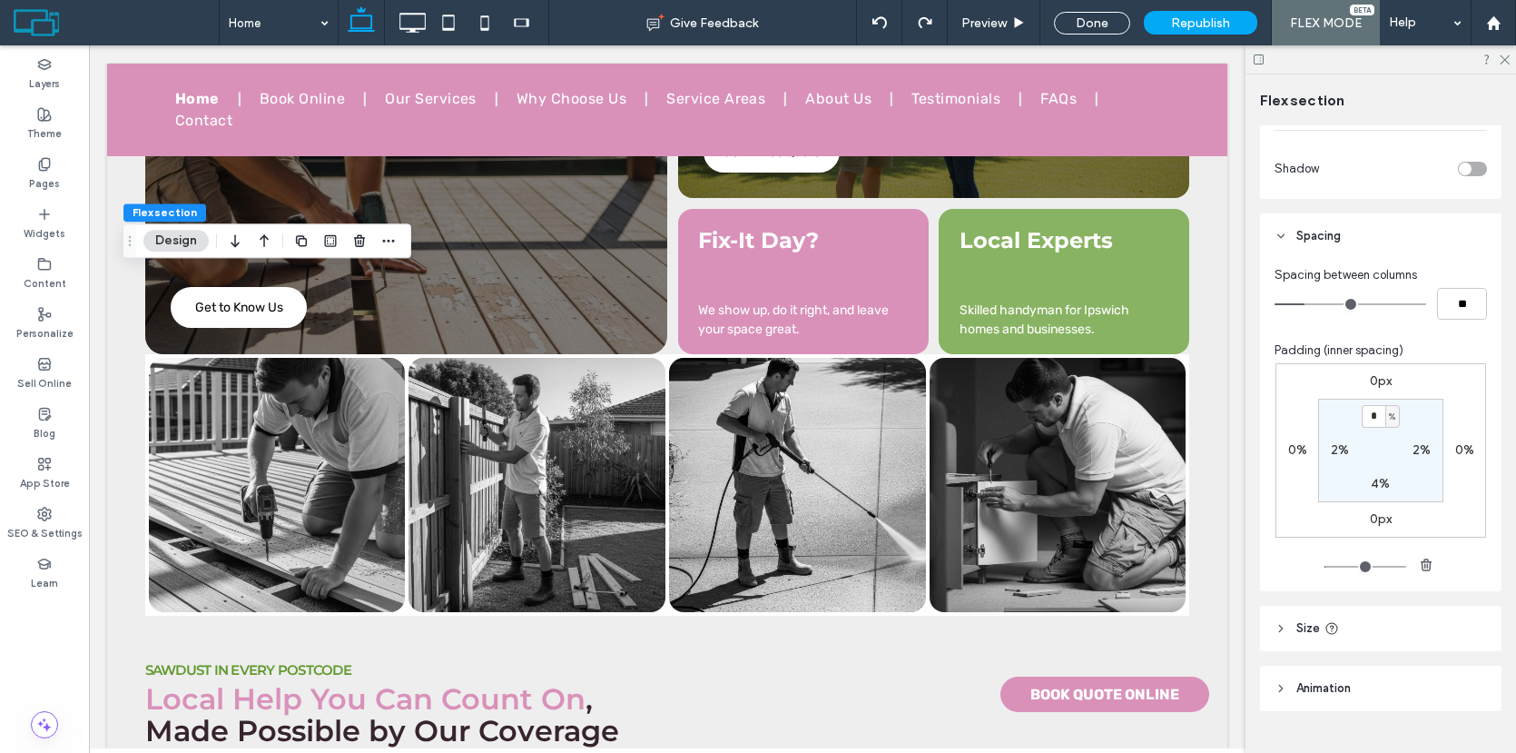
click at [1305, 635] on span "Size" at bounding box center [1308, 628] width 24 height 18
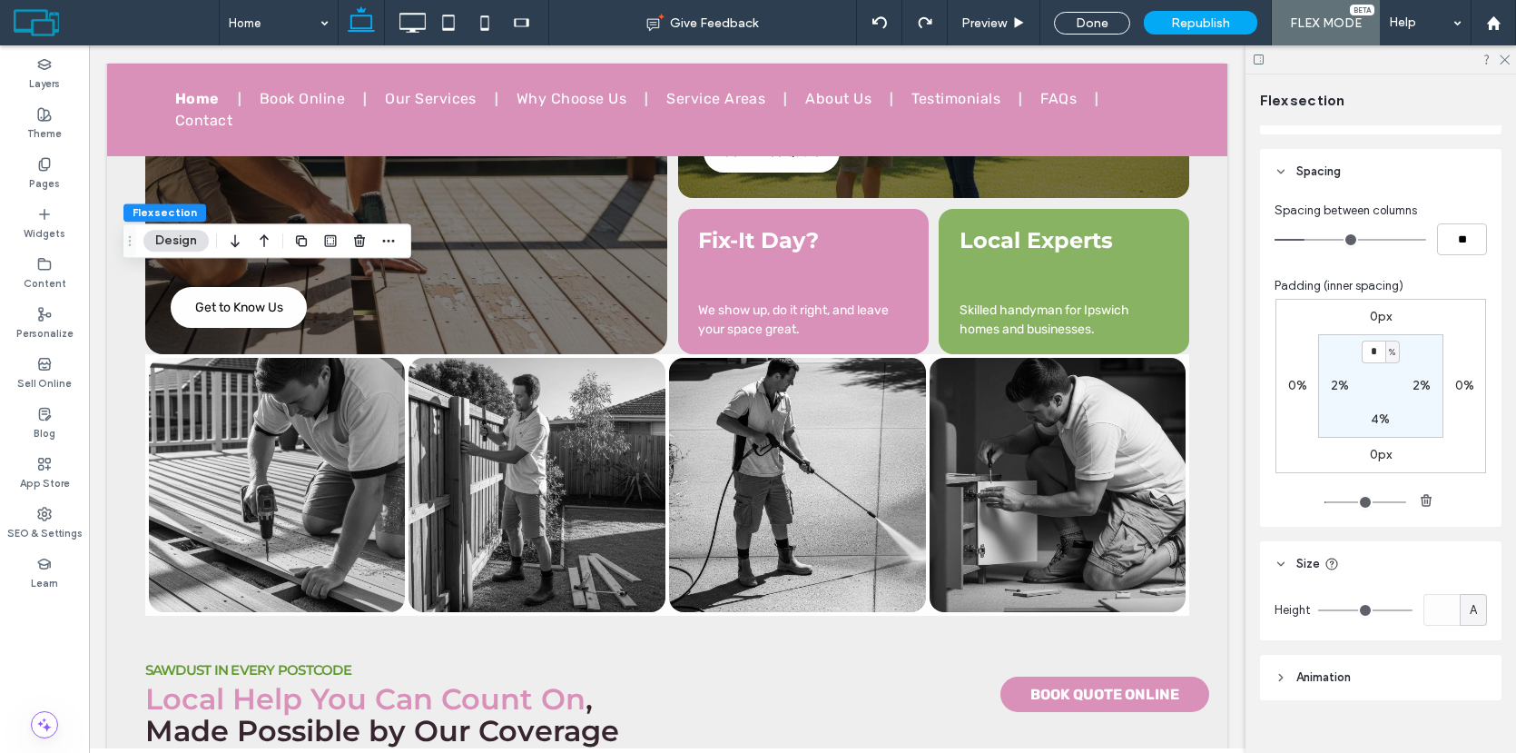
scroll to position [689, 0]
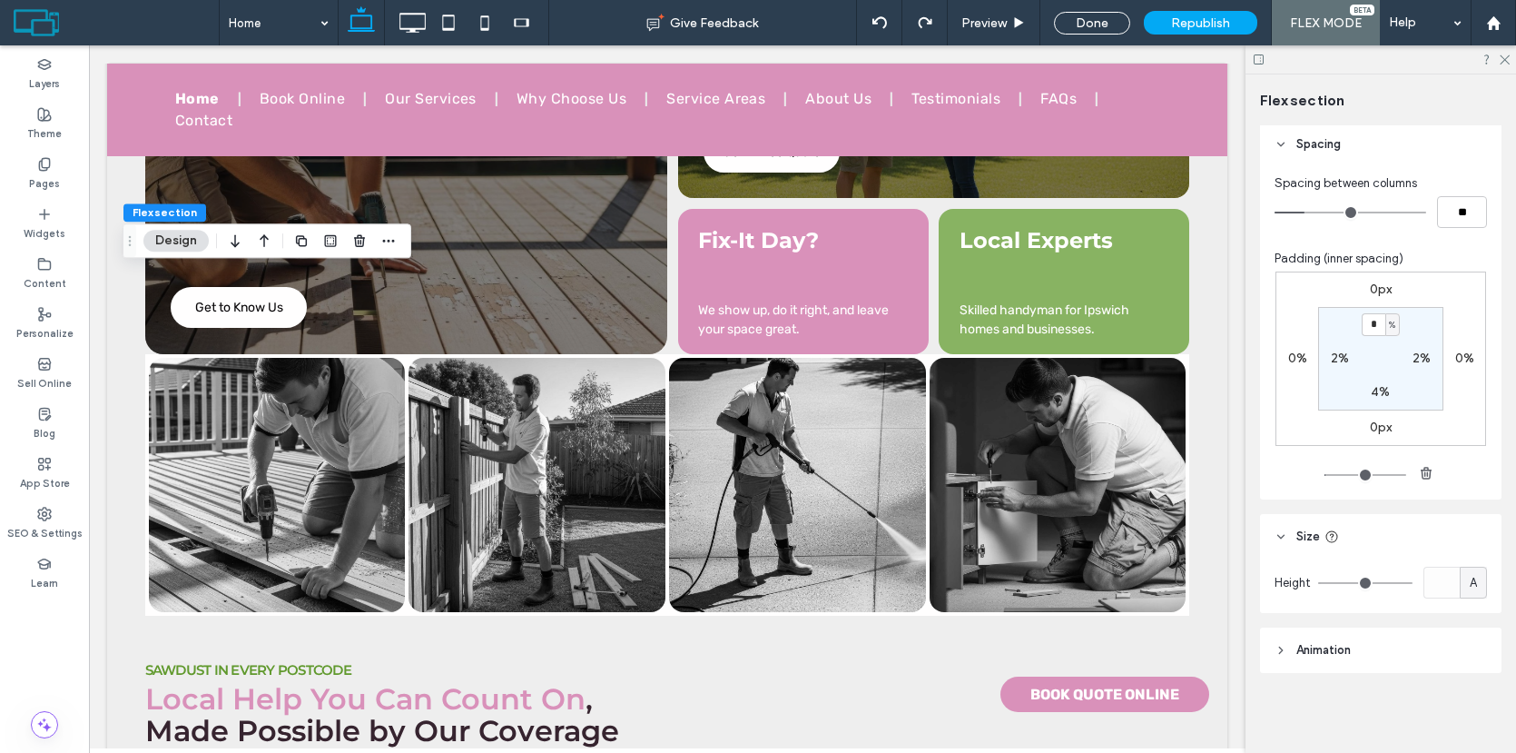
click at [1303, 639] on header "Animation" at bounding box center [1380, 649] width 241 height 45
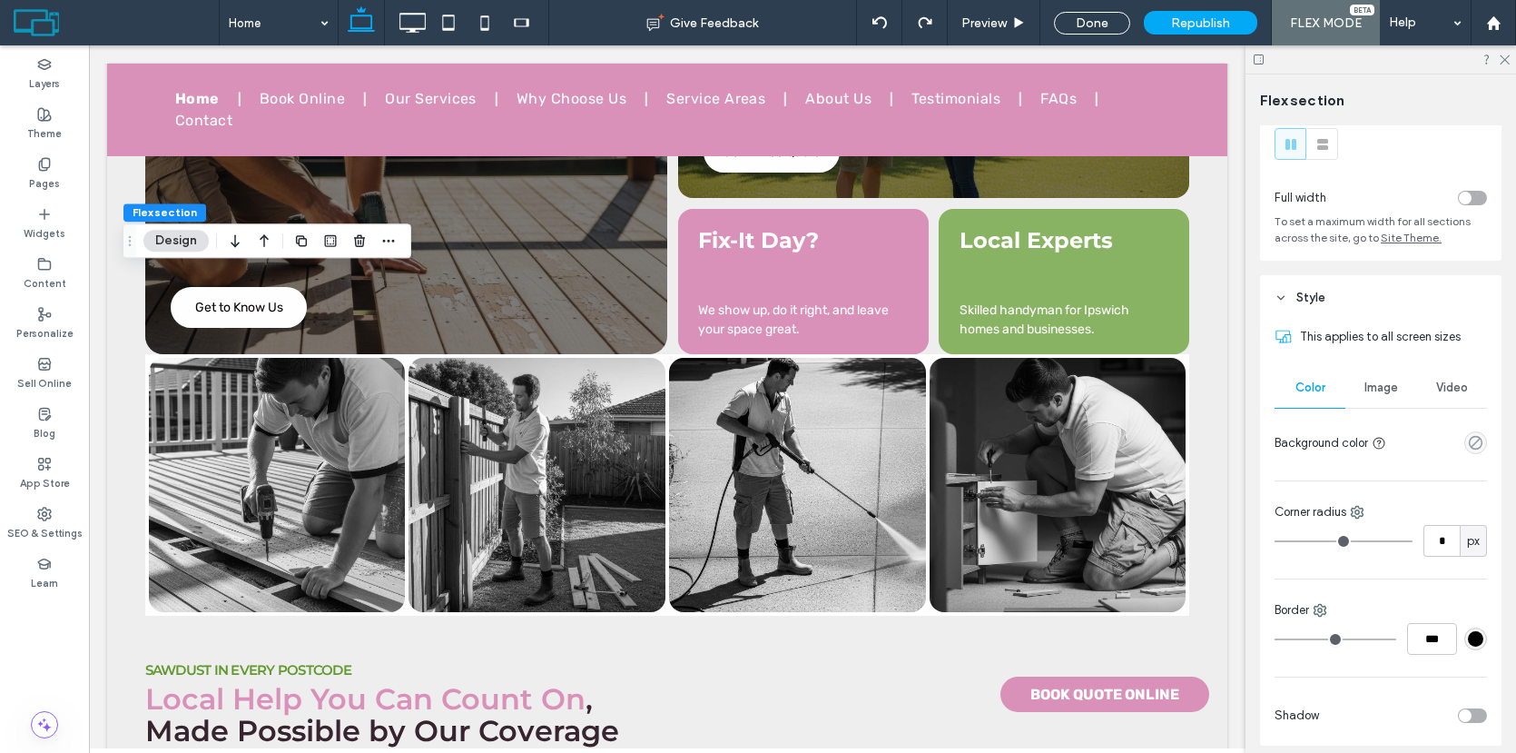
scroll to position [0, 0]
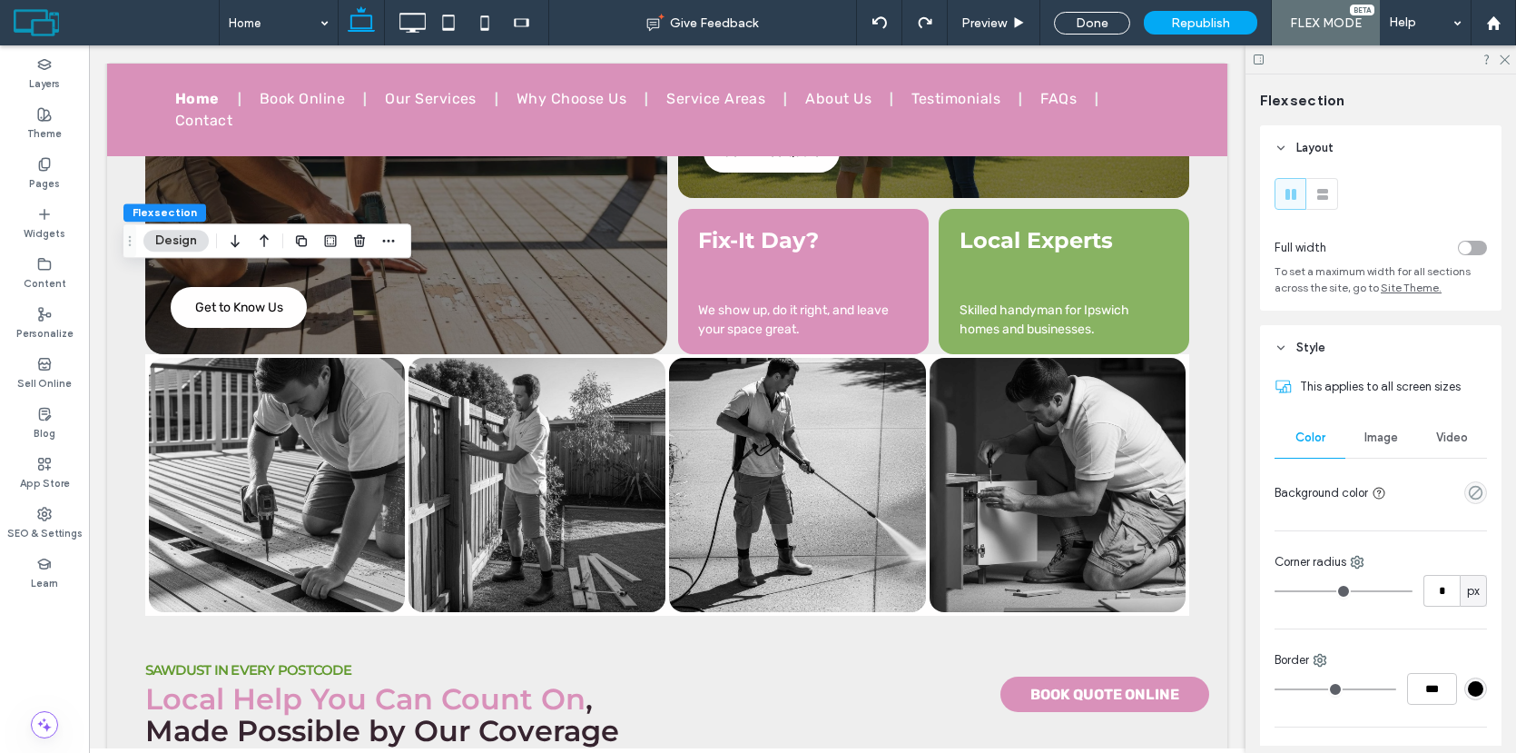
click at [1463, 247] on div "toggle" at bounding box center [1465, 247] width 13 height 13
click at [1466, 247] on div "toggle" at bounding box center [1472, 248] width 29 height 15
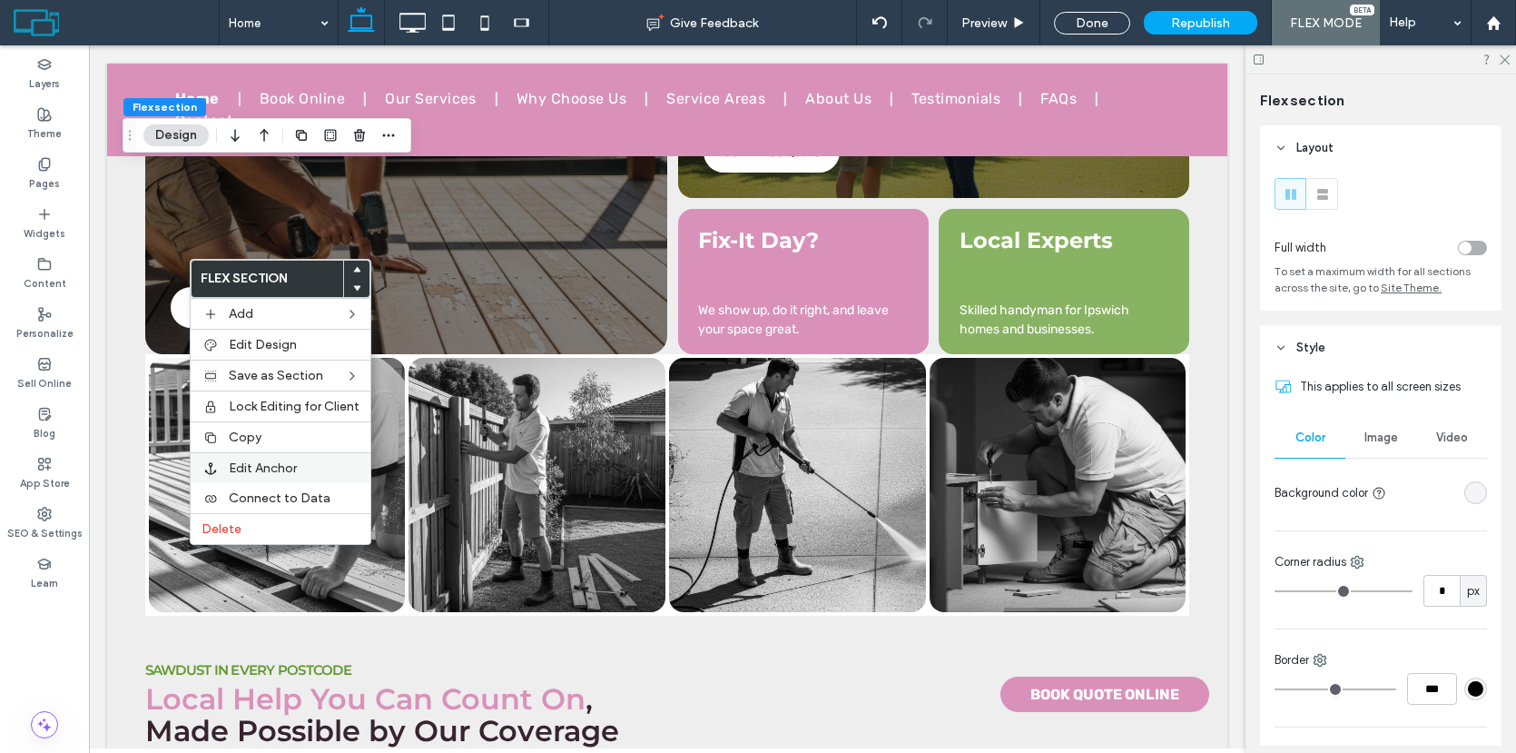
click at [246, 461] on span "Edit Anchor" at bounding box center [263, 467] width 68 height 15
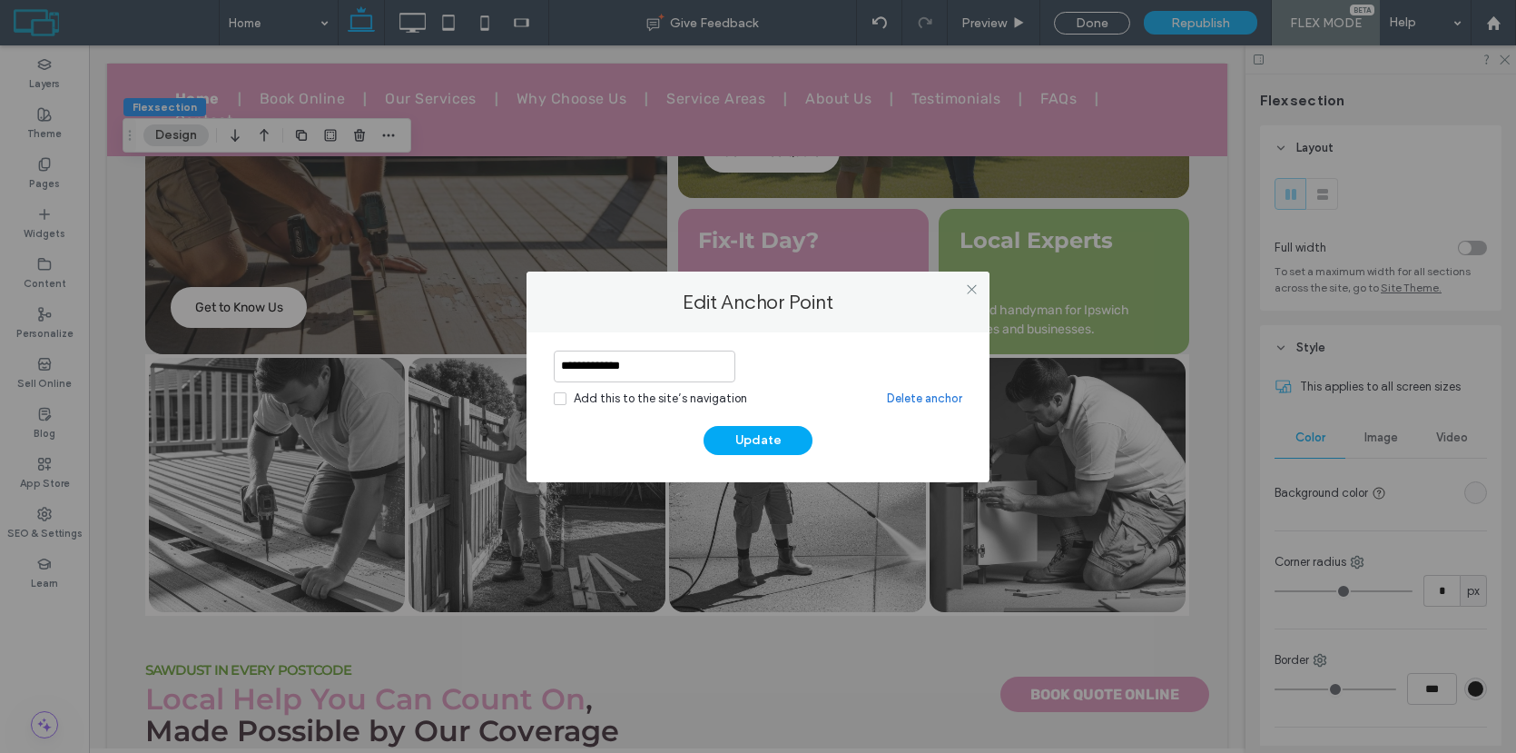
click at [608, 397] on div "Add this to the site’s navigation" at bounding box center [660, 398] width 173 height 18
click at [747, 439] on button "Update" at bounding box center [758, 440] width 109 height 29
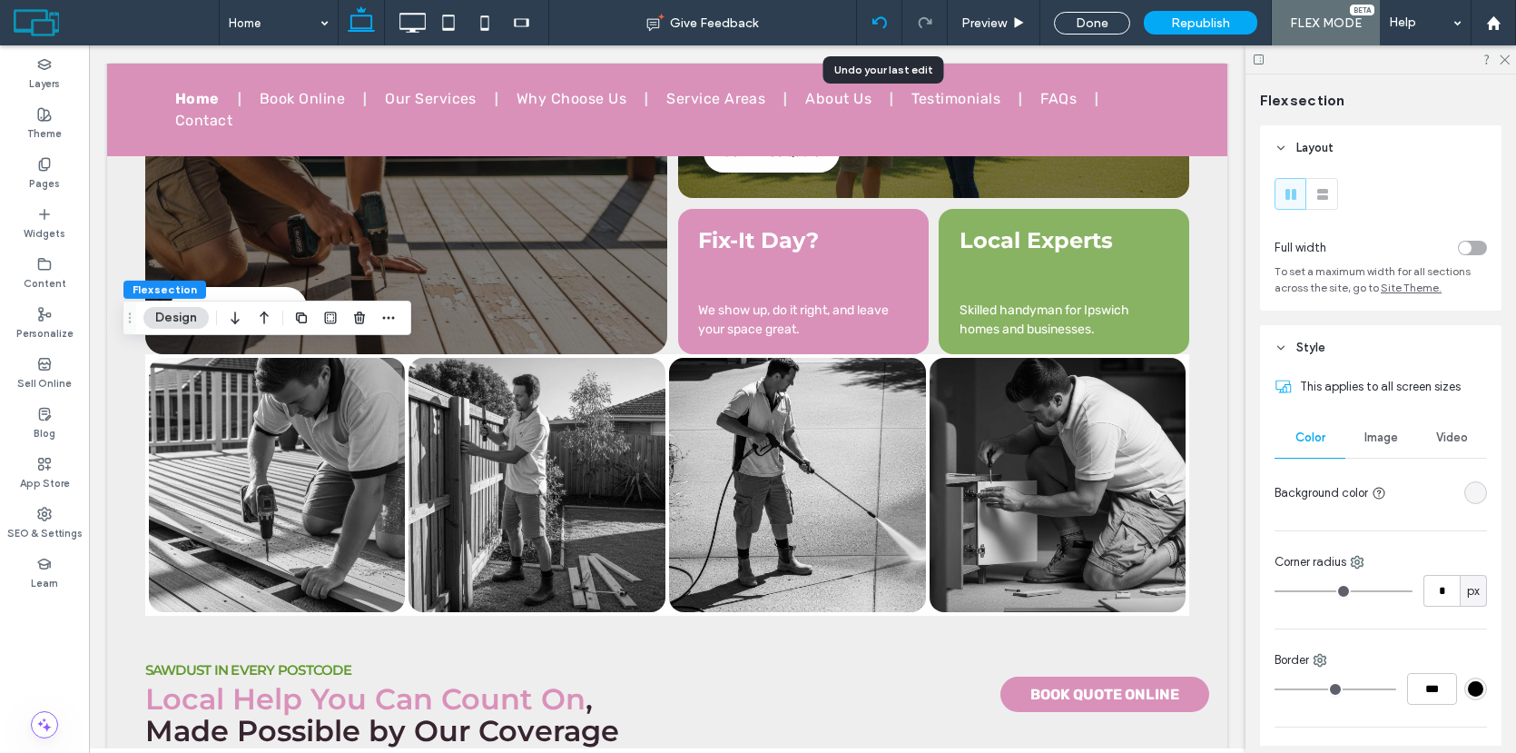
click at [877, 15] on icon at bounding box center [879, 22] width 15 height 15
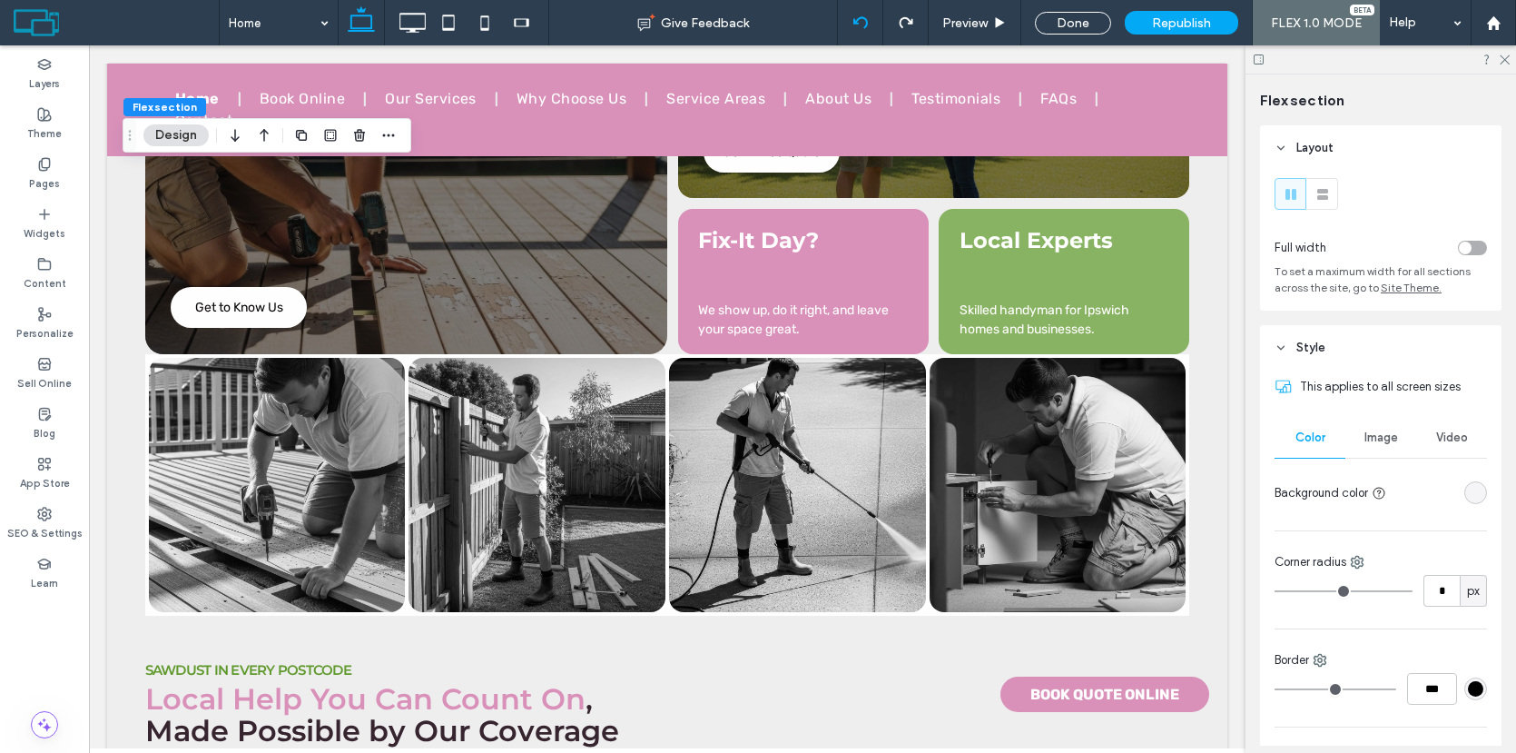
click at [865, 24] on icon at bounding box center [860, 22] width 15 height 15
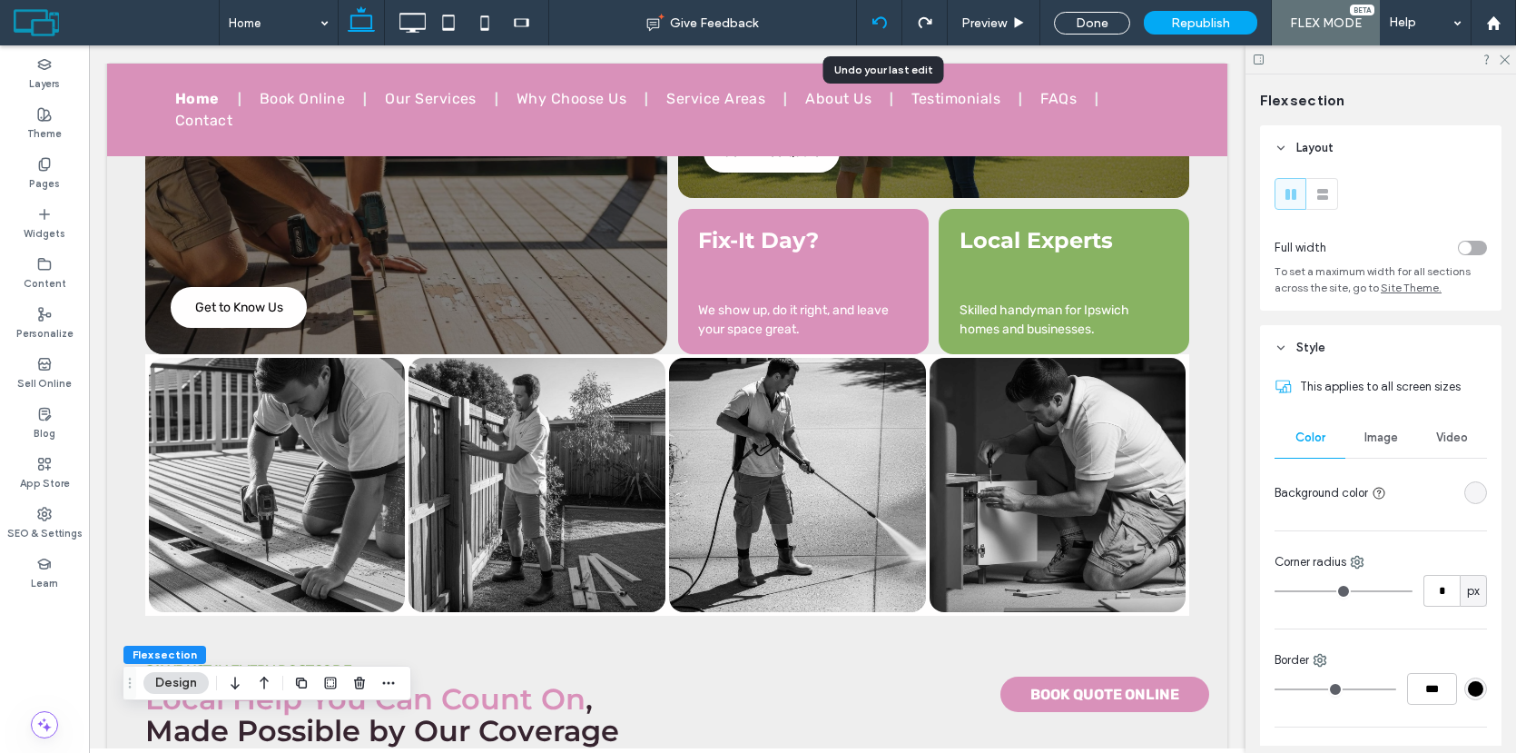
click at [880, 28] on icon at bounding box center [879, 22] width 15 height 15
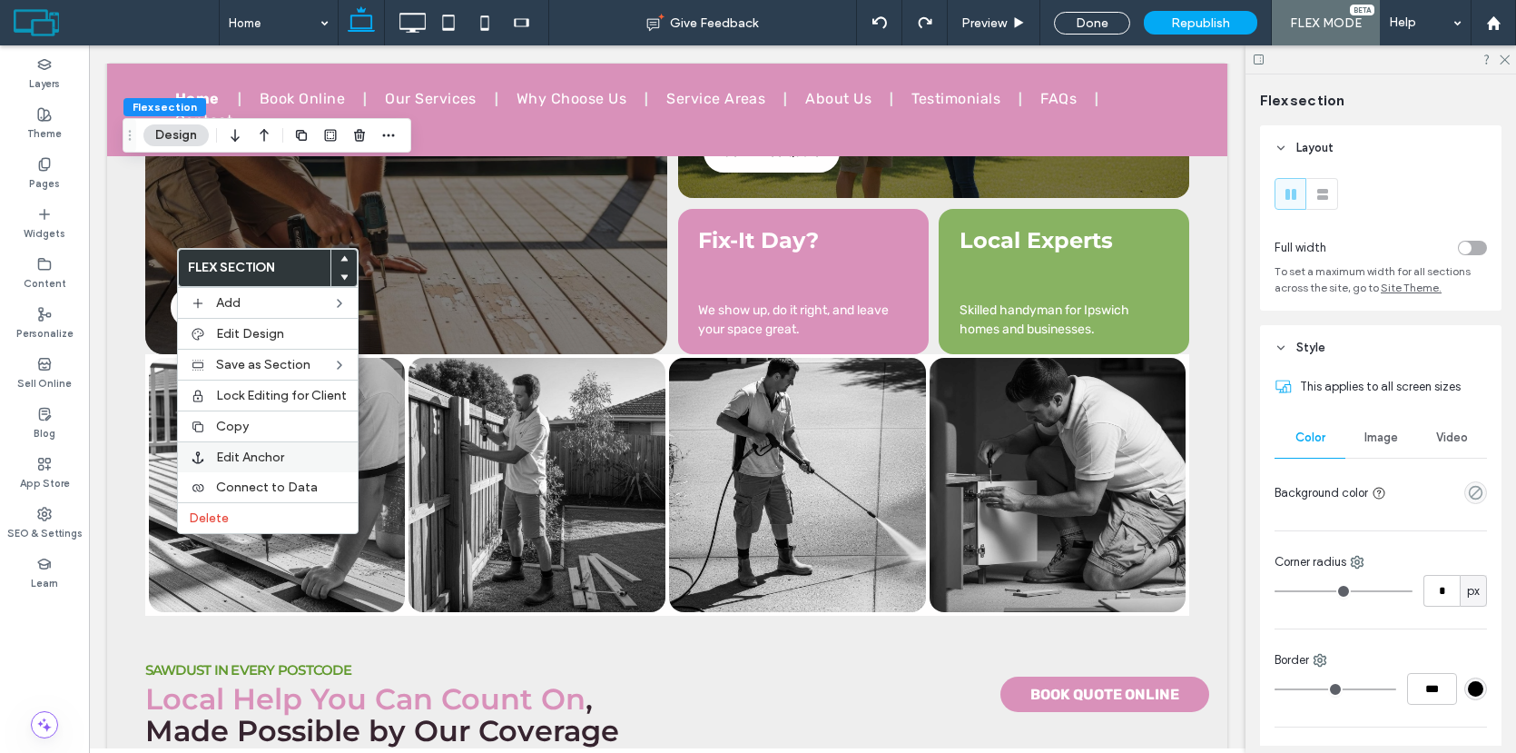
click at [246, 468] on div "Edit Anchor" at bounding box center [268, 456] width 180 height 31
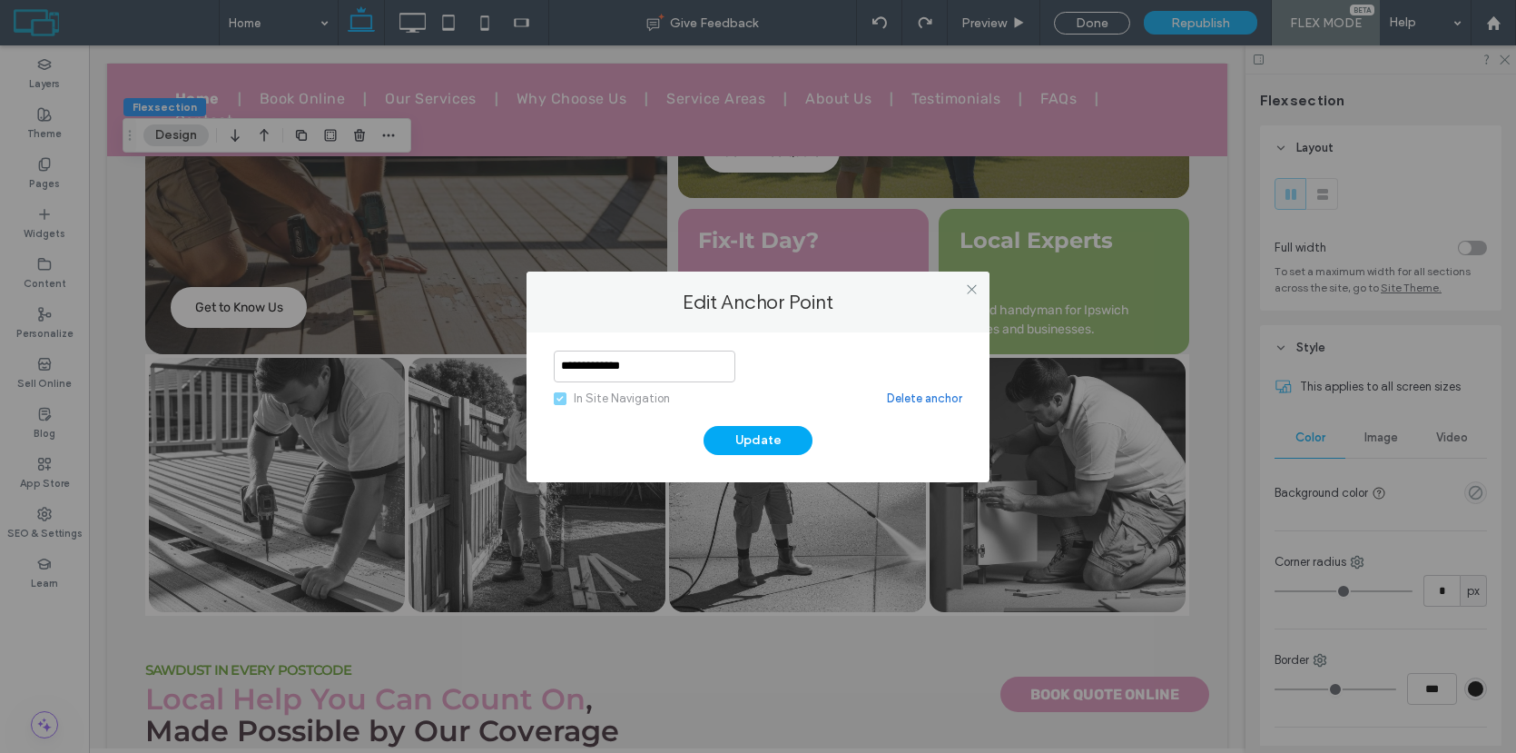
click at [907, 399] on link "Delete anchor" at bounding box center [924, 398] width 75 height 18
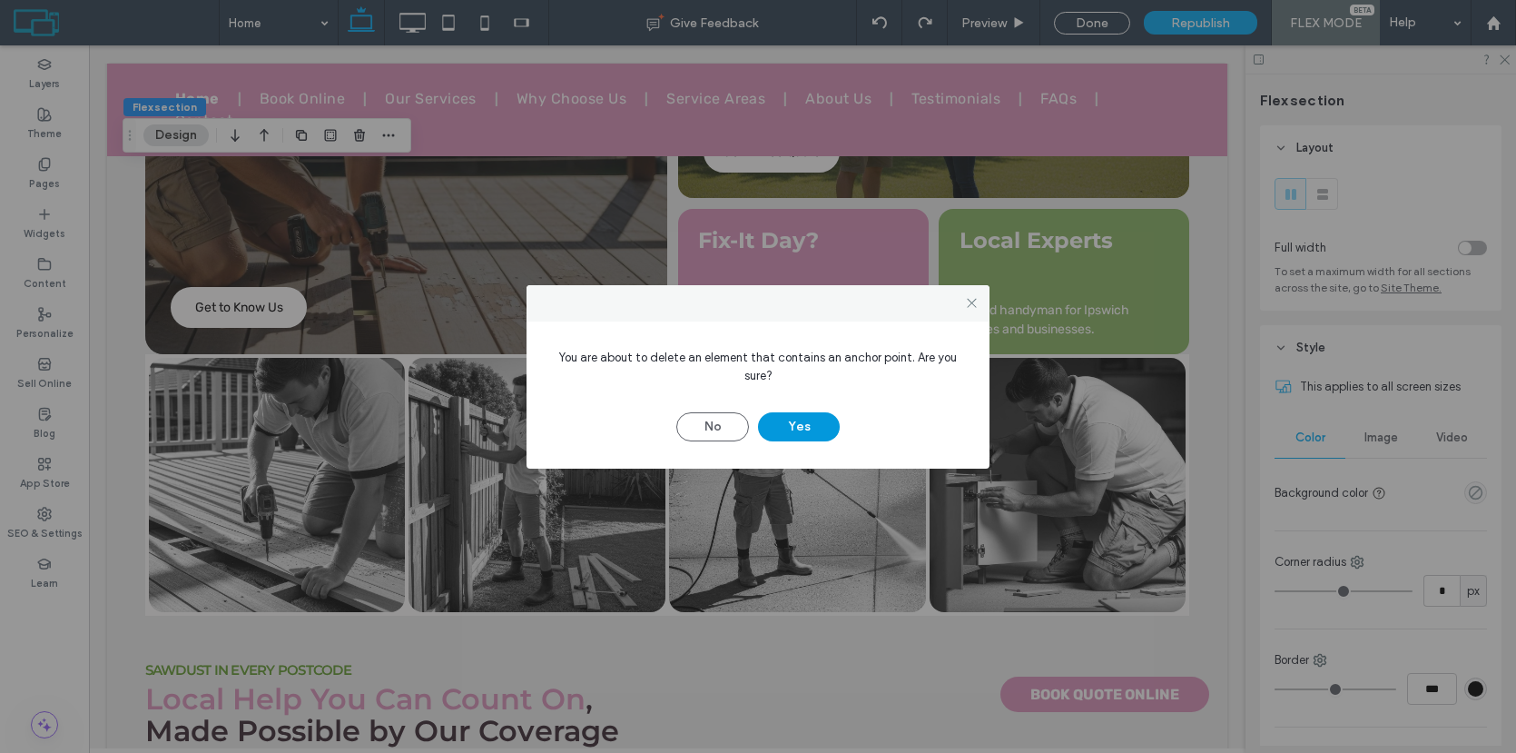
click at [813, 431] on button "Yes" at bounding box center [799, 426] width 82 height 29
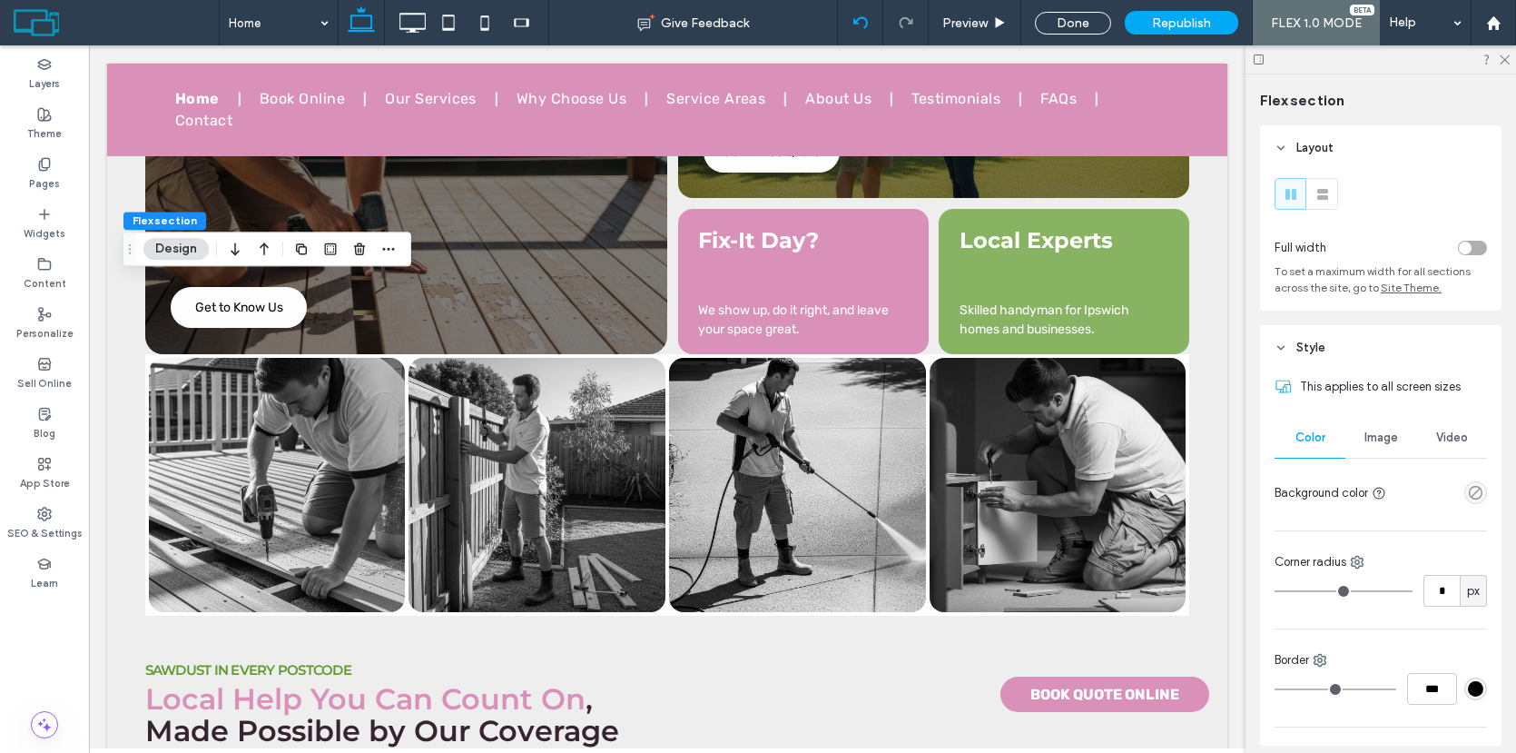
click at [861, 22] on div at bounding box center [860, 22] width 44 height 15
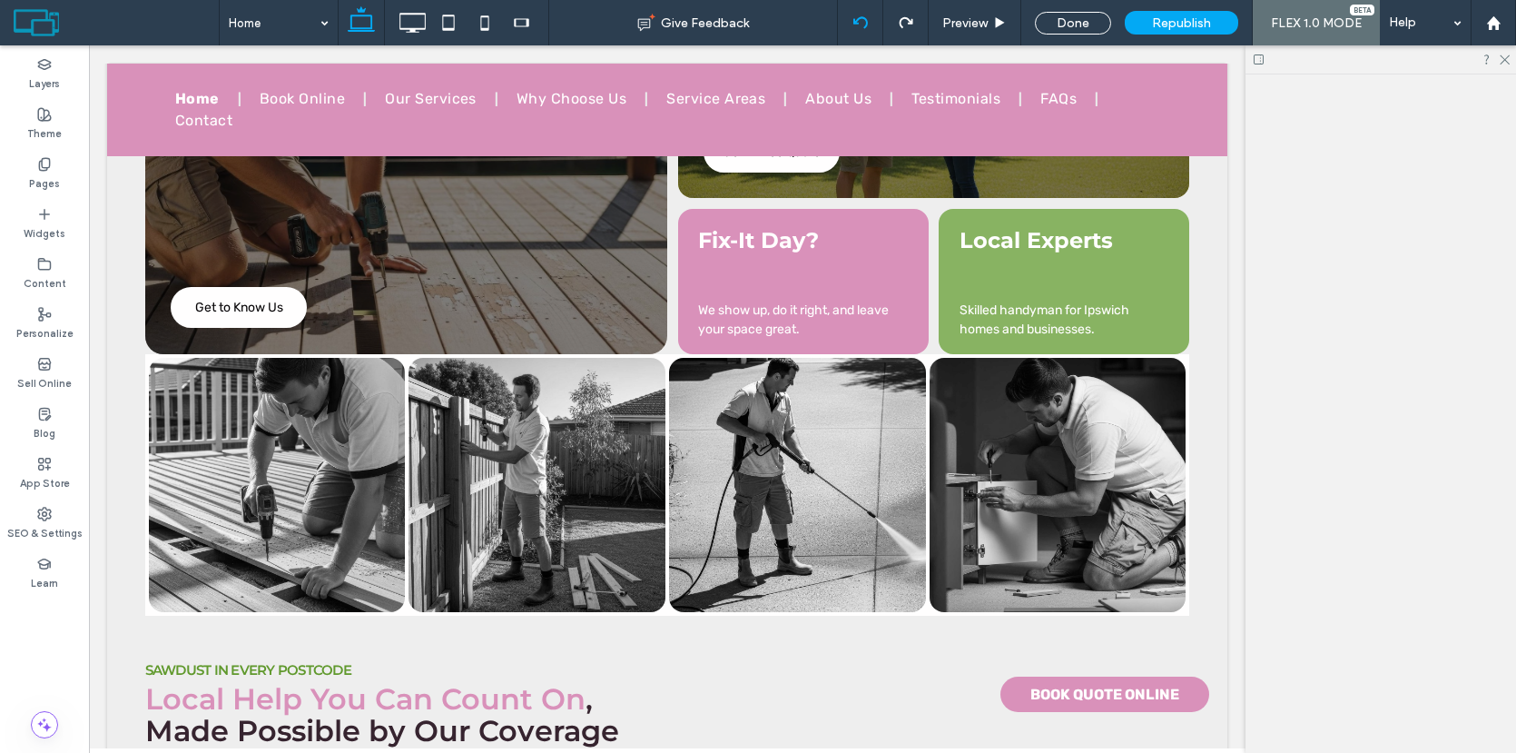
click at [861, 22] on icon at bounding box center [860, 22] width 15 height 15
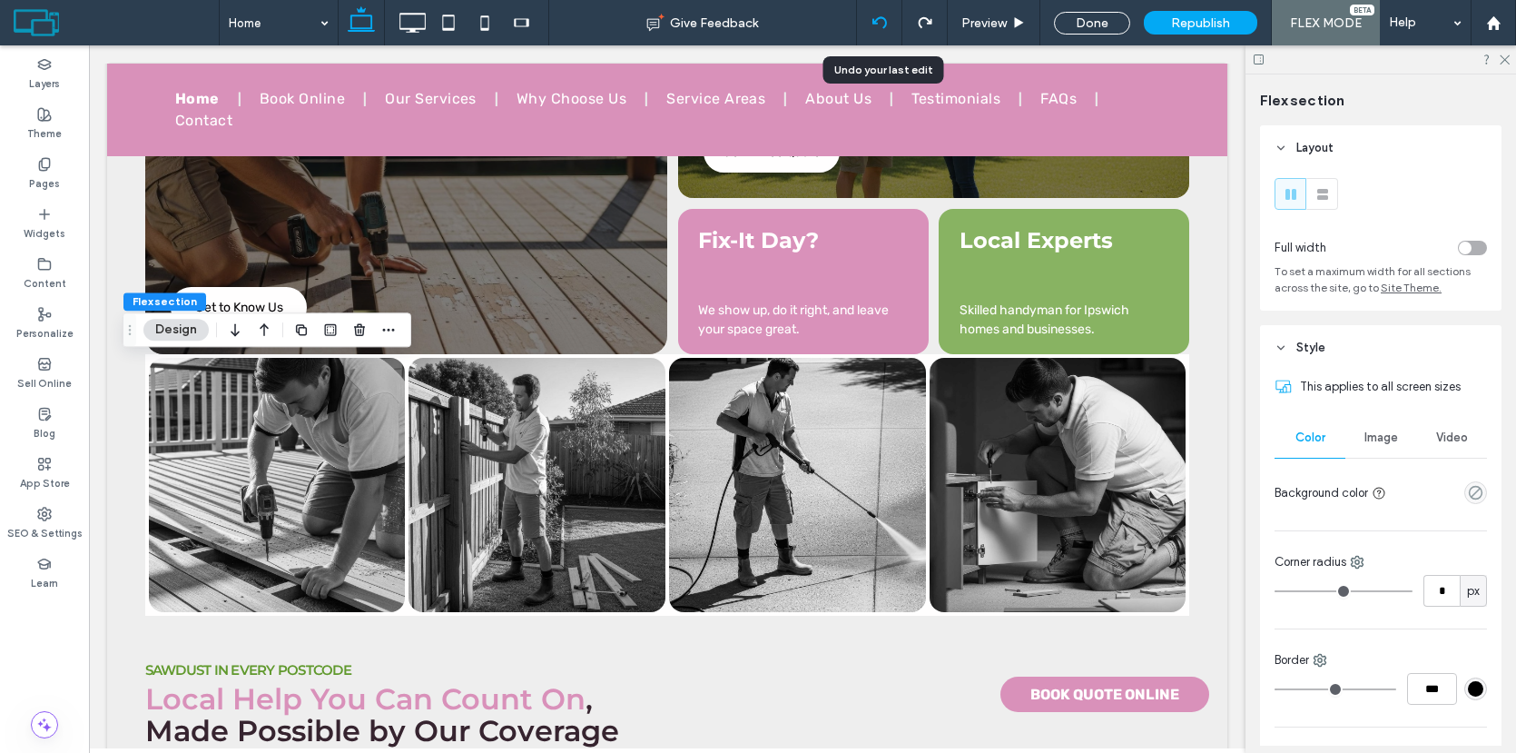
click at [879, 36] on div at bounding box center [879, 22] width 45 height 45
click at [305, 330] on use "button" at bounding box center [301, 329] width 11 height 11
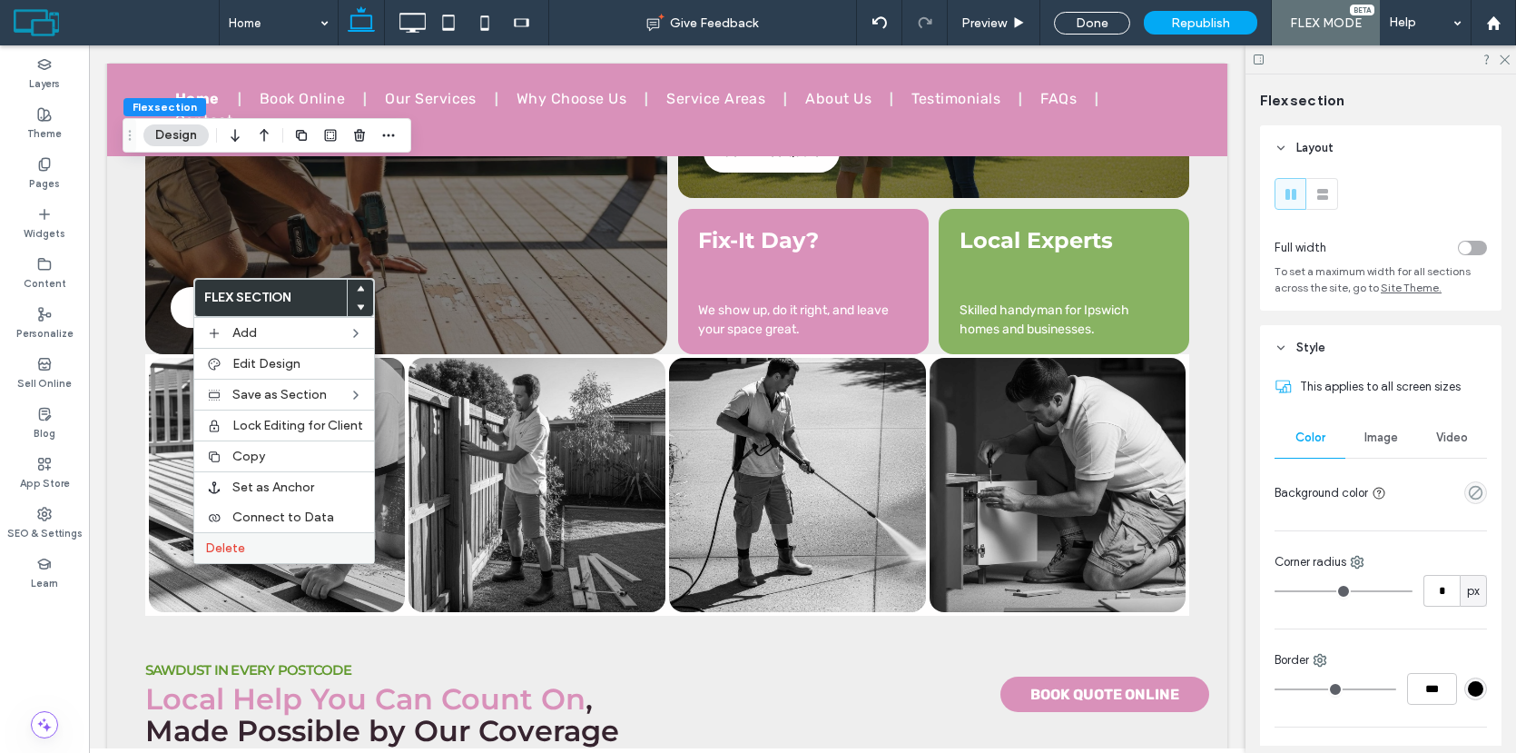
click at [281, 537] on div "Delete" at bounding box center [284, 547] width 180 height 31
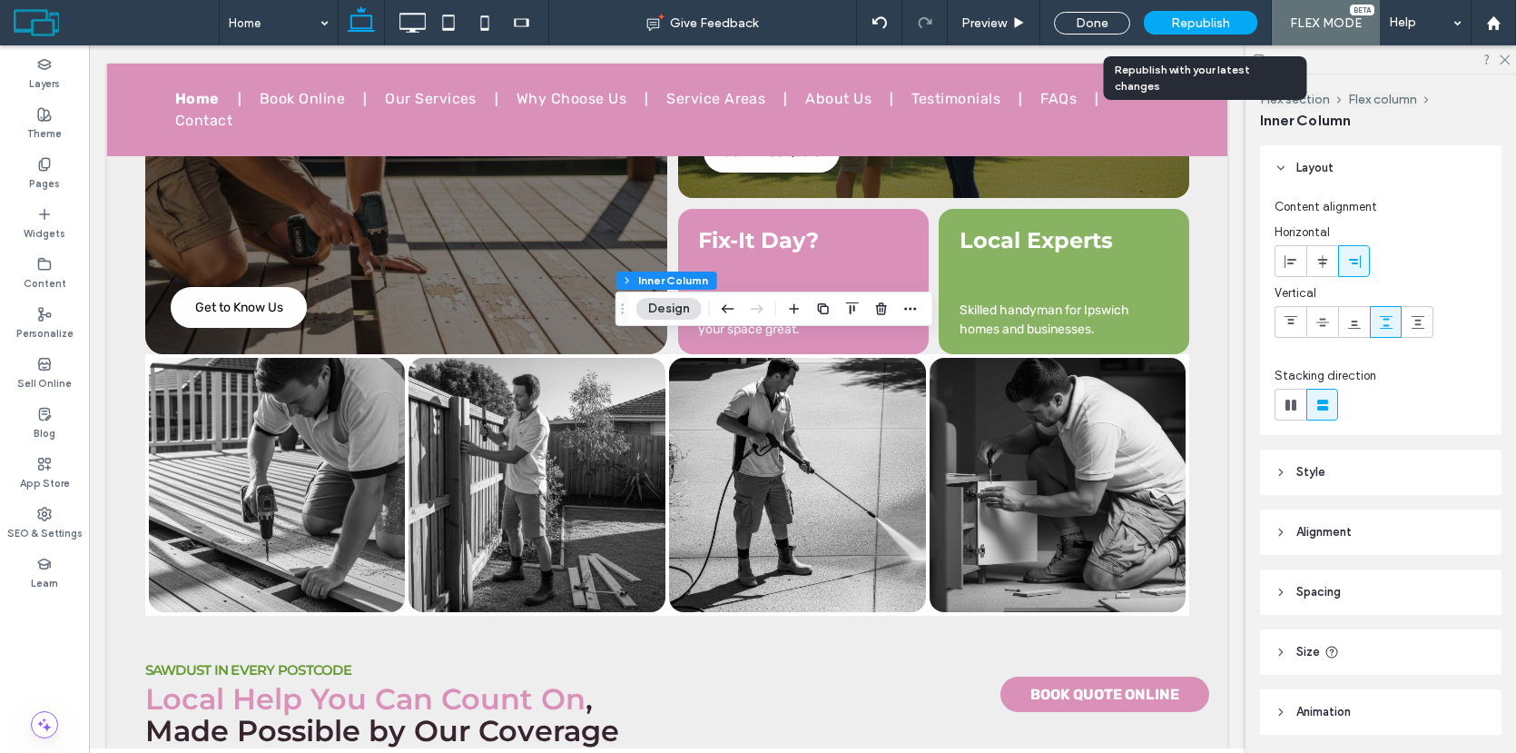
click at [1199, 27] on span "Republish" at bounding box center [1200, 22] width 59 height 15
